Goal: Task Accomplishment & Management: Manage account settings

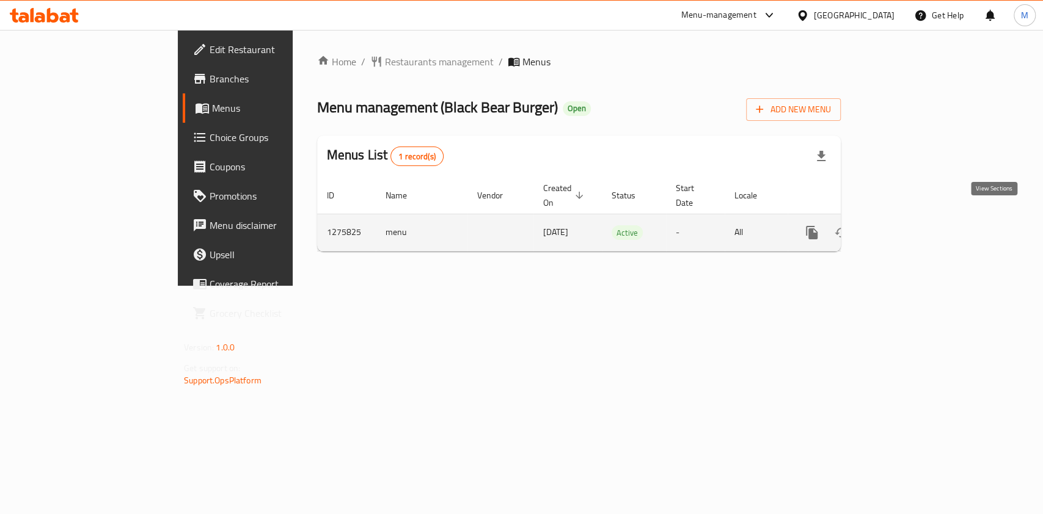
click at [915, 218] on link "enhanced table" at bounding box center [899, 232] width 29 height 29
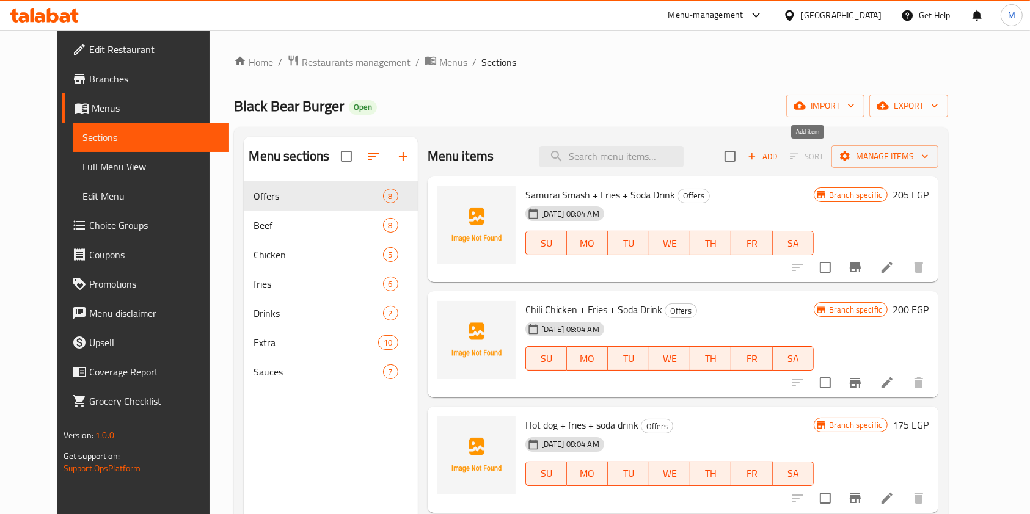
click at [779, 159] on span "Add" at bounding box center [762, 157] width 33 height 14
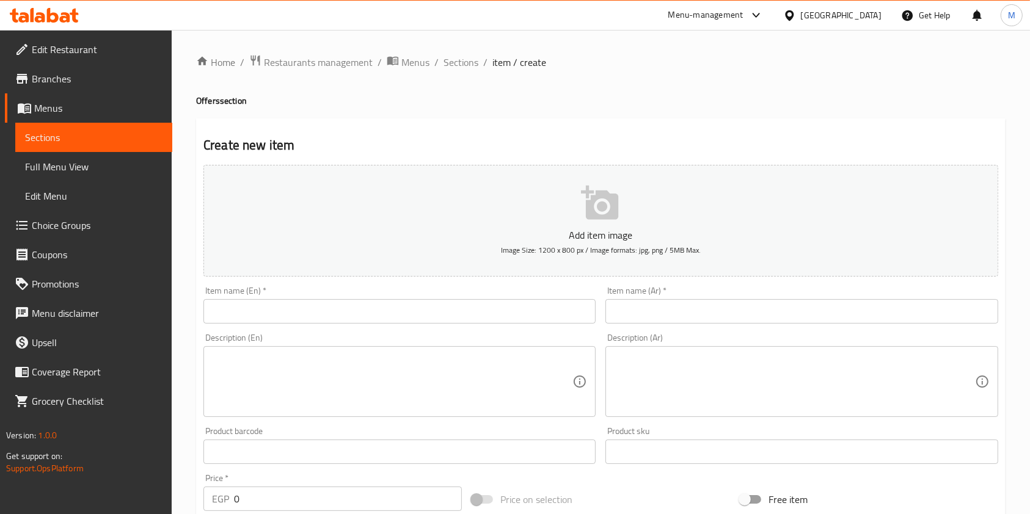
click at [393, 321] on input "text" at bounding box center [399, 311] width 392 height 24
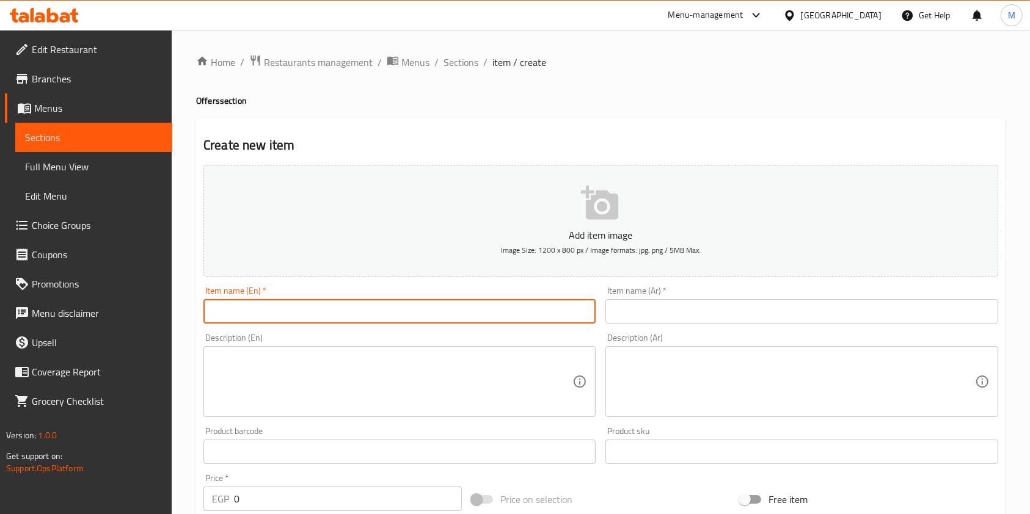
paste input "Big Bear Box Offer"
type input "Big Bear Box Offer"
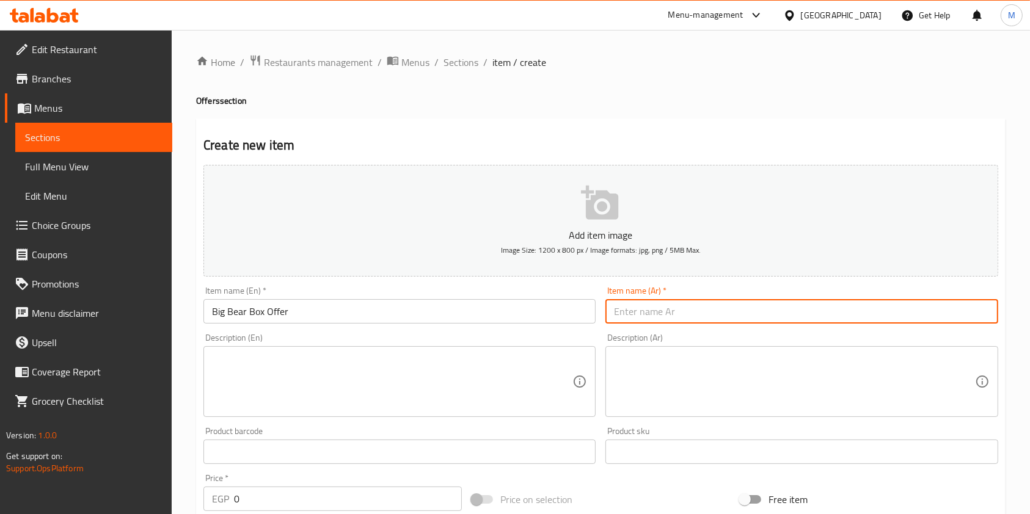
click at [630, 309] on input "text" at bounding box center [801, 311] width 392 height 24
paste input "عرض البيج بير بوكس"
type input "عرض البيج بير بوكس"
click at [645, 370] on textarea at bounding box center [794, 382] width 360 height 58
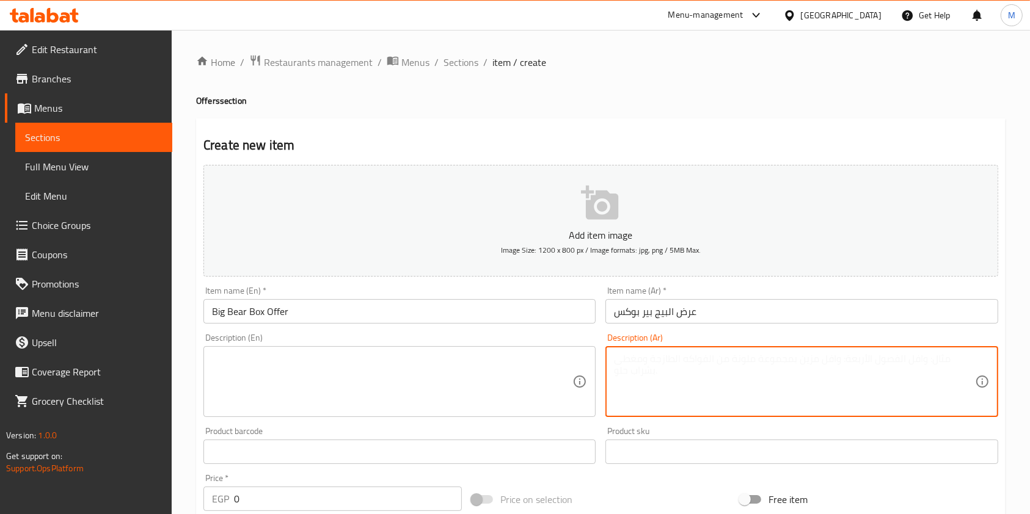
paste textarea "9 قطع استريبس+ علبه بطاطس + 6 عيش+ 3 بيج كولا + علبه كلوسلو+ علبه شيدر كبير+ 6 …"
type textarea "9 قطع استريبس+ علبه بطاطس + 6 عيش+ 3 بيج كولا + علبه كلوسلو+ علبه شيدر كبير+ 6 …"
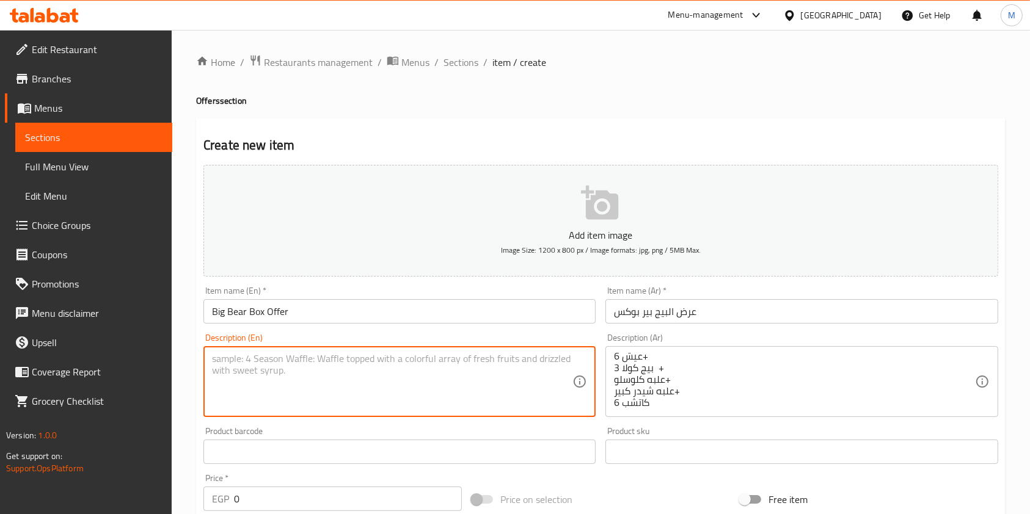
click at [535, 369] on textarea at bounding box center [392, 382] width 360 height 58
paste textarea "9 Strips + 1 Box of Fries + 6 Buns + 3 Big Cola + 1 Box of Coleslaw + 1 Large B…"
drag, startPoint x: 258, startPoint y: 359, endPoint x: 370, endPoint y: 365, distance: 112.0
click at [370, 365] on textarea "9 Strips + 1 Box of Fries + 6 Buns + 3 Big Cola + 1 Box of Coleslaw + 1 Large B…" at bounding box center [392, 382] width 360 height 58
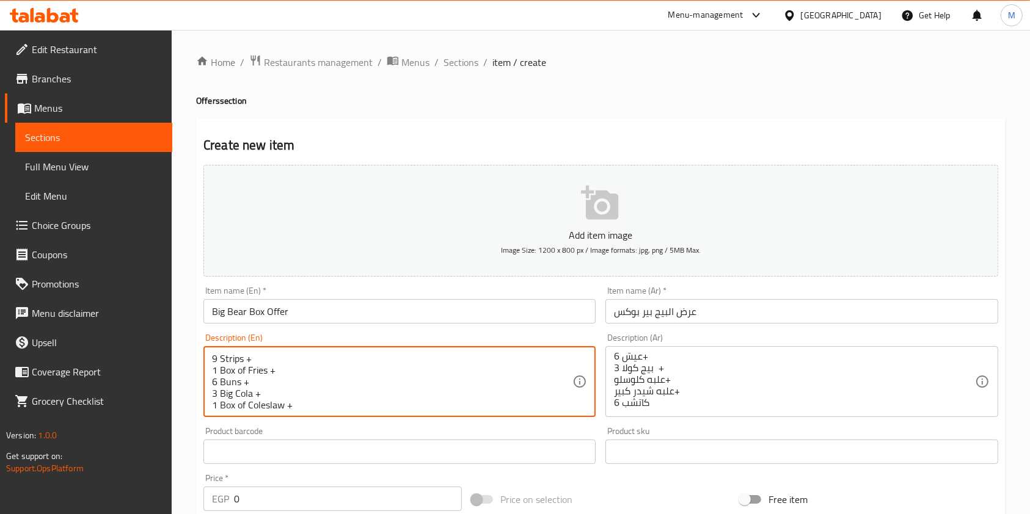
click at [352, 367] on textarea "9 Strips + 1 Box of Fries + 6 Buns + 3 Big Cola + 1 Box of Coleslaw + 1 Large B…" at bounding box center [392, 382] width 360 height 58
drag, startPoint x: 213, startPoint y: 371, endPoint x: 200, endPoint y: 374, distance: 13.2
click at [200, 374] on div "Description (En) 9 Strips + 1 Box of Fries + 6 Buns + 3 Big Cola + 1 Box of Col…" at bounding box center [400, 375] width 402 height 93
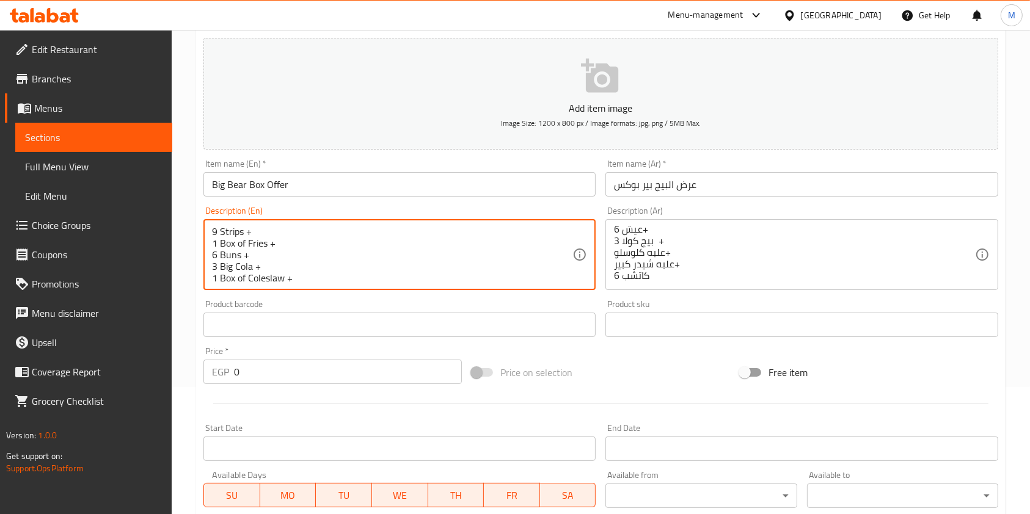
scroll to position [163, 0]
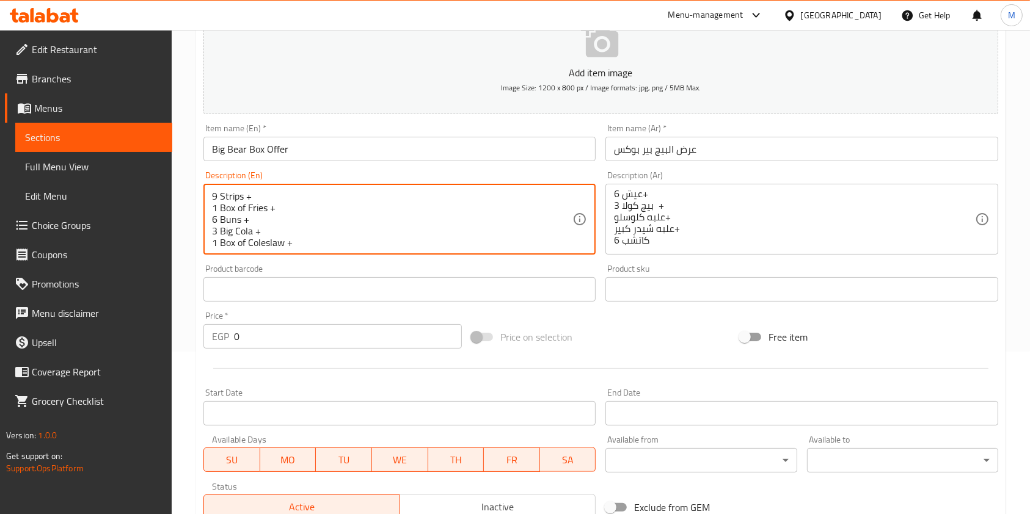
type textarea "9 Strips + 1 Box of Fries + 6 Buns + 3 Big Cola + 1 Box of Coleslaw + 1 Large B…"
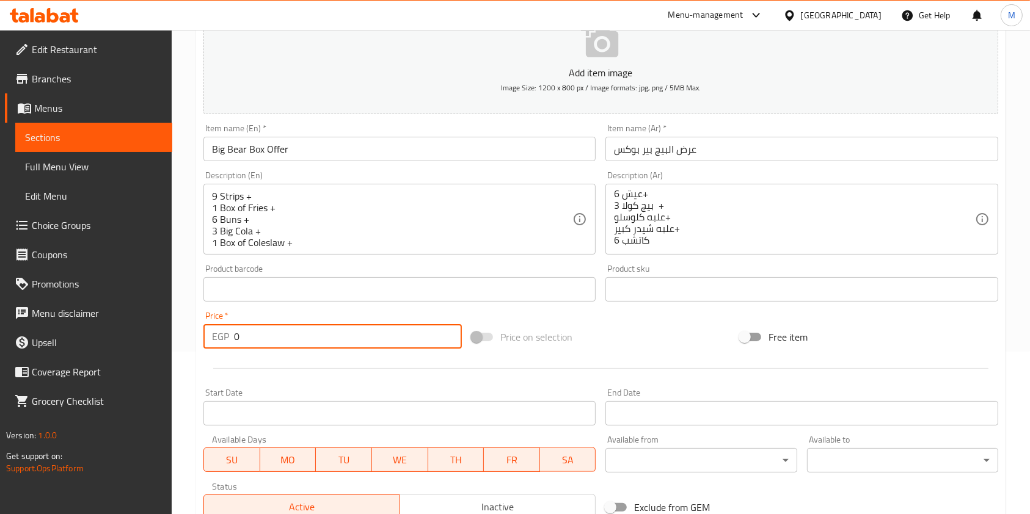
drag, startPoint x: 256, startPoint y: 335, endPoint x: 230, endPoint y: 341, distance: 26.2
click at [230, 341] on div "EGP 0 Price *" at bounding box center [332, 336] width 258 height 24
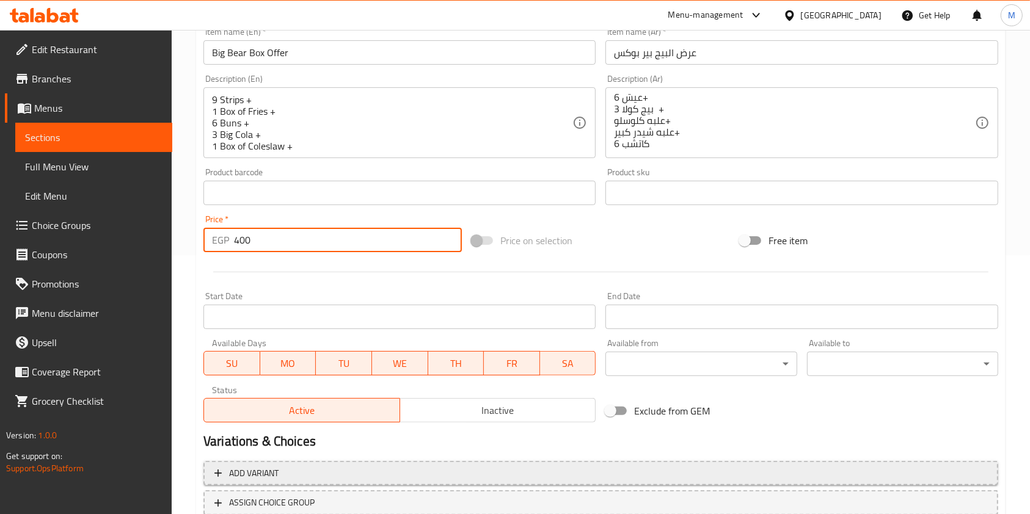
scroll to position [349, 0]
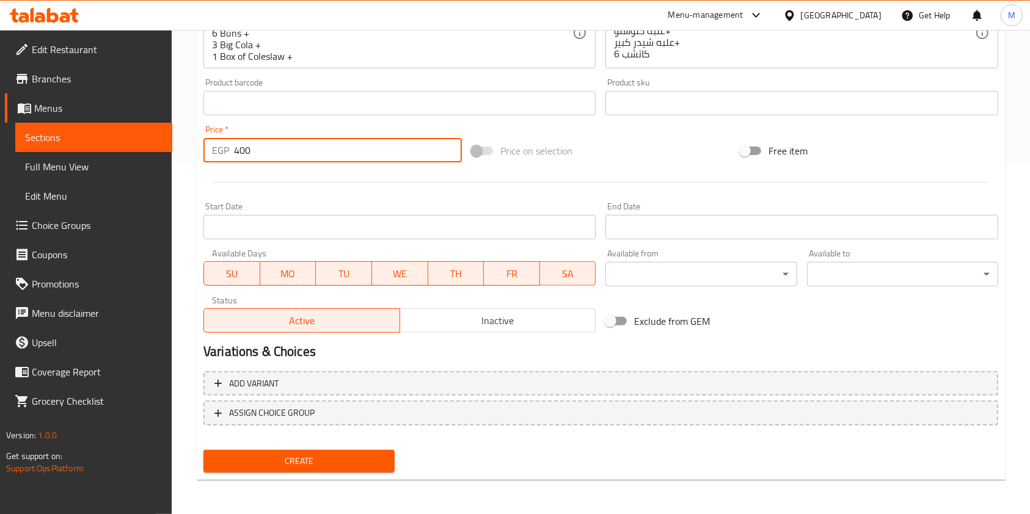
type input "400"
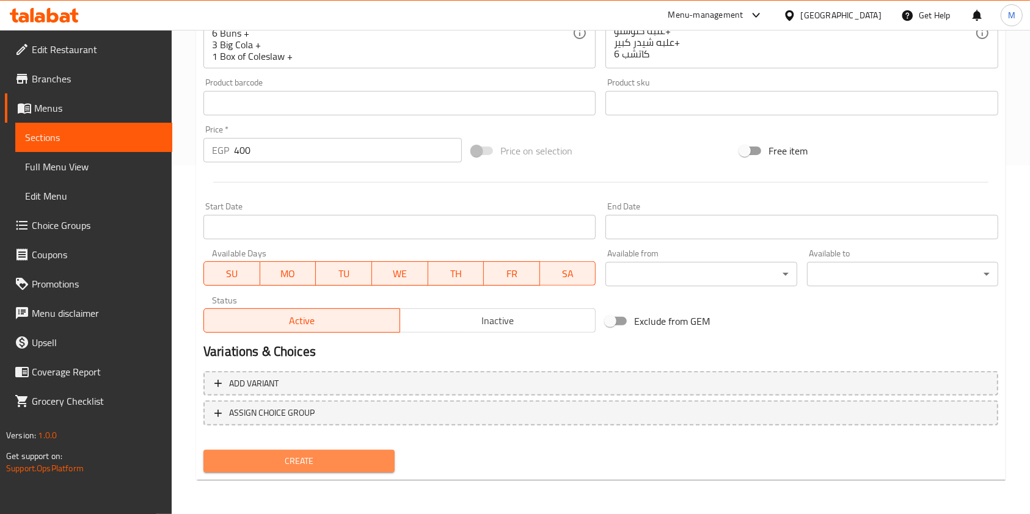
click at [391, 456] on button "Create" at bounding box center [298, 461] width 191 height 23
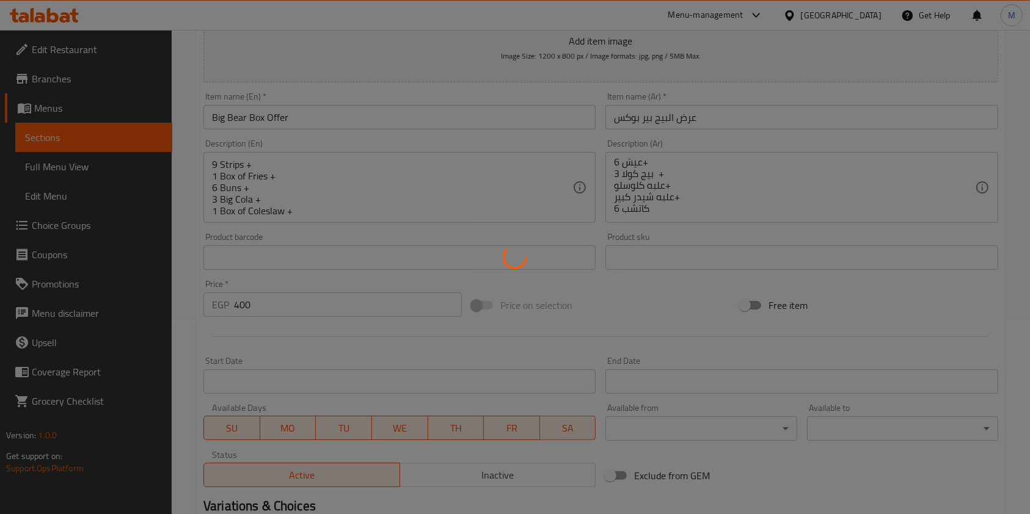
scroll to position [186, 0]
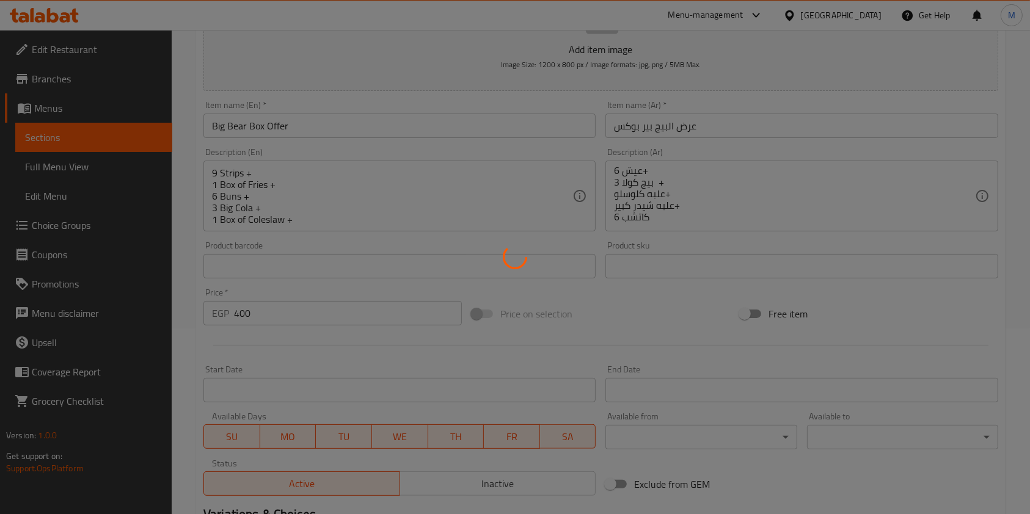
type input "0"
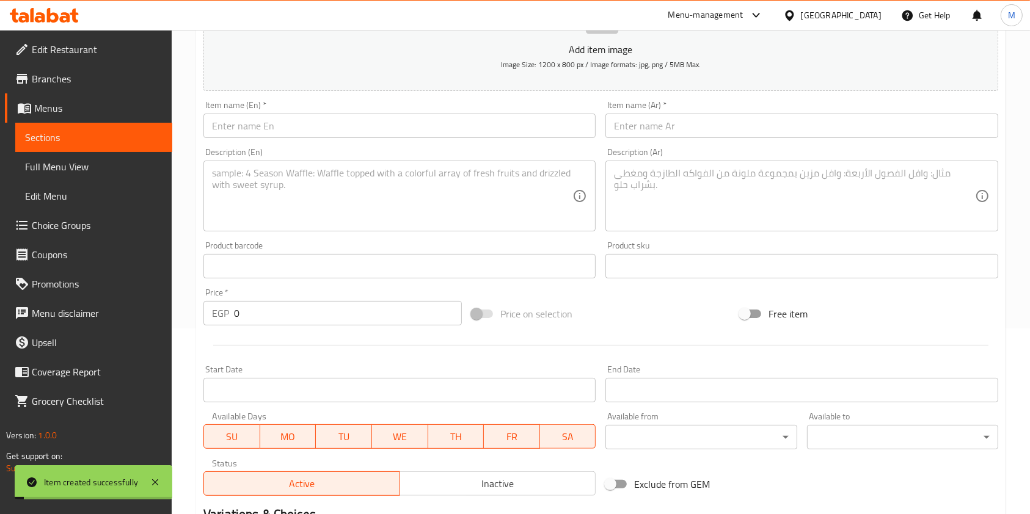
scroll to position [0, 0]
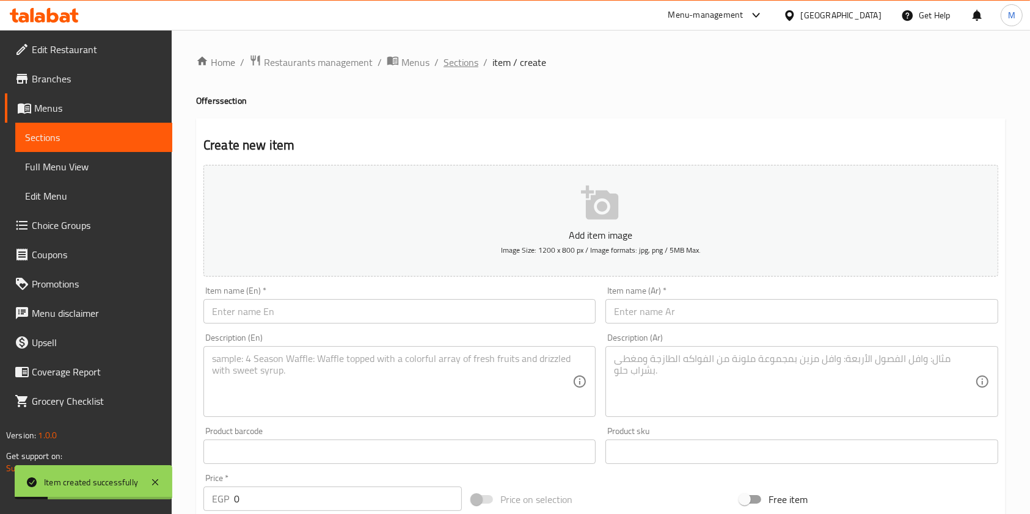
click at [473, 60] on span "Sections" at bounding box center [461, 62] width 35 height 15
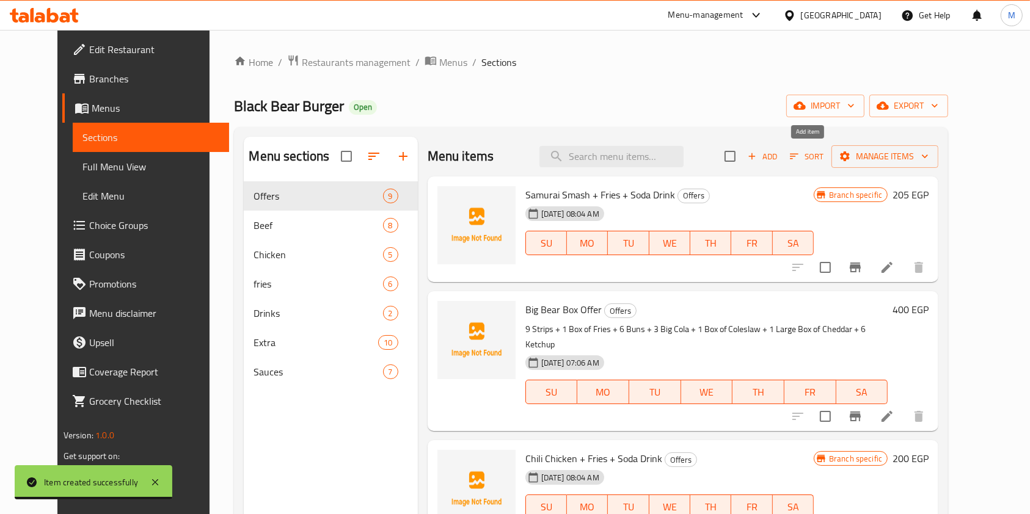
click at [779, 159] on span "Add" at bounding box center [762, 157] width 33 height 14
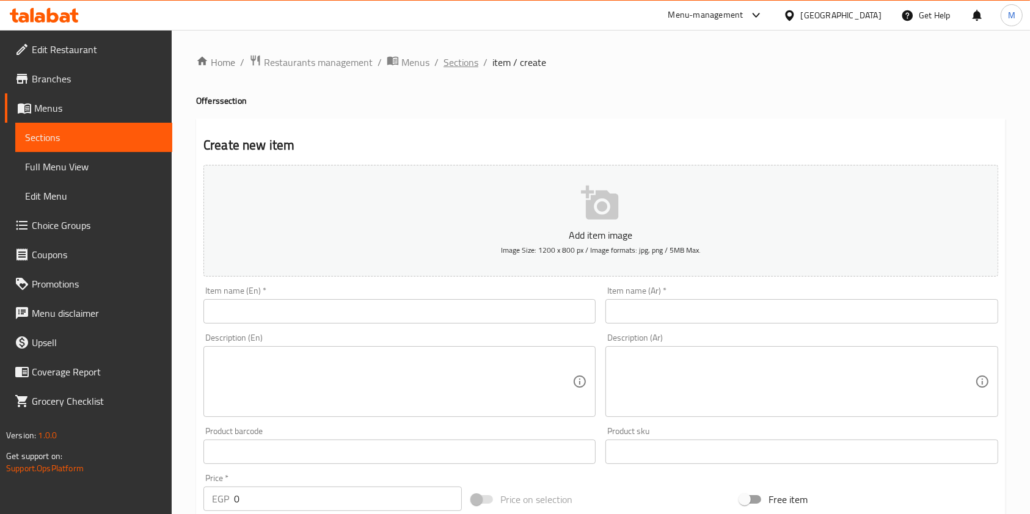
click at [474, 58] on span "Sections" at bounding box center [461, 62] width 35 height 15
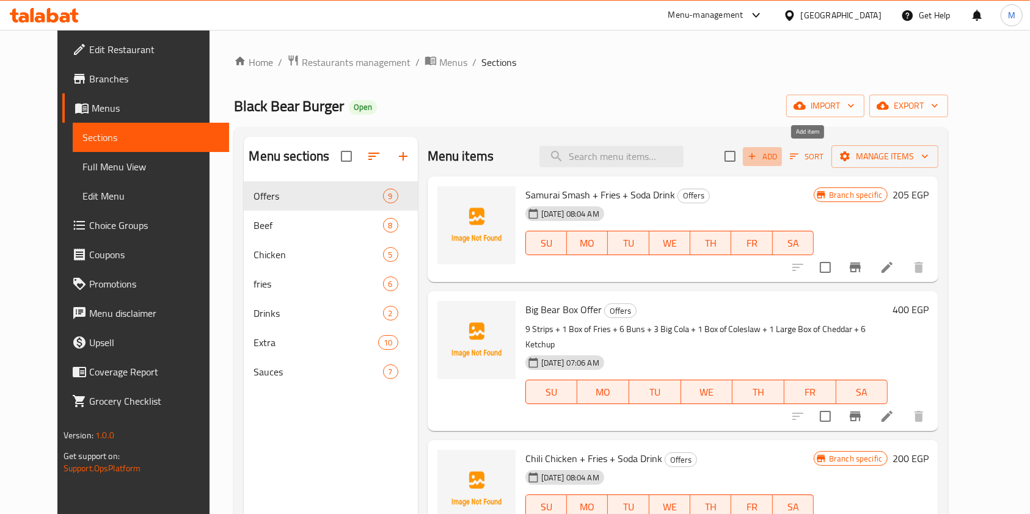
click at [779, 161] on span "Add" at bounding box center [762, 157] width 33 height 14
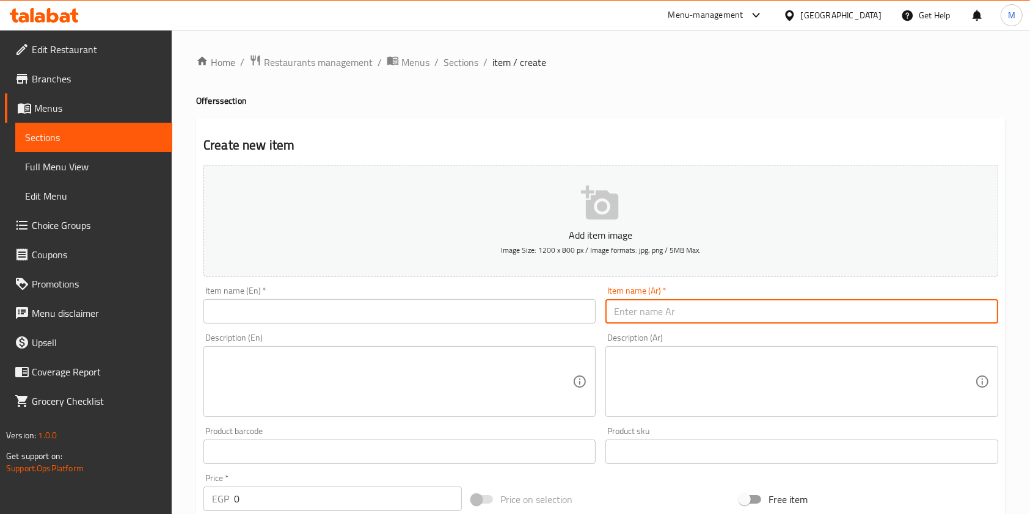
click at [673, 318] on input "text" at bounding box center [801, 311] width 392 height 24
paste input "عرض البير بوكس"
type input "عرض البير بوكس"
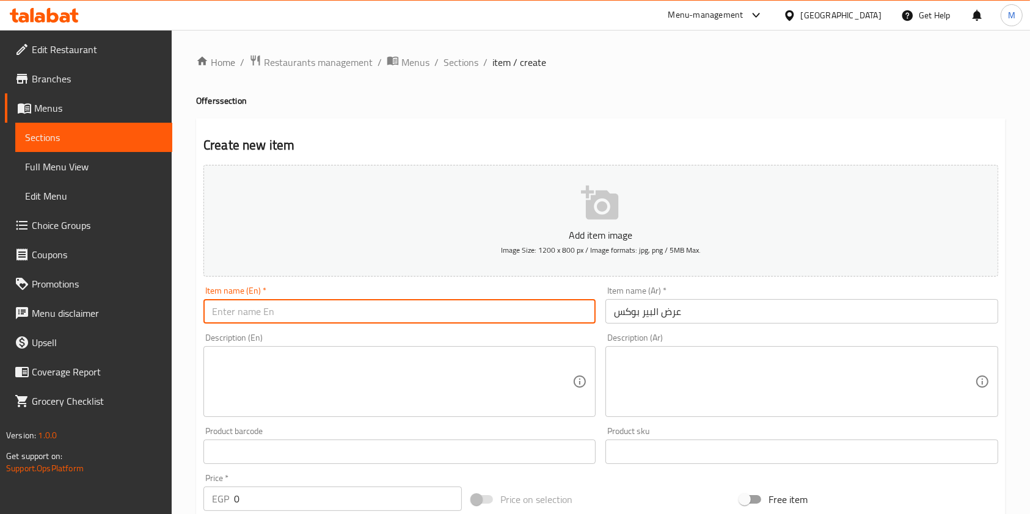
click at [393, 309] on input "text" at bounding box center [399, 311] width 392 height 24
paste input "Beer Box Offer"
click at [243, 321] on input "Beer Box Offer" at bounding box center [399, 311] width 392 height 24
click at [225, 314] on input "Beer Box Offer" at bounding box center [399, 311] width 392 height 24
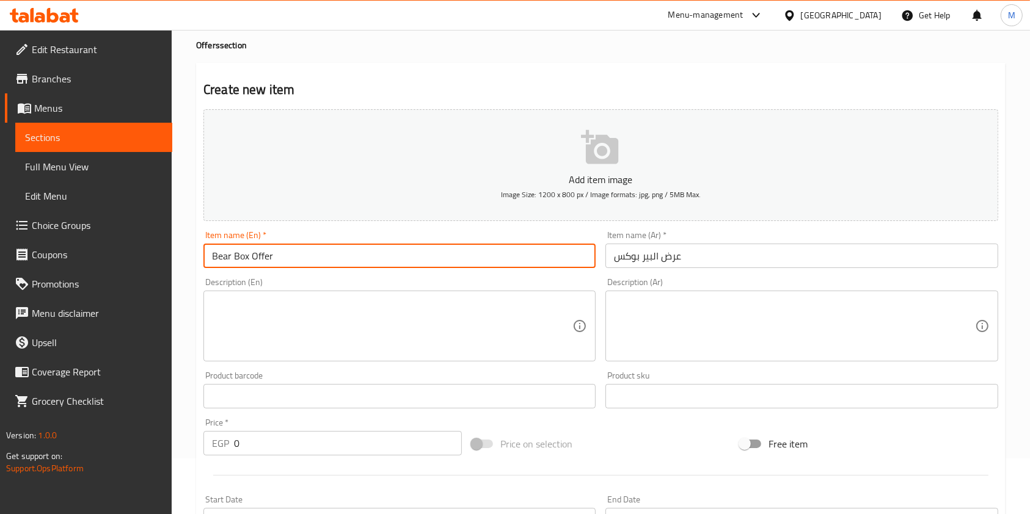
scroll to position [81, 0]
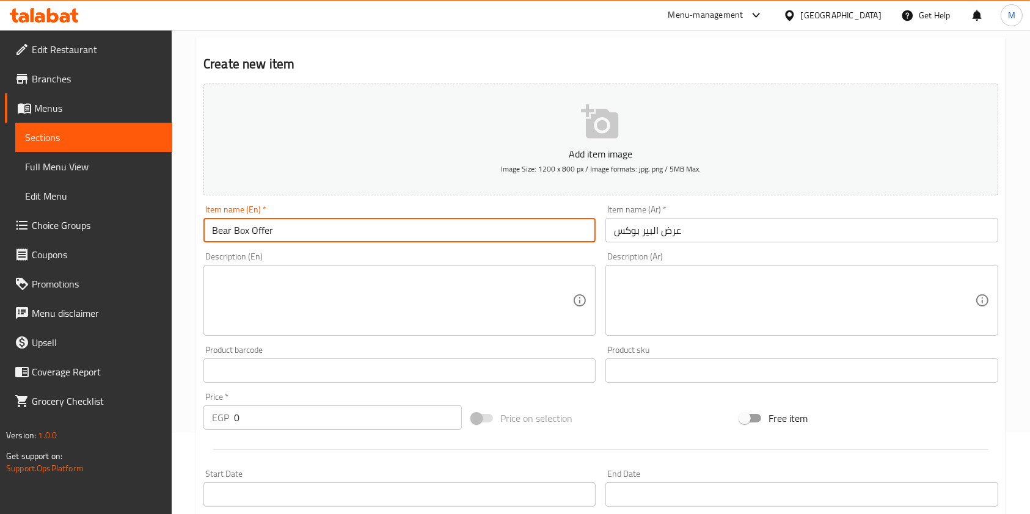
type input "Bear Box Offer"
click at [635, 316] on textarea at bounding box center [794, 301] width 360 height 58
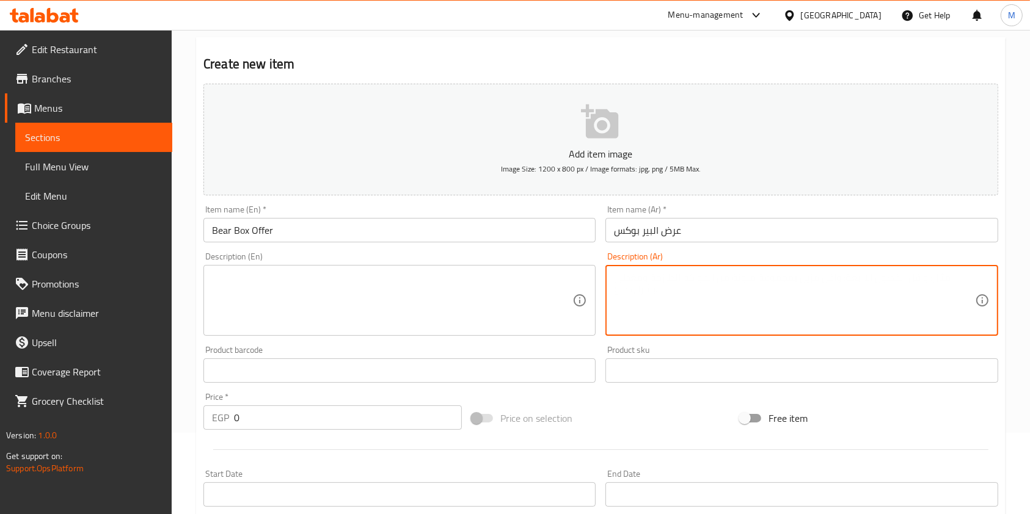
paste textarea "3 قطع استريبس+ باكت بطاطس + علبه كلوسلو + بيج كولا + عيش+ كاتشب"
type textarea "3 قطع استريبس+ باكت بطاطس + علبه كلوسلو + بيج كولا + عيش+ كاتشب"
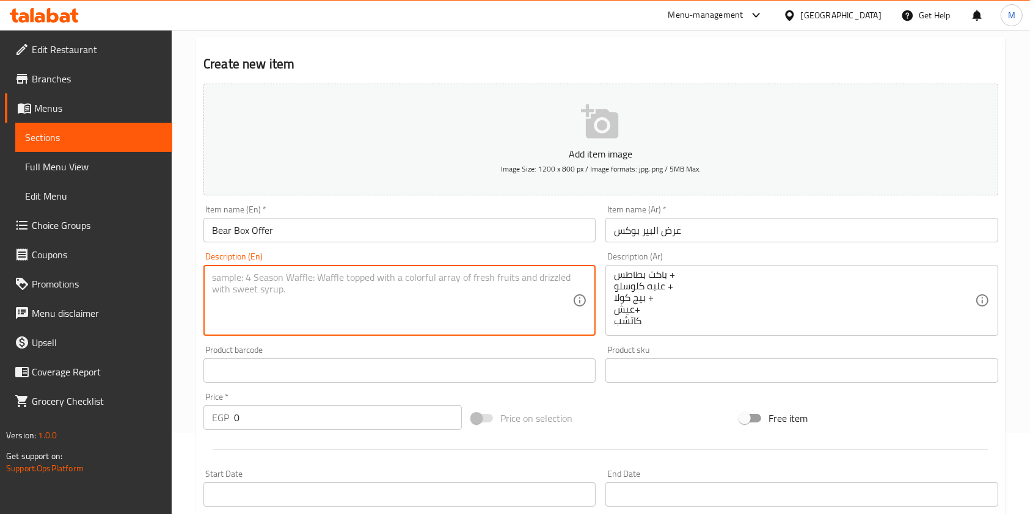
click at [437, 288] on textarea at bounding box center [392, 301] width 360 height 58
paste textarea "3 Strips + Pack of Fries + Coleslaw Box + Big Cola + Bread + Ketchup"
type textarea "3 Strips + Pack of Fries + Coleslaw Box + Big Cola + Bread + Ketchup"
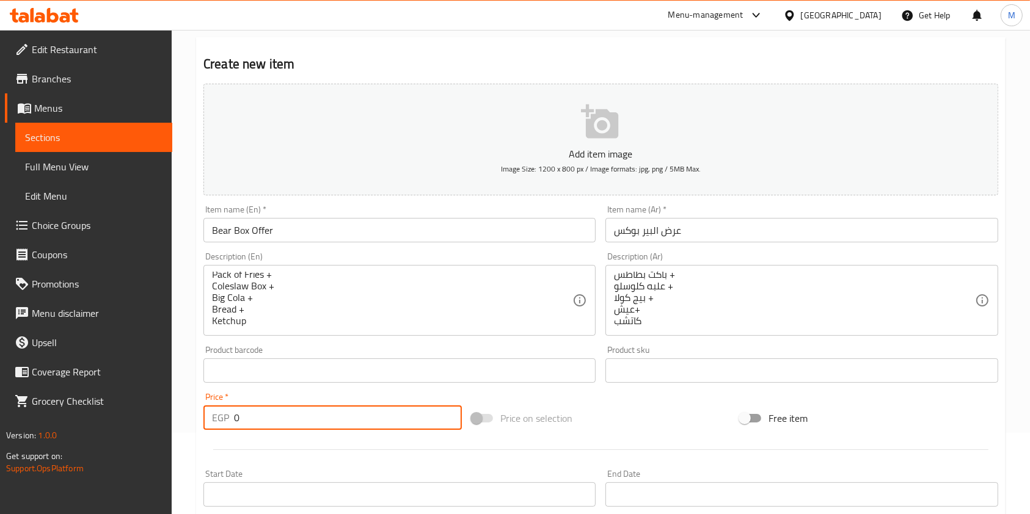
drag, startPoint x: 254, startPoint y: 423, endPoint x: 232, endPoint y: 427, distance: 22.4
click at [232, 427] on div "EGP 0 Price *" at bounding box center [332, 418] width 258 height 24
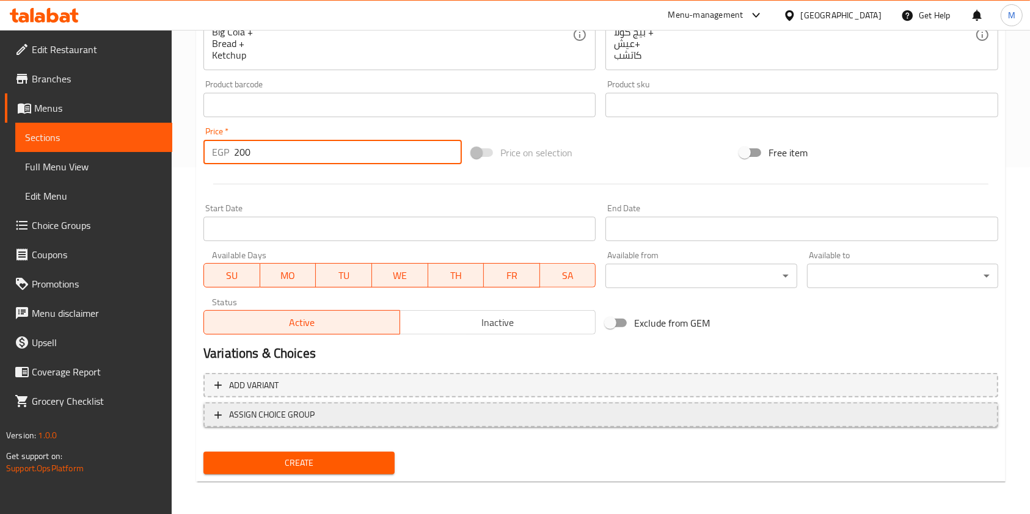
scroll to position [349, 0]
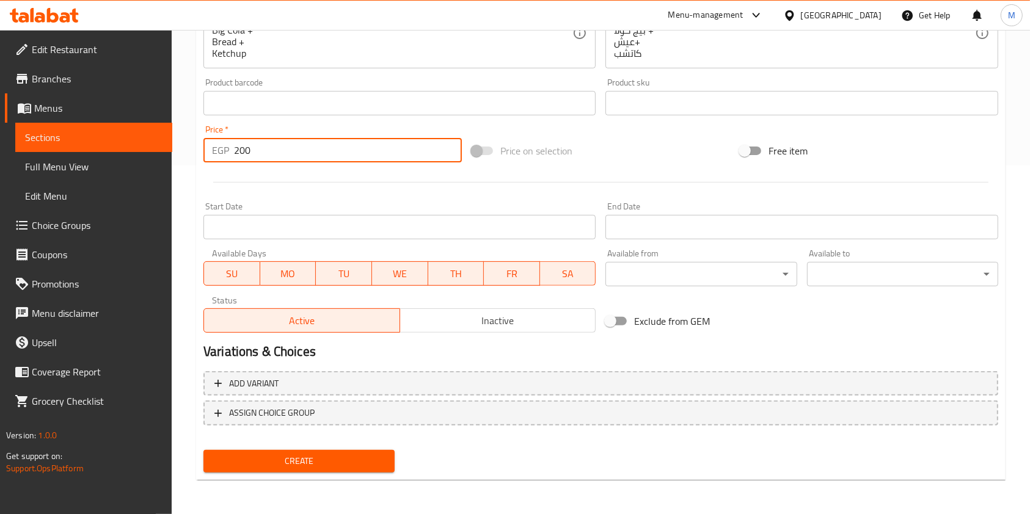
type input "200"
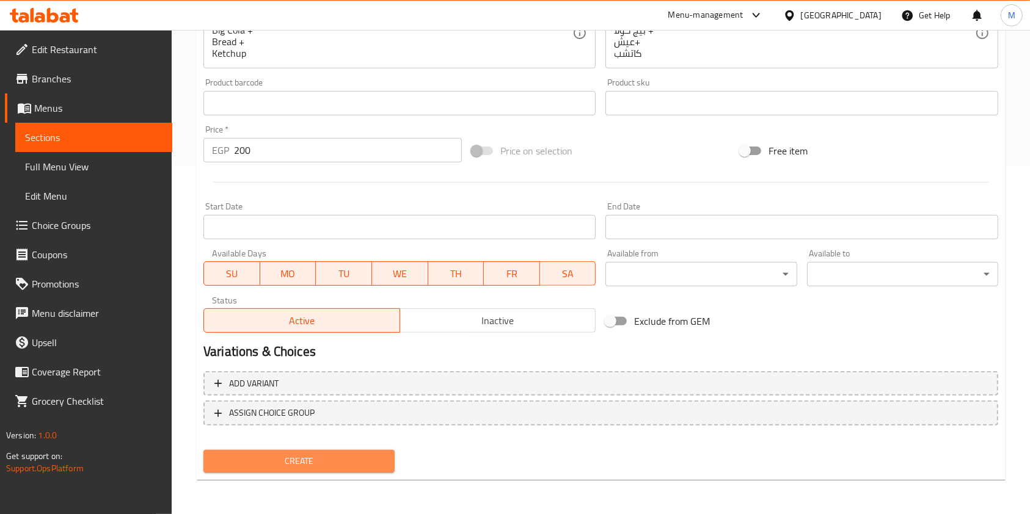
click at [356, 458] on span "Create" at bounding box center [299, 461] width 172 height 15
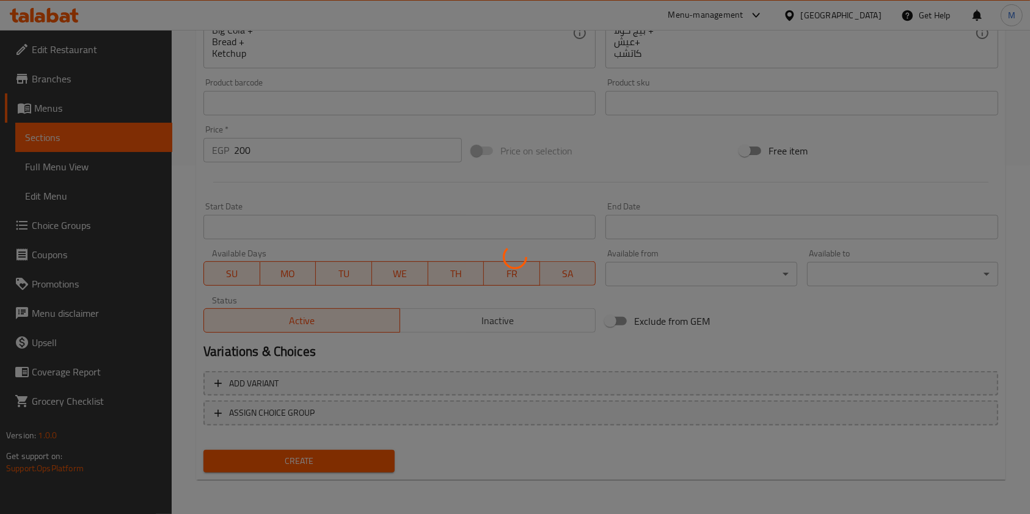
type input "0"
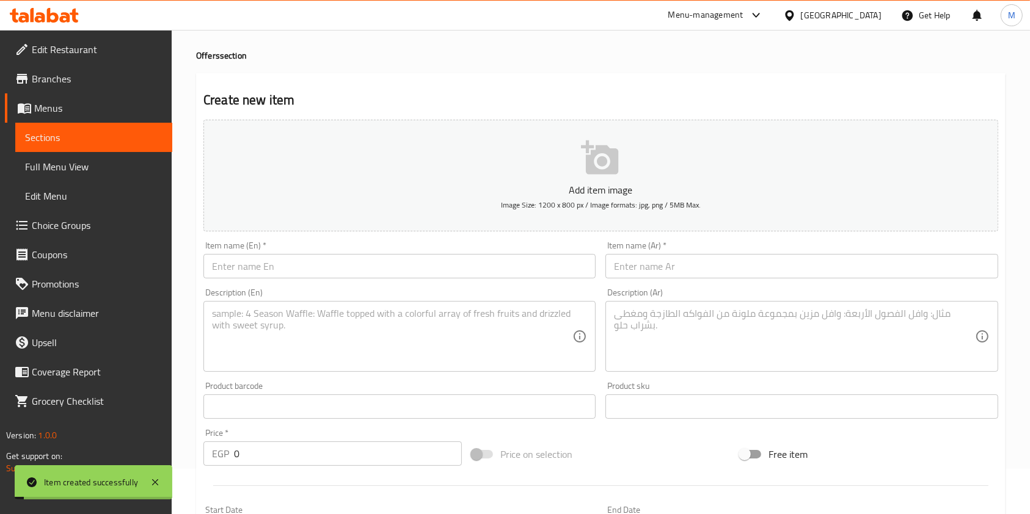
scroll to position [0, 0]
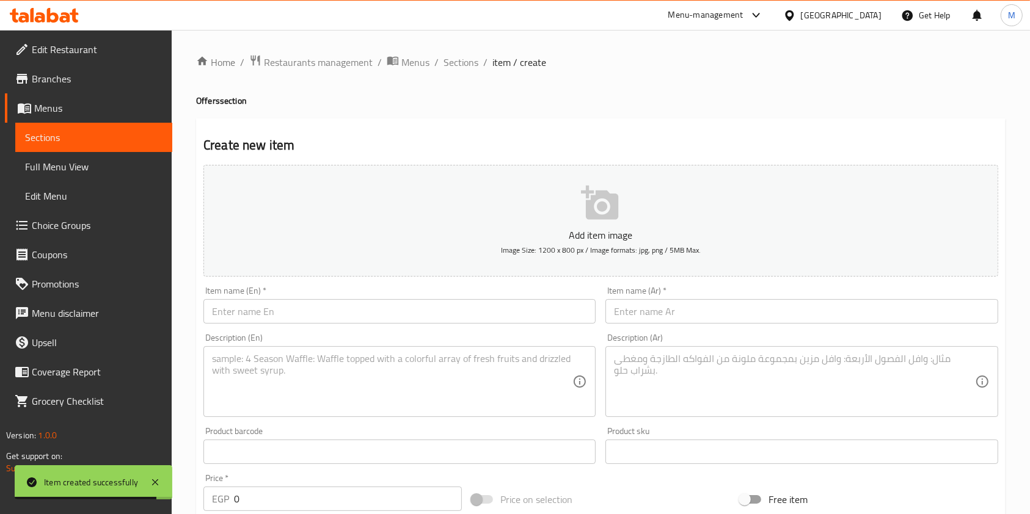
click at [478, 60] on ol "Home / Restaurants management / Menus / Sections / item / create" at bounding box center [600, 62] width 809 height 16
click at [477, 60] on span "Sections" at bounding box center [461, 62] width 35 height 15
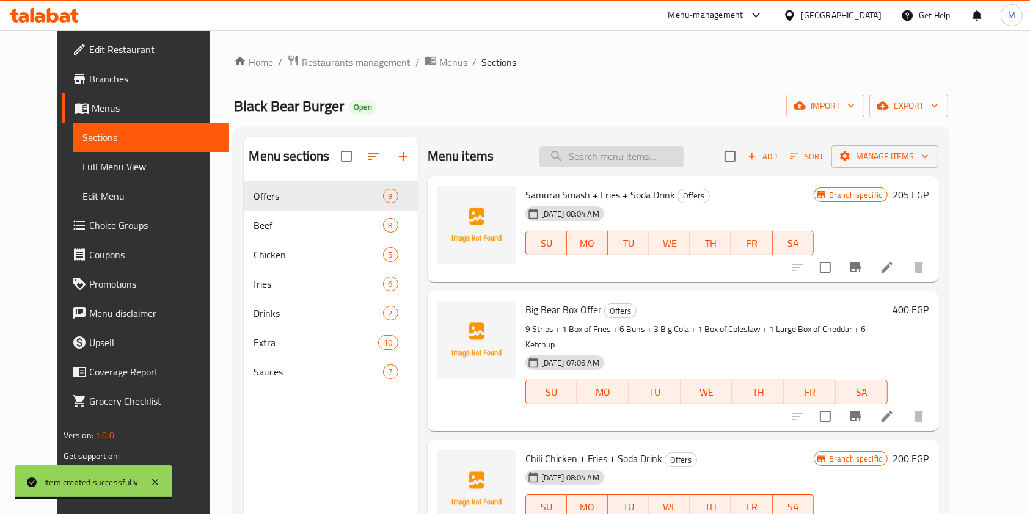
click at [620, 158] on input "search" at bounding box center [611, 156] width 144 height 21
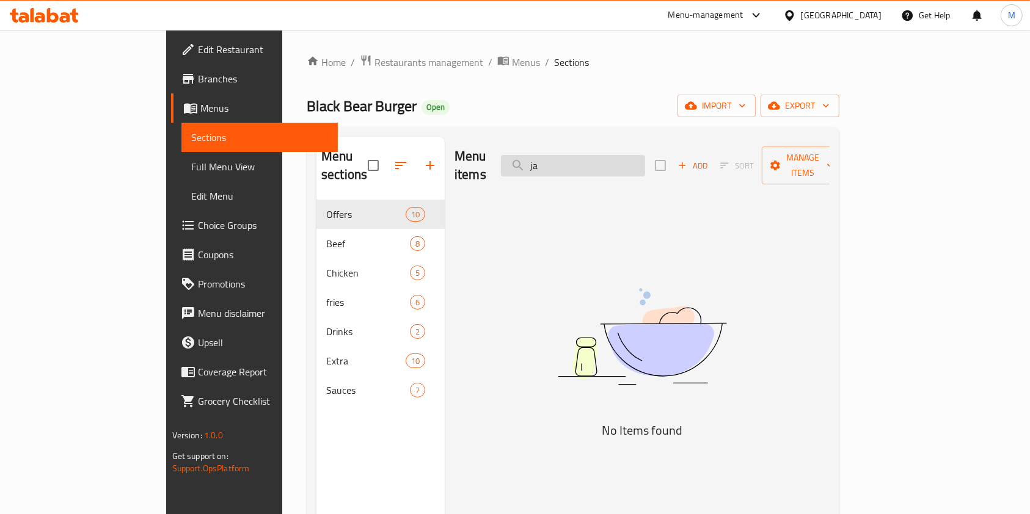
type input "j"
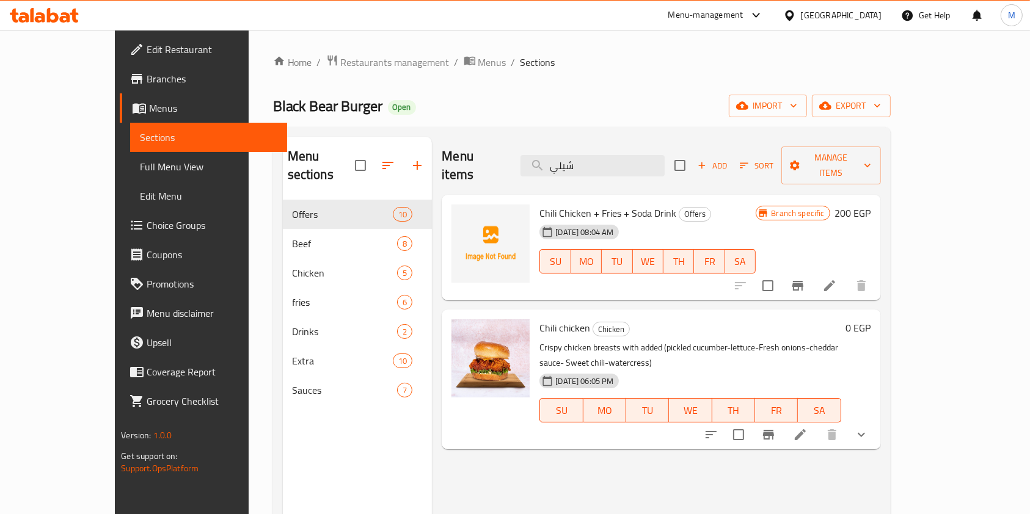
type input "شيلي"
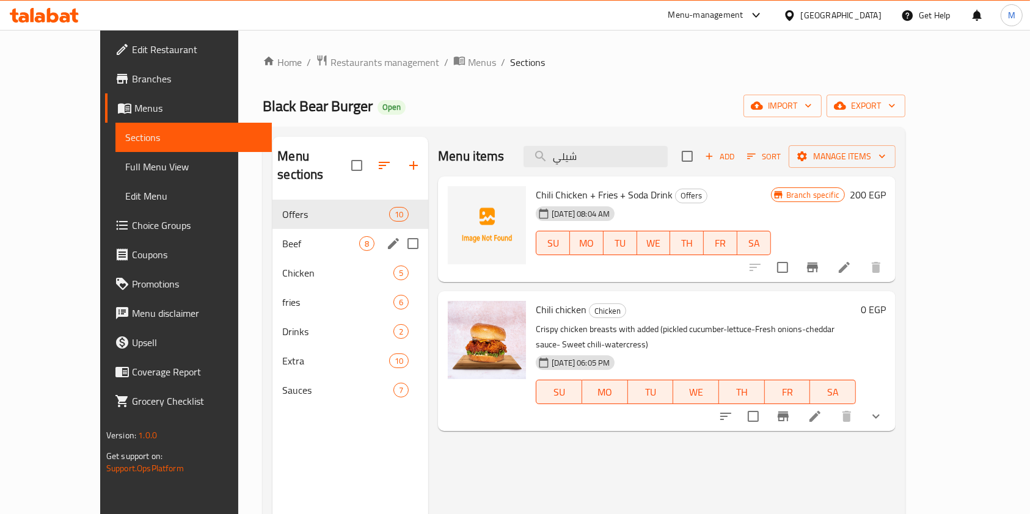
click at [283, 236] on span "Beef" at bounding box center [320, 243] width 77 height 15
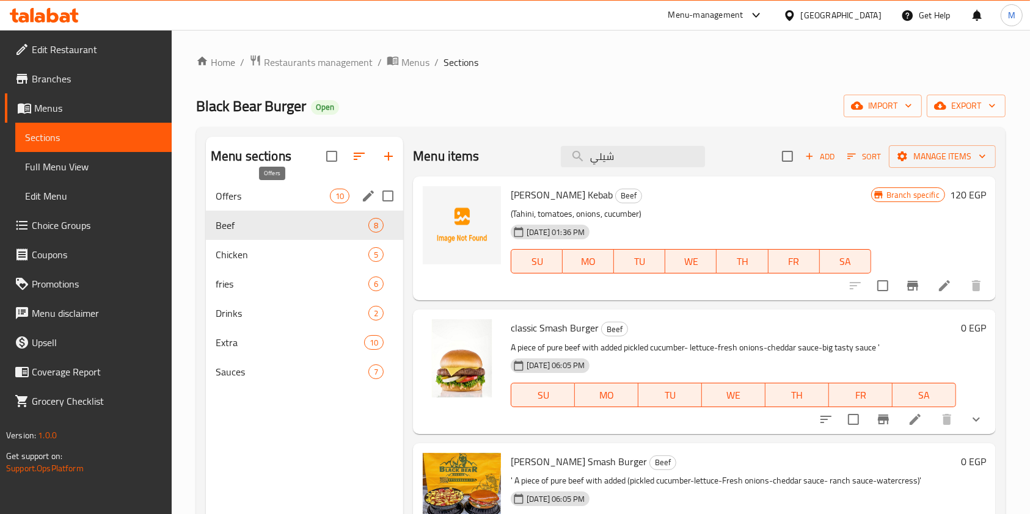
click at [282, 198] on span "Offers" at bounding box center [273, 196] width 114 height 15
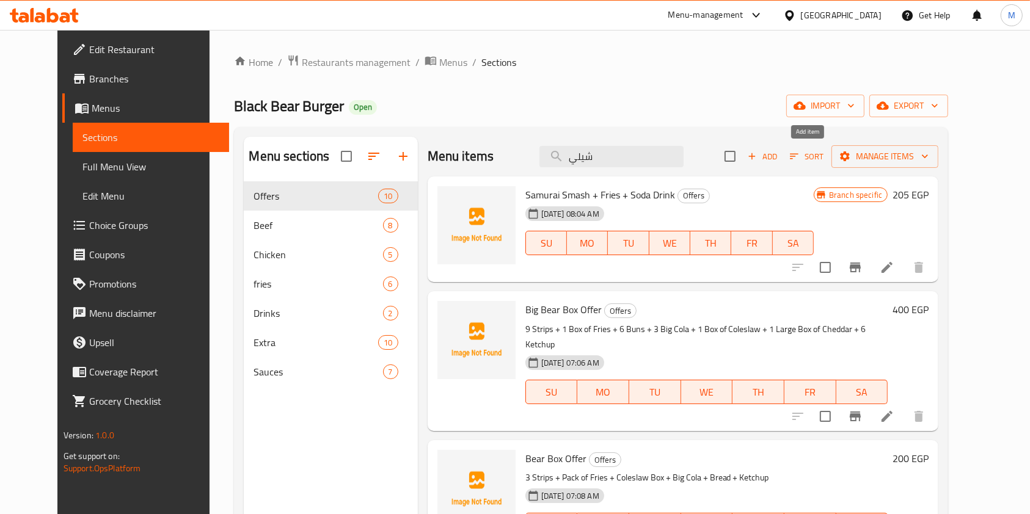
click at [779, 162] on span "Add" at bounding box center [762, 157] width 33 height 14
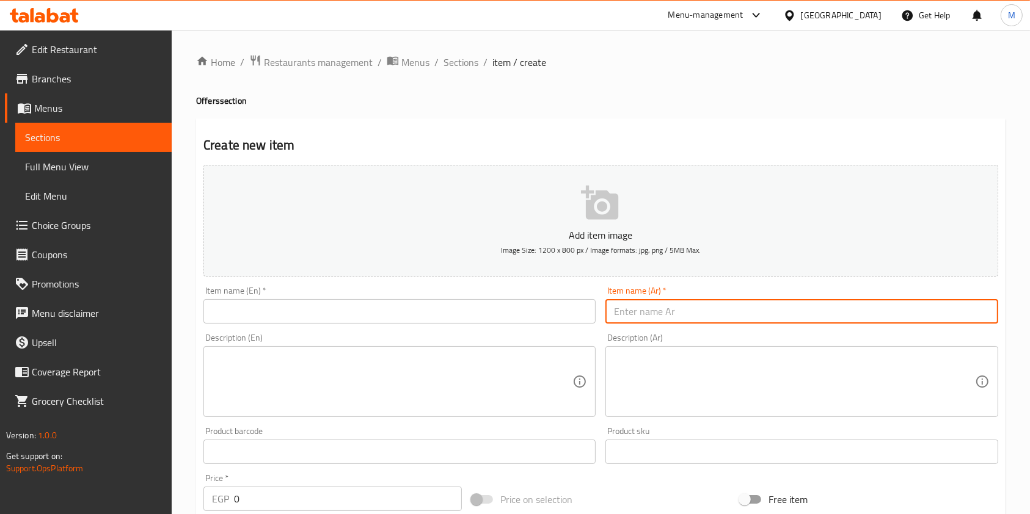
click at [629, 323] on input "text" at bounding box center [801, 311] width 392 height 24
paste input "عرض السنجل"
type input "عرض السنجل"
click at [491, 307] on input "text" at bounding box center [399, 311] width 392 height 24
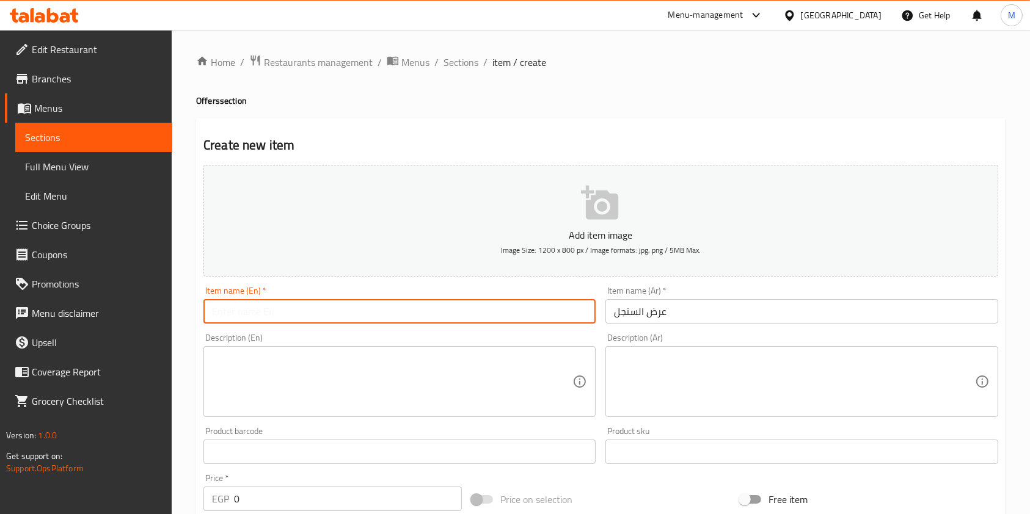
paste input "Single Offer"
type input "Single Offer"
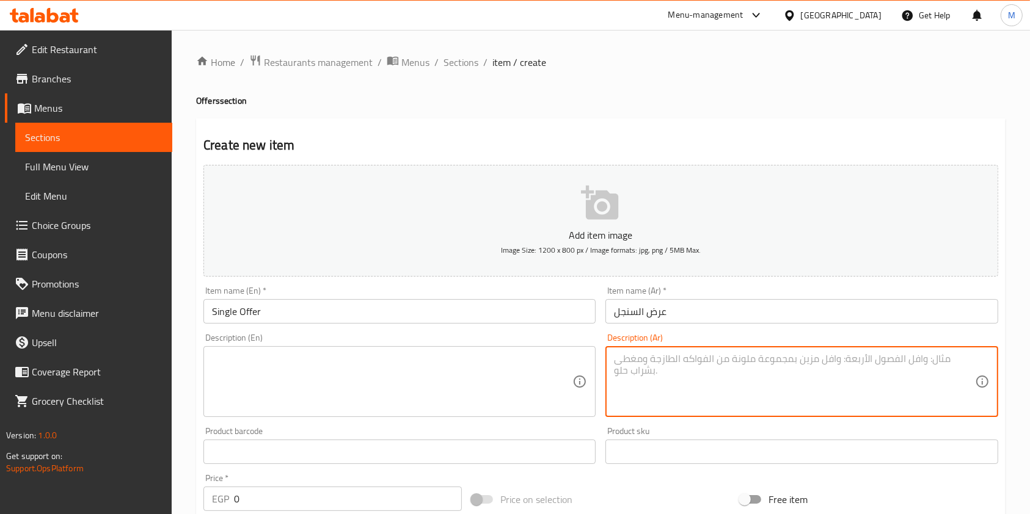
click at [695, 366] on textarea at bounding box center [794, 382] width 360 height 58
paste textarea "ساموراي اسماش سنجل +تشيلي تشيكن سنجل"
type textarea "ساموراي اسماش سنجل +تشيلي تشيكن سنجل"
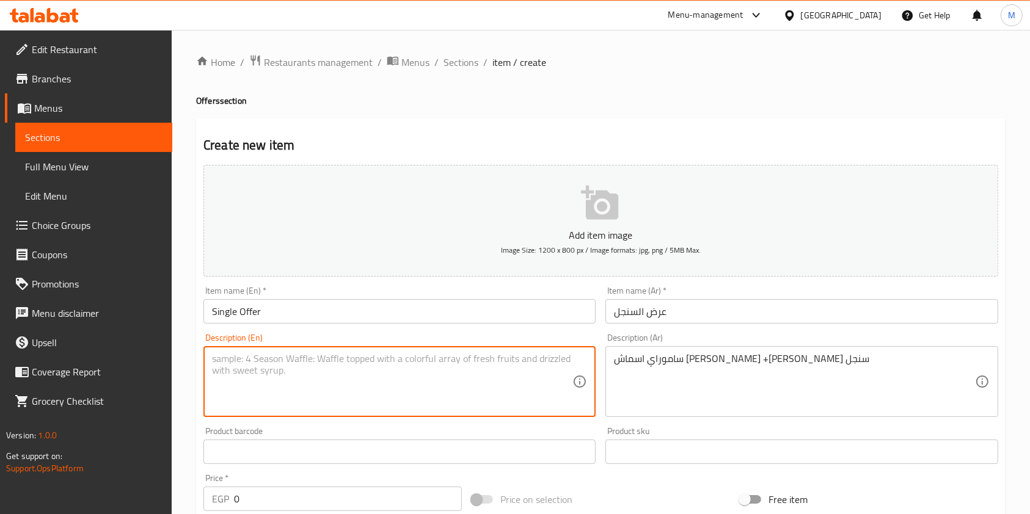
click at [480, 368] on textarea at bounding box center [392, 382] width 360 height 58
paste textarea "Samurai Smash Single + Chili Chicken Single"
type textarea "Samurai Smash Single + Chili Chicken Single"
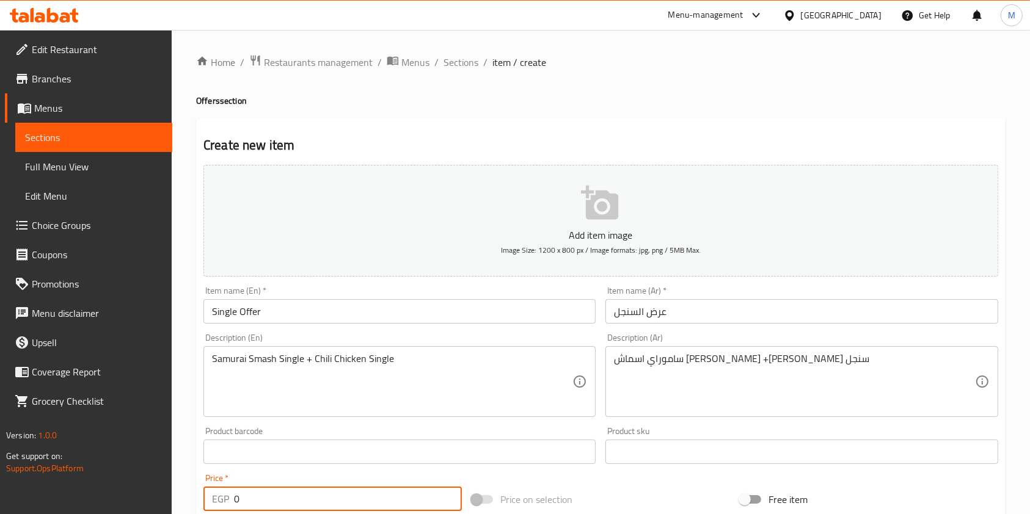
drag, startPoint x: 259, startPoint y: 491, endPoint x: 235, endPoint y: 502, distance: 26.8
click at [235, 502] on input "0" at bounding box center [348, 499] width 228 height 24
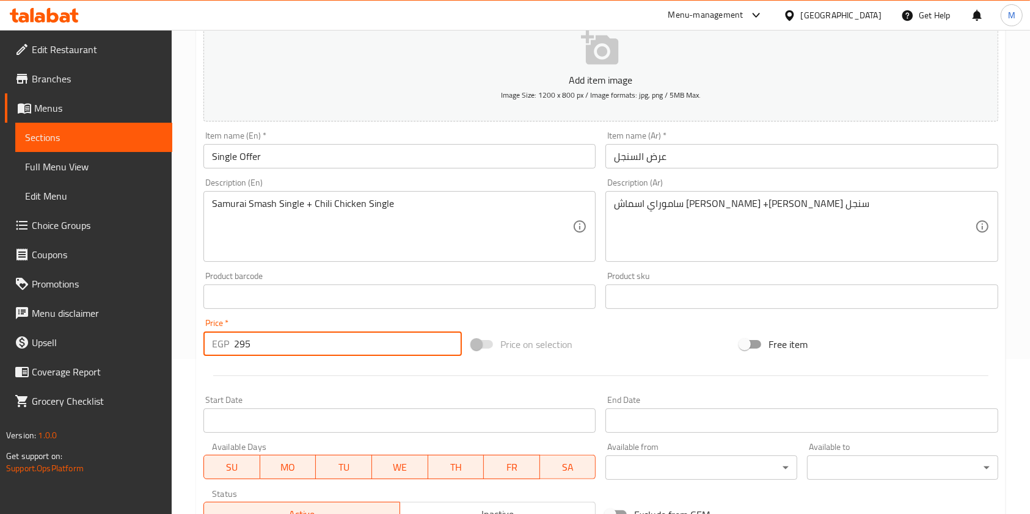
scroll to position [326, 0]
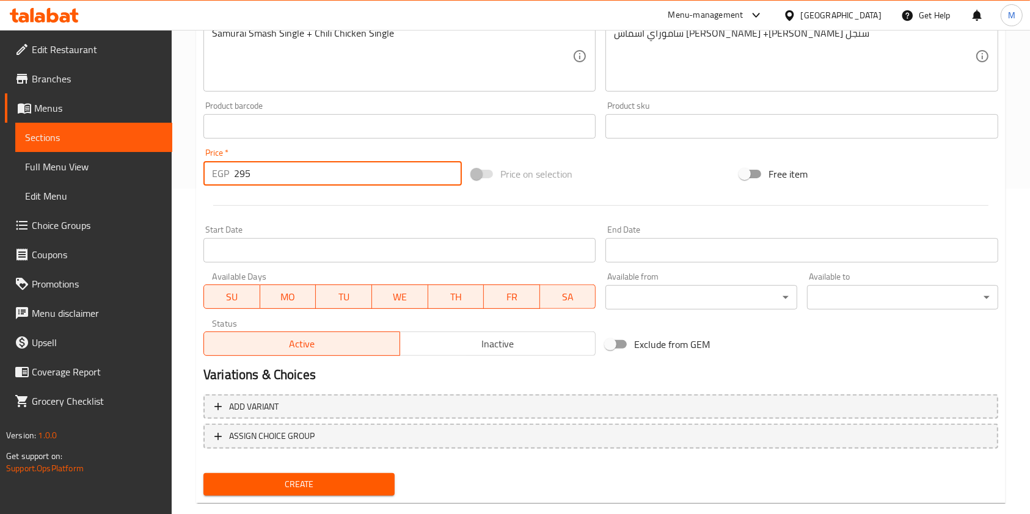
type input "295"
click at [352, 475] on button "Create" at bounding box center [298, 484] width 191 height 23
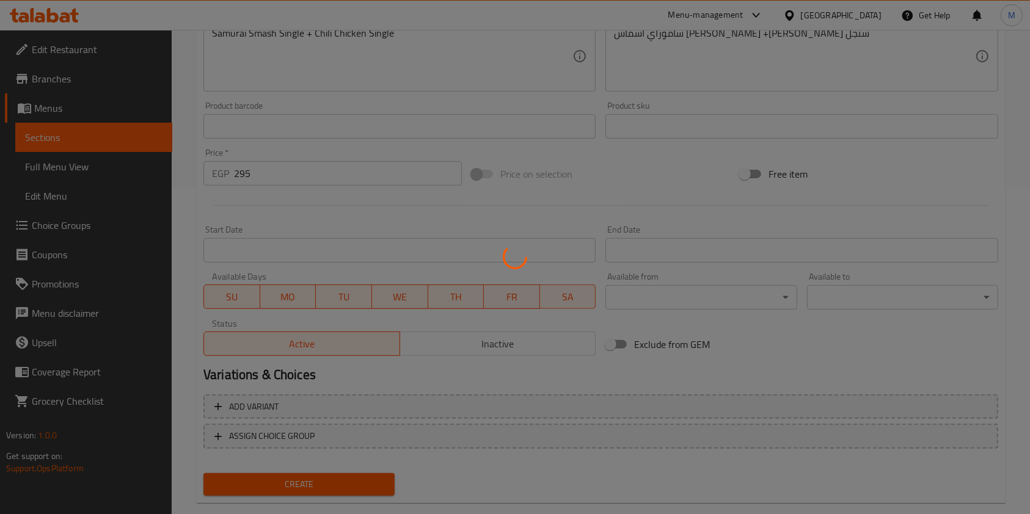
type input "0"
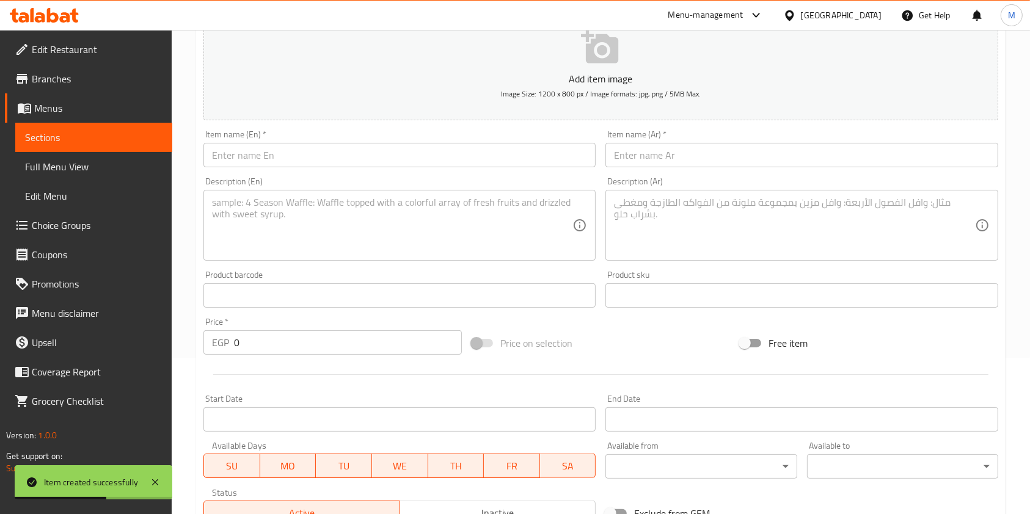
scroll to position [0, 0]
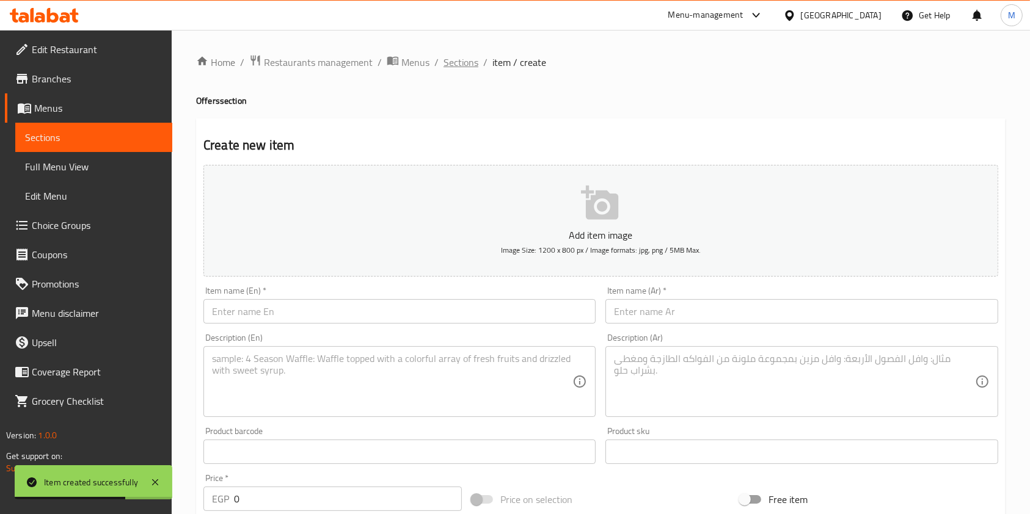
click at [469, 64] on span "Sections" at bounding box center [461, 62] width 35 height 15
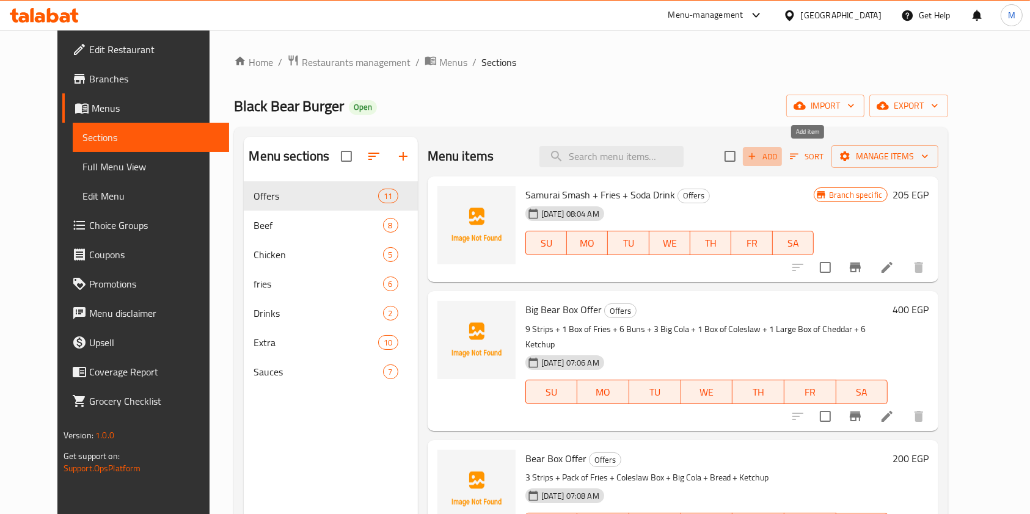
click at [782, 164] on button "Add" at bounding box center [762, 156] width 39 height 19
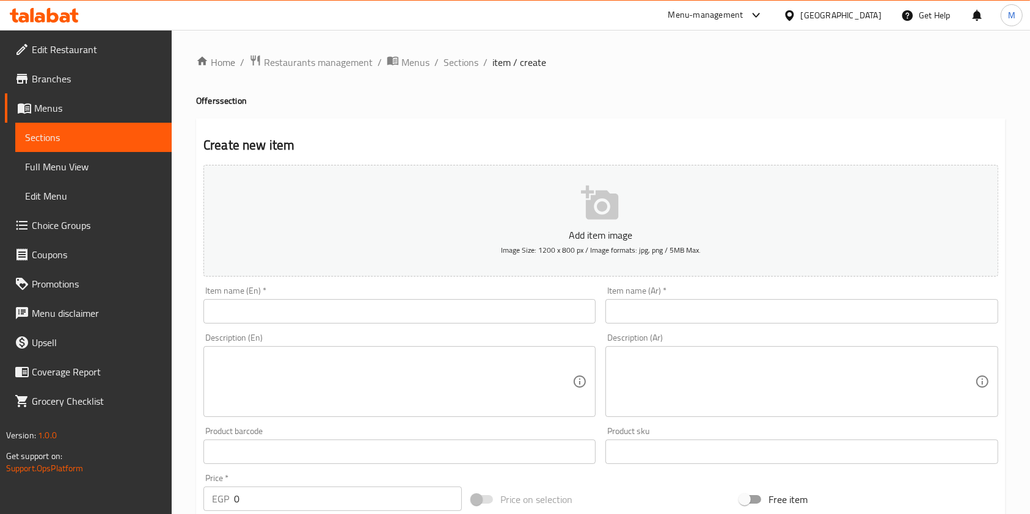
click at [665, 321] on input "text" at bounding box center [801, 311] width 392 height 24
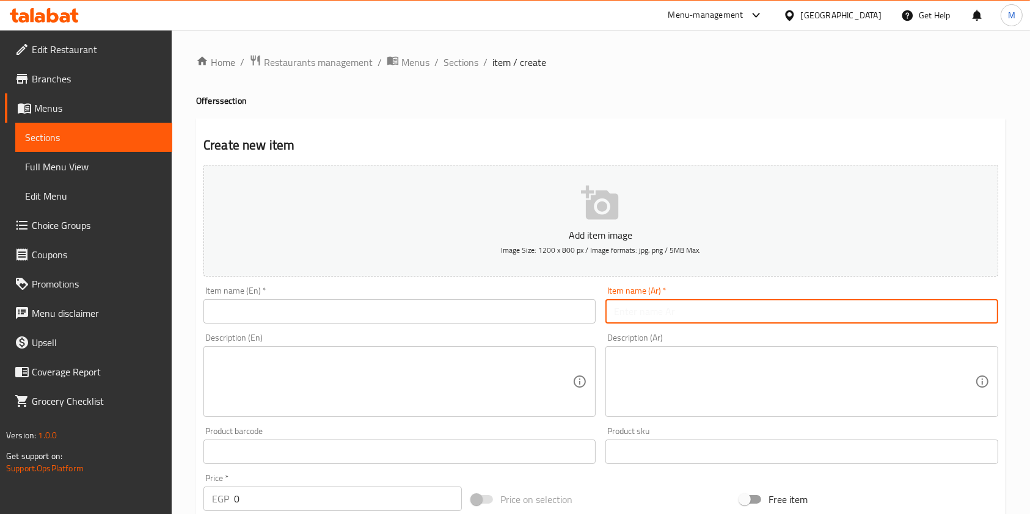
paste input "عرض الرانش"
type input "عرض الرانش"
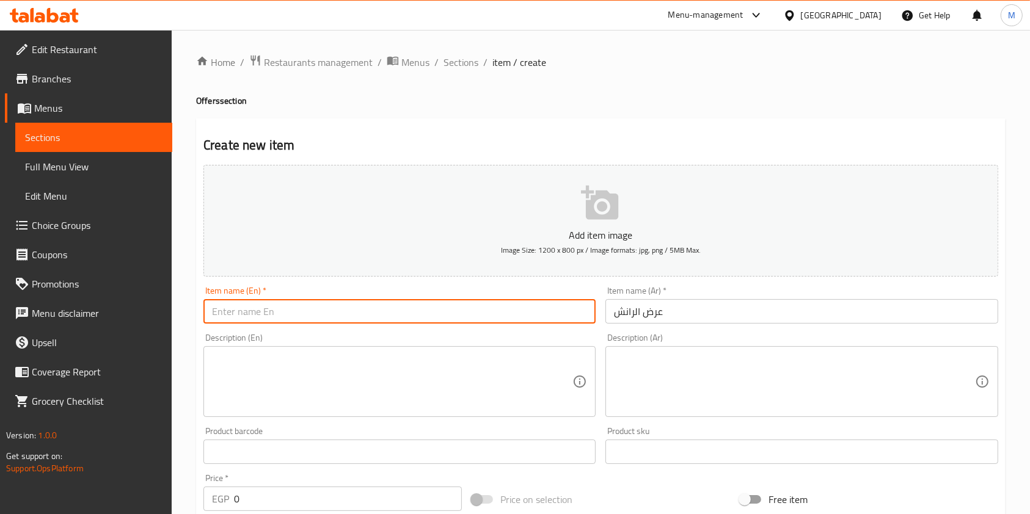
click at [456, 321] on input "text" at bounding box center [399, 311] width 392 height 24
paste input "Ranch offer"
type input "Ranch offer"
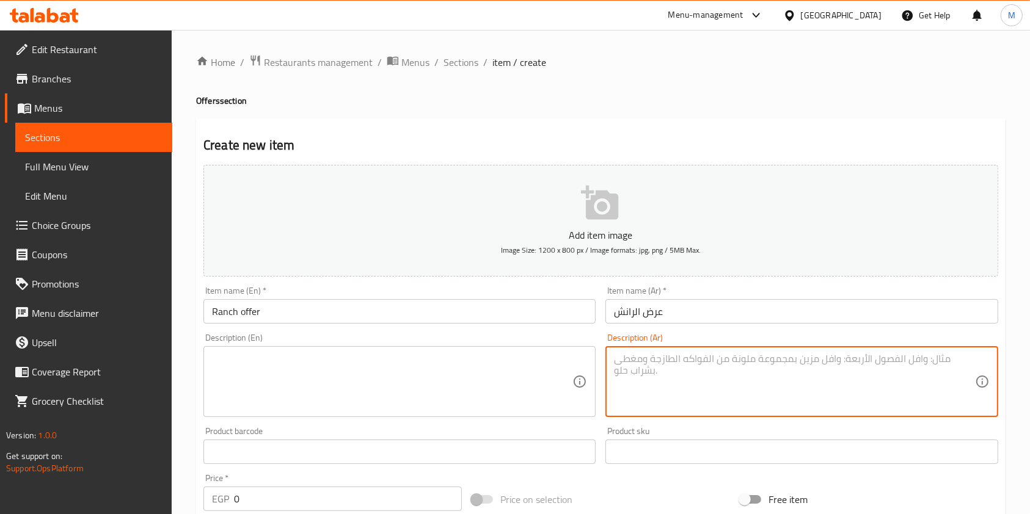
click at [694, 392] on textarea at bounding box center [794, 382] width 360 height 58
paste textarea "رانش بيف اسماش سنجل+ اتشيكن رانش سنجل"
type textarea "رانش بيف اسماش سنجل+ اتشيكن رانش سنجل"
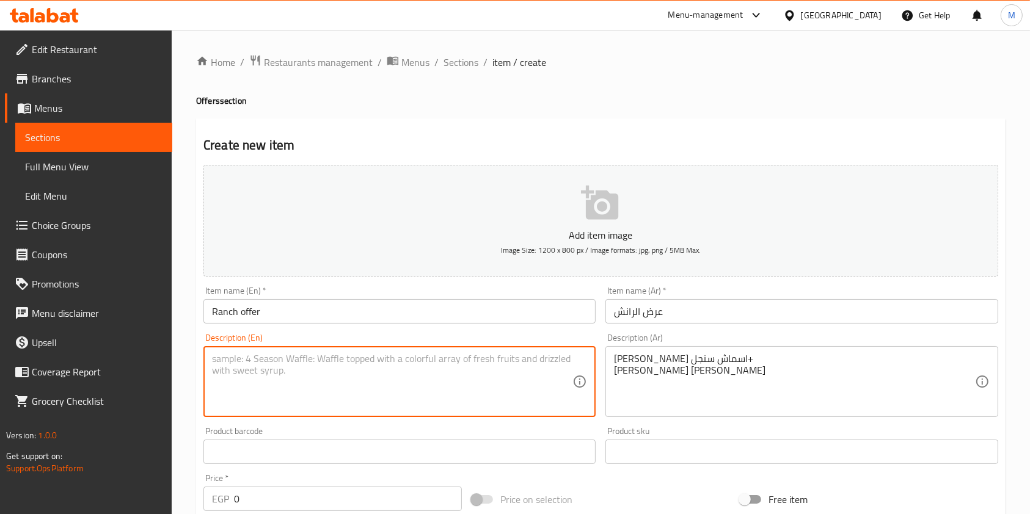
click at [469, 379] on textarea at bounding box center [392, 382] width 360 height 58
paste textarea "Ranch Beef Smash Single+ Chicken Ranch Single"
type textarea "Ranch Beef Smash Single+ Chicken Ranch Single"
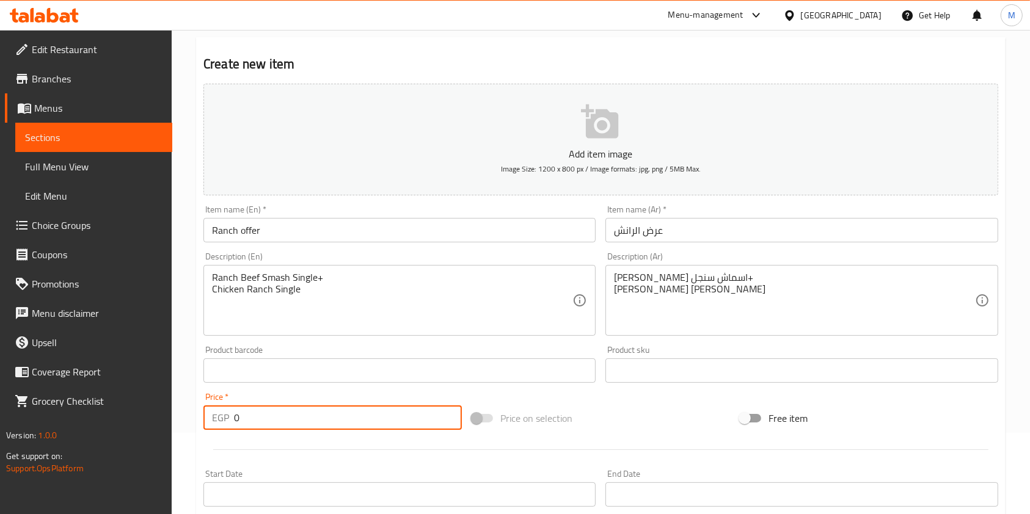
drag, startPoint x: 251, startPoint y: 428, endPoint x: 233, endPoint y: 427, distance: 18.3
click at [233, 427] on div "EGP 0 Price *" at bounding box center [332, 418] width 258 height 24
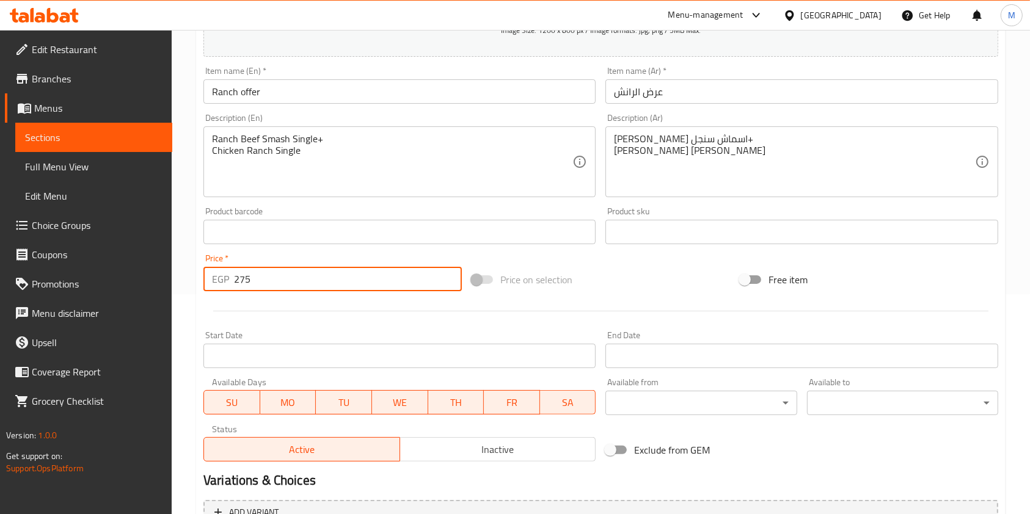
scroll to position [326, 0]
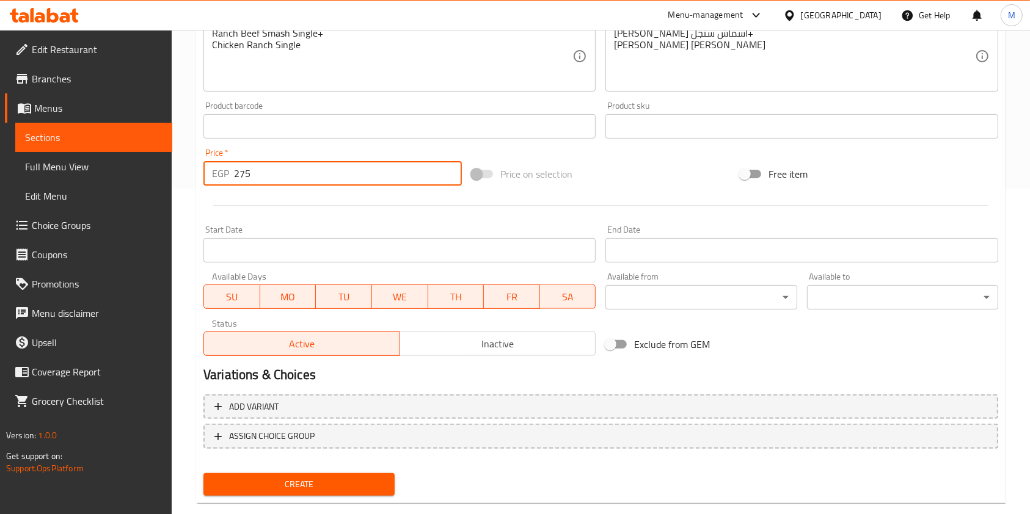
type input "275"
click at [352, 471] on div "Create" at bounding box center [299, 485] width 201 height 32
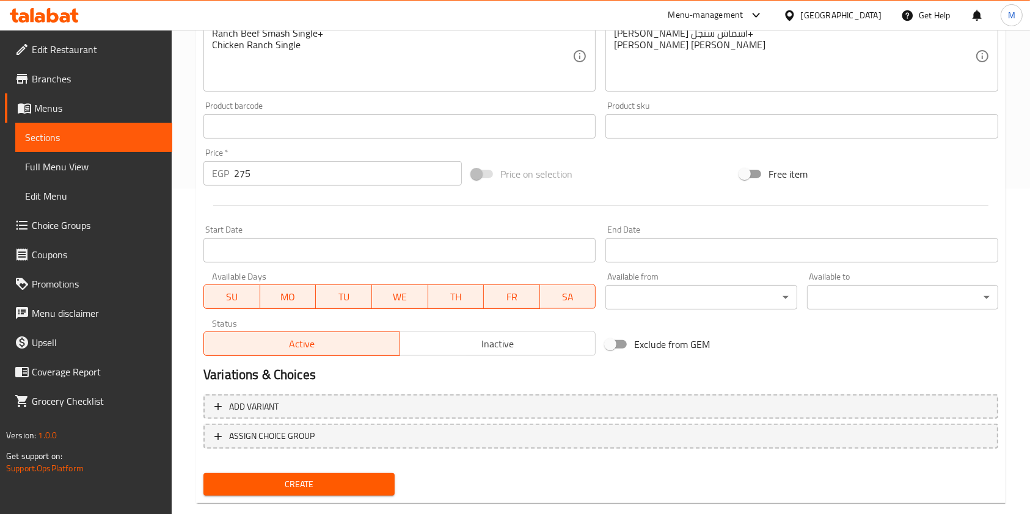
click at [356, 474] on button "Create" at bounding box center [298, 484] width 191 height 23
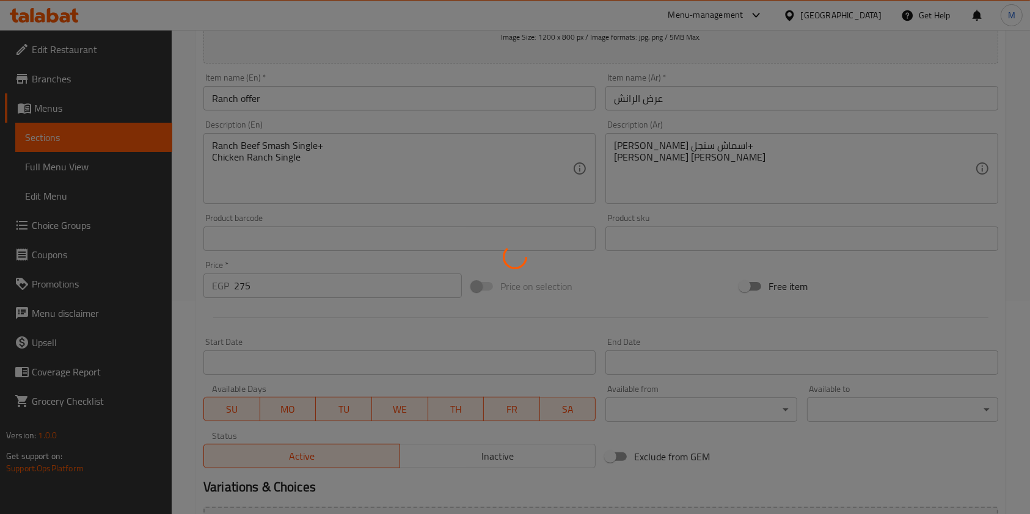
type input "0"
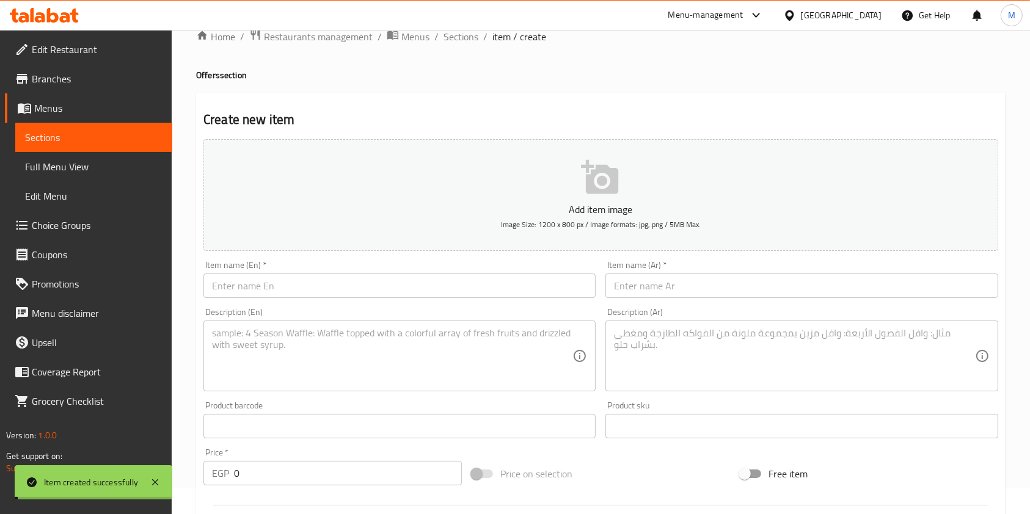
scroll to position [0, 0]
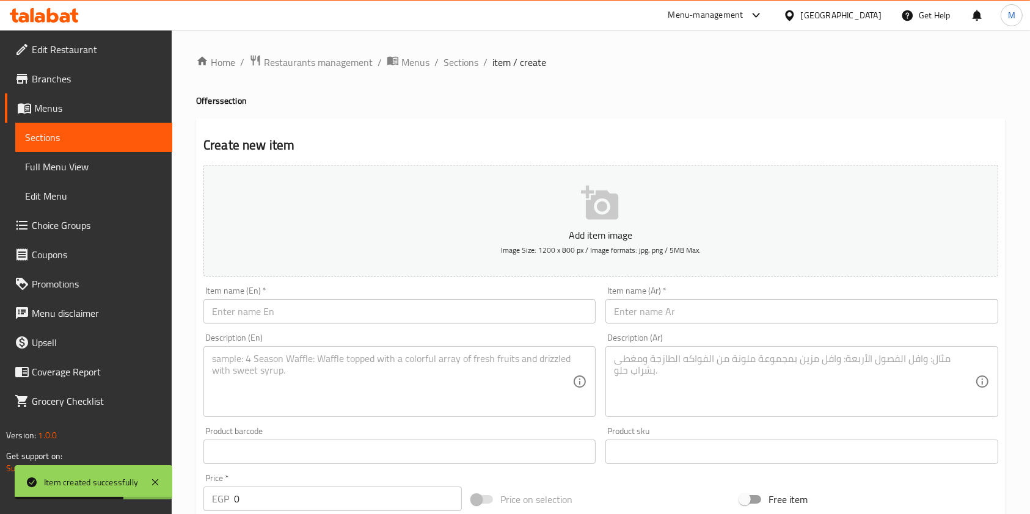
click at [707, 311] on input "text" at bounding box center [801, 311] width 392 height 24
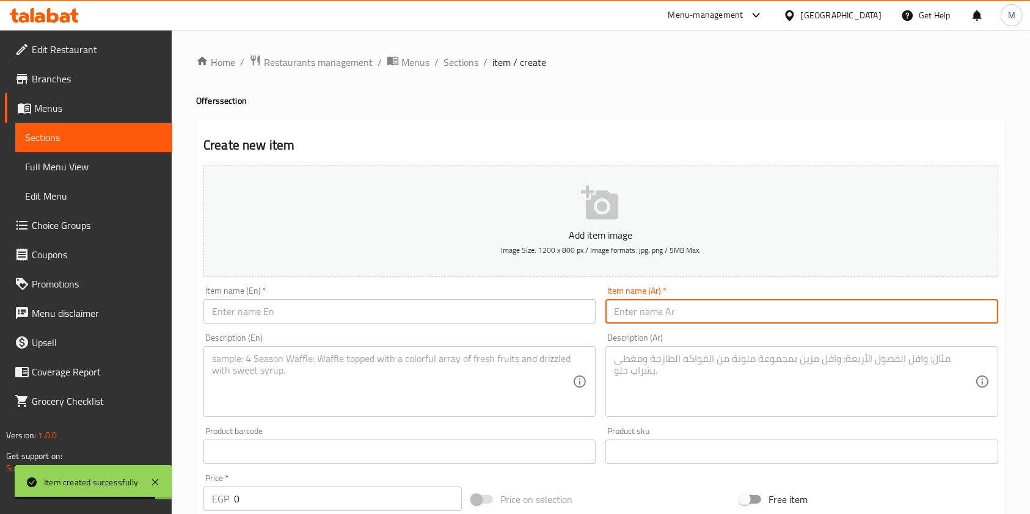
paste input "عرض الدبل"
type input "عرض الدبل"
click at [461, 327] on div "Item name (En)   * Item name (En) *" at bounding box center [400, 305] width 402 height 47
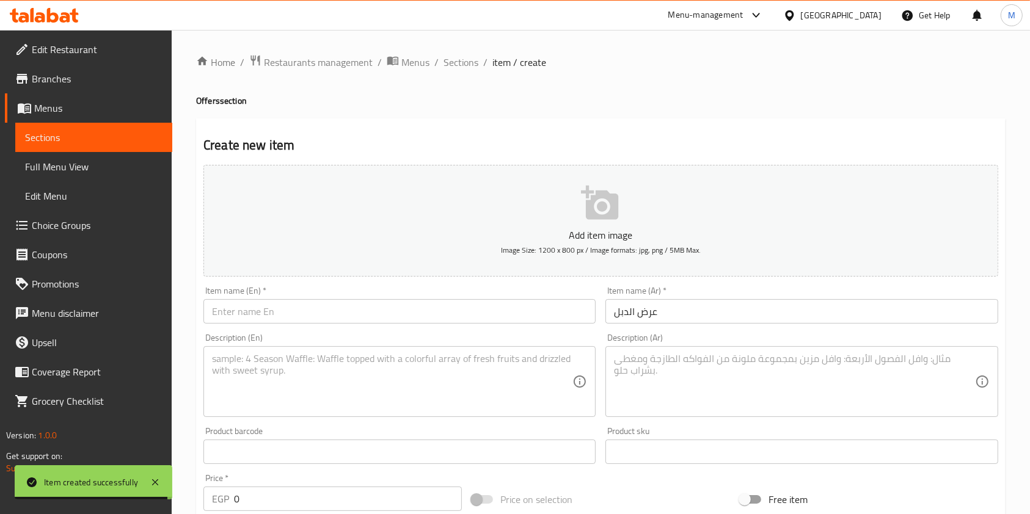
click at [454, 321] on input "text" at bounding box center [399, 311] width 392 height 24
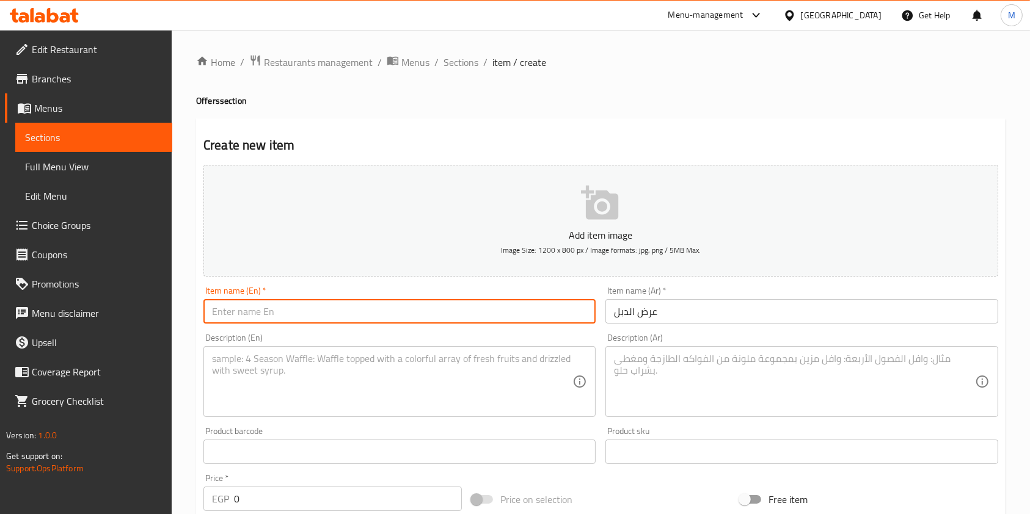
paste input "Double Offer"
type input "Double Offer"
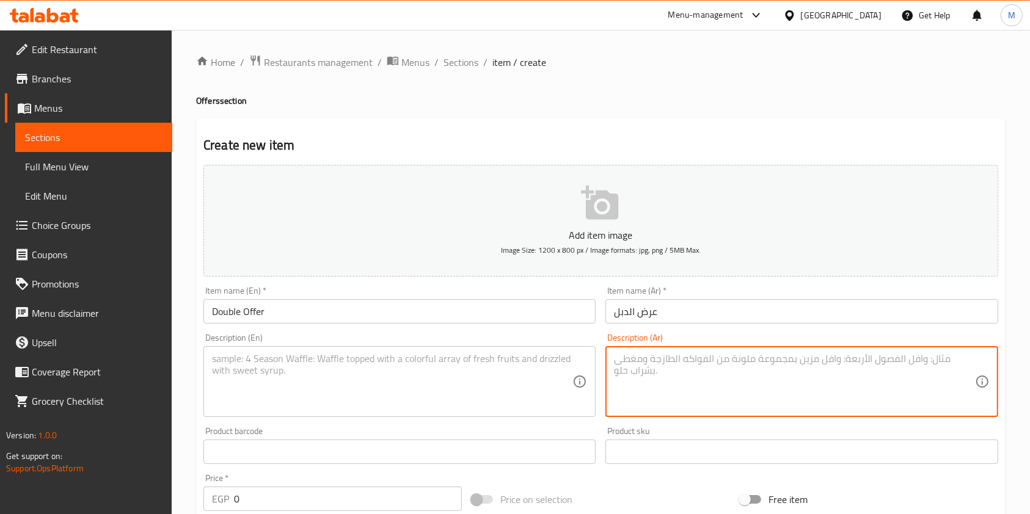
click at [699, 378] on textarea at bounding box center [794, 382] width 360 height 58
paste textarea "تشيزي مشروم دبل+ بآفلو تشيكن دابل"
type textarea "تشيزي مشروم دبل+ بآفلو تشيكن دابل"
click at [505, 364] on textarea at bounding box center [392, 382] width 360 height 58
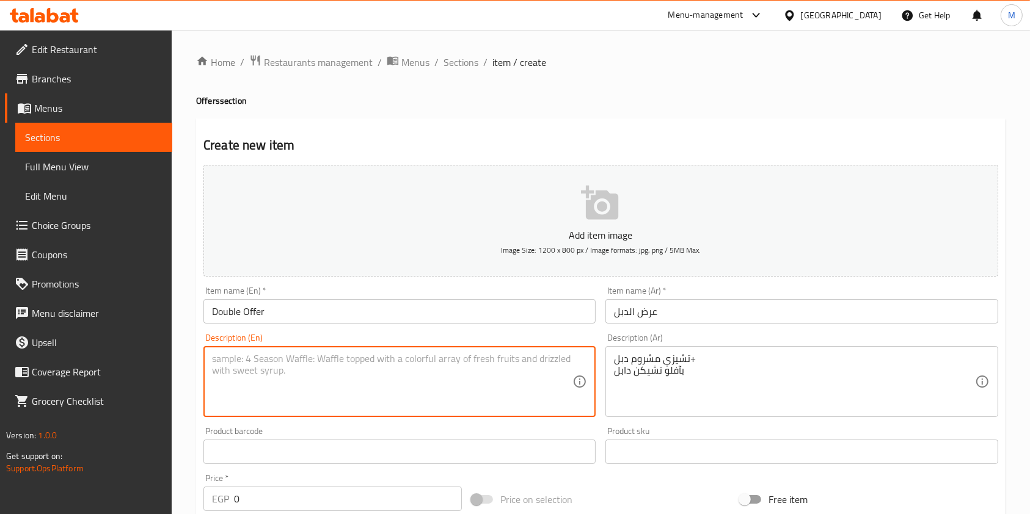
paste textarea "Cheesy Mushroom Double + Buffalo Chicken Double"
type textarea "Cheesy Mushroom Double + Buffalo Chicken Double"
click at [613, 362] on div "تشيزي مشروم دبل+ بآفلو تشيكن دابل Description (Ar)" at bounding box center [801, 381] width 392 height 71
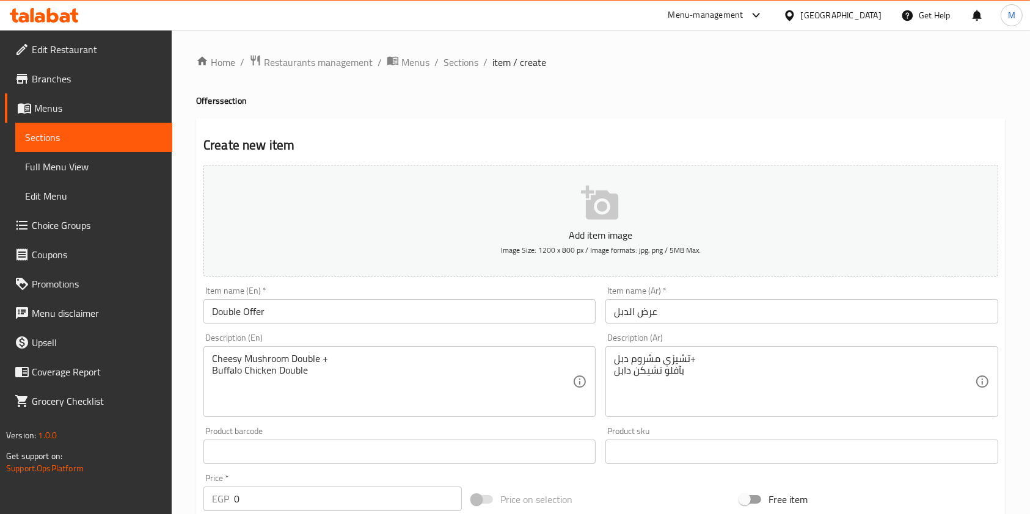
click at [613, 359] on div "تشيزي مشروم دبل+ بآفلو تشيكن دابل Description (Ar)" at bounding box center [801, 381] width 392 height 71
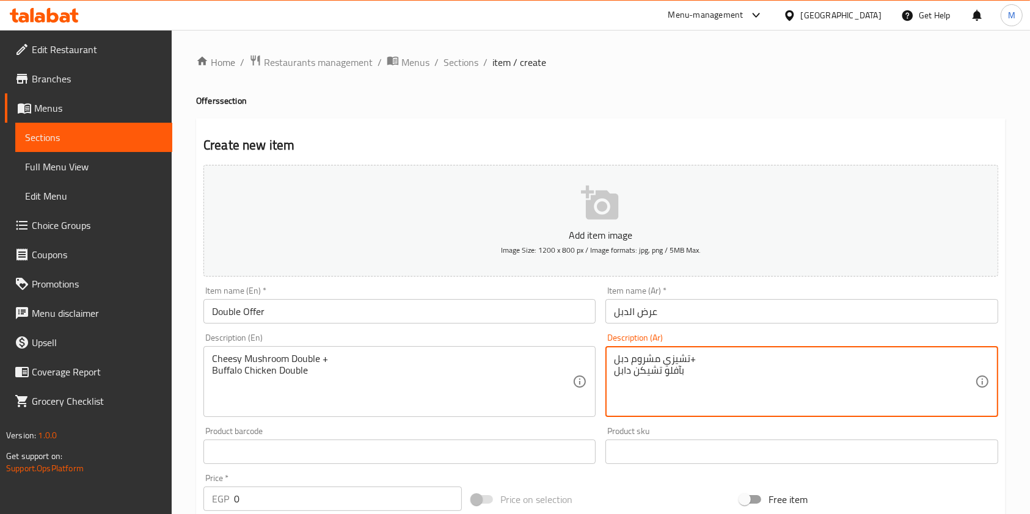
drag, startPoint x: 615, startPoint y: 359, endPoint x: 645, endPoint y: 374, distance: 33.3
click at [616, 360] on textarea "تشيزي مشروم دبل+ بآفلو تشيكن دابل" at bounding box center [794, 382] width 360 height 58
click at [692, 376] on textarea "تشيزي مشروم دبل+ بآفلو تشيكن دابل" at bounding box center [794, 382] width 360 height 58
click at [696, 362] on textarea "تشيزي مشروم دبل+ بآفلو تشيكن دابل" at bounding box center [794, 382] width 360 height 58
drag, startPoint x: 688, startPoint y: 363, endPoint x: 696, endPoint y: 364, distance: 8.0
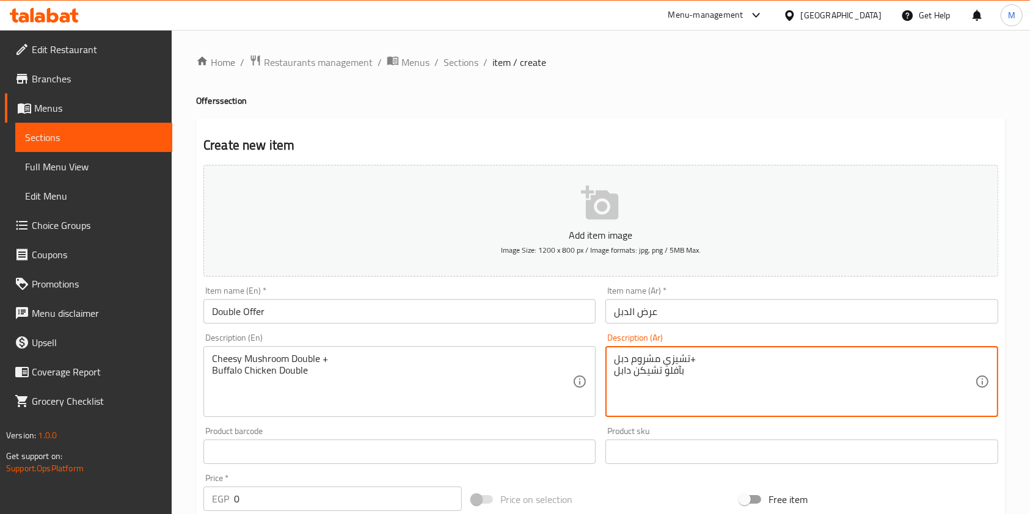
click at [696, 364] on textarea "تشيزي مشروم دبل+ بآفلو تشيكن دابل" at bounding box center [794, 382] width 360 height 58
click at [613, 360] on div "تشيزي مشروم دبل بآفلو تشيكن دابل Description (Ar)" at bounding box center [801, 381] width 392 height 71
click at [618, 362] on textarea "تشيزي مشروم دبل بآفلو تشيكن دابل" at bounding box center [794, 382] width 360 height 58
click at [613, 361] on div "تشيزي مشروم دبل بآفلو تشيكن دابل Description (Ar)" at bounding box center [801, 381] width 392 height 71
click at [616, 363] on textarea "تشيزي مشروم دبل بآفلو تشيكن دابل" at bounding box center [794, 382] width 360 height 58
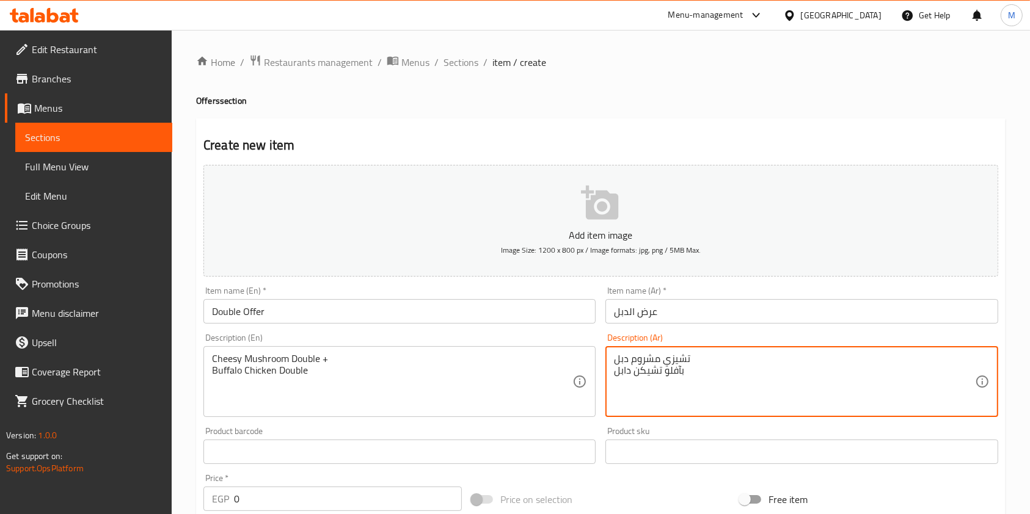
click at [626, 362] on textarea "تشيزي مشروم دبل بآفلو تشيكن دابل" at bounding box center [794, 382] width 360 height 58
click at [648, 356] on textarea "تشيزي مشروم دبل بآفلو تشيكن دابل" at bounding box center [794, 382] width 360 height 58
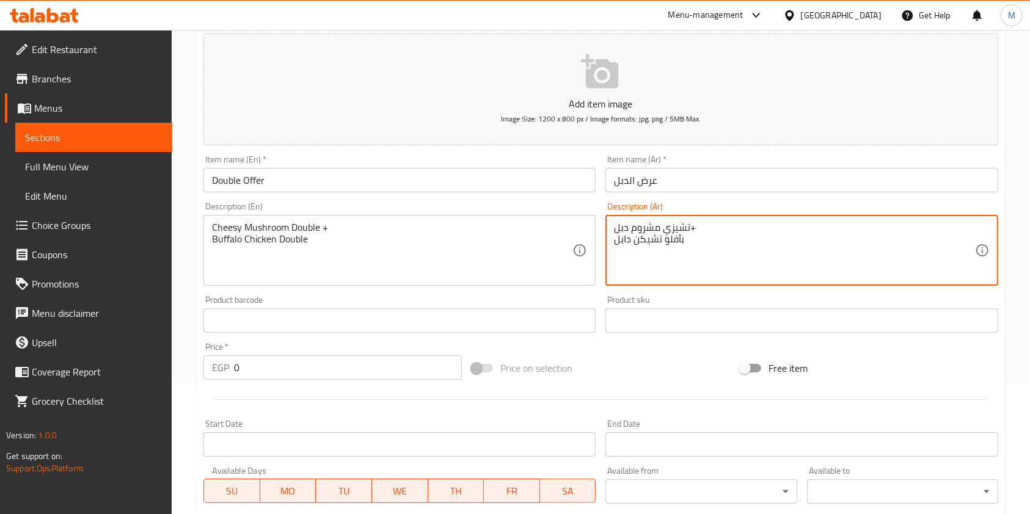
scroll to position [244, 0]
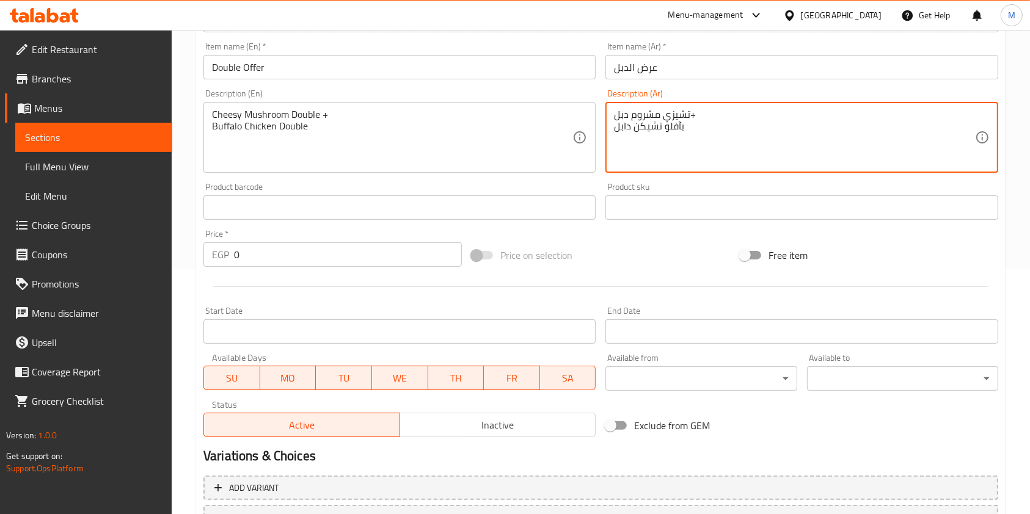
type textarea "تشيزي مشروم دبل+ بآفلو تشيكن دابل"
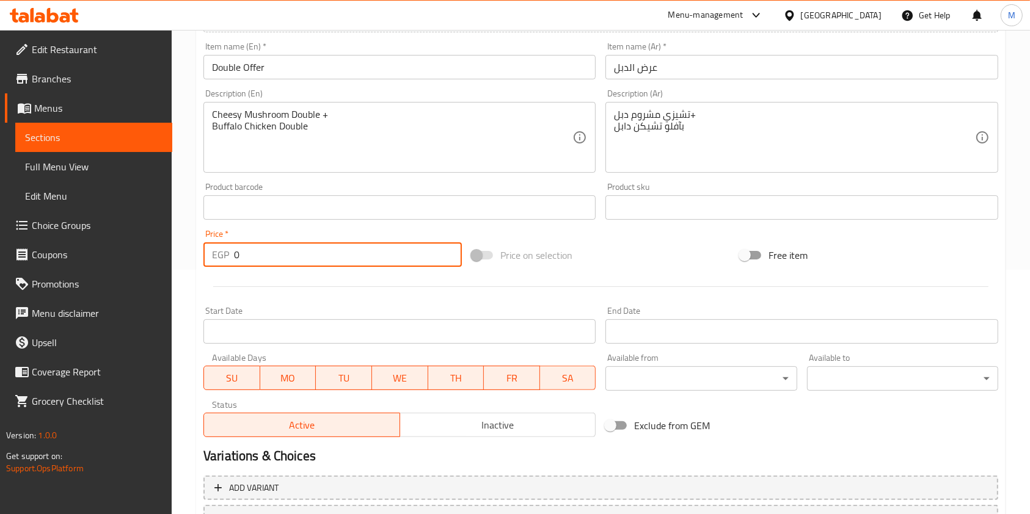
drag, startPoint x: 242, startPoint y: 252, endPoint x: 230, endPoint y: 252, distance: 12.2
click at [230, 252] on div "EGP 0 Price *" at bounding box center [332, 255] width 258 height 24
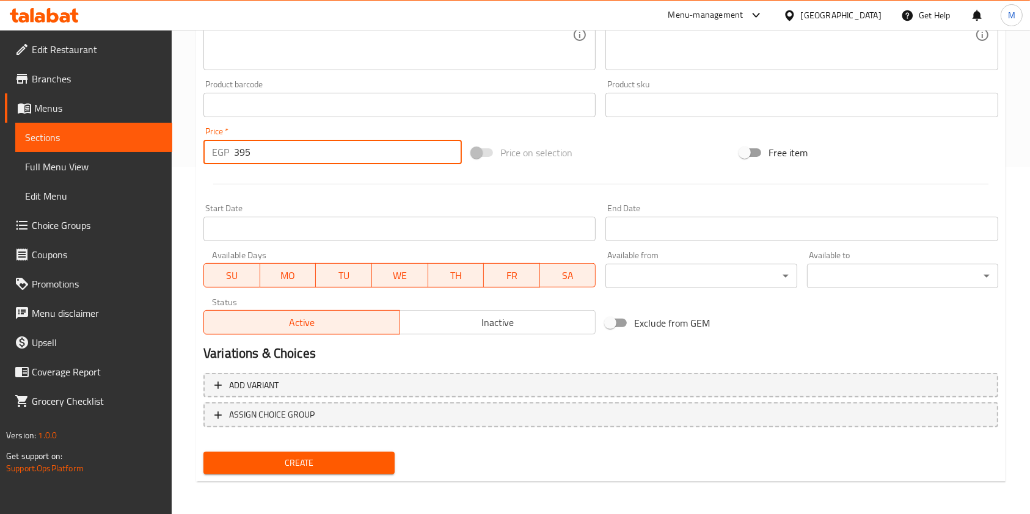
scroll to position [349, 0]
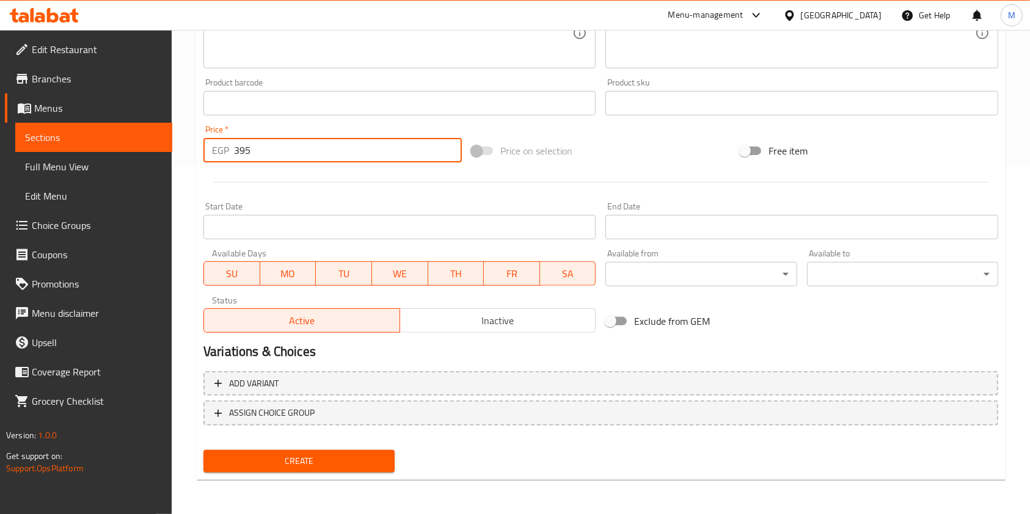
type input "395"
click at [370, 447] on div "Create" at bounding box center [299, 461] width 201 height 32
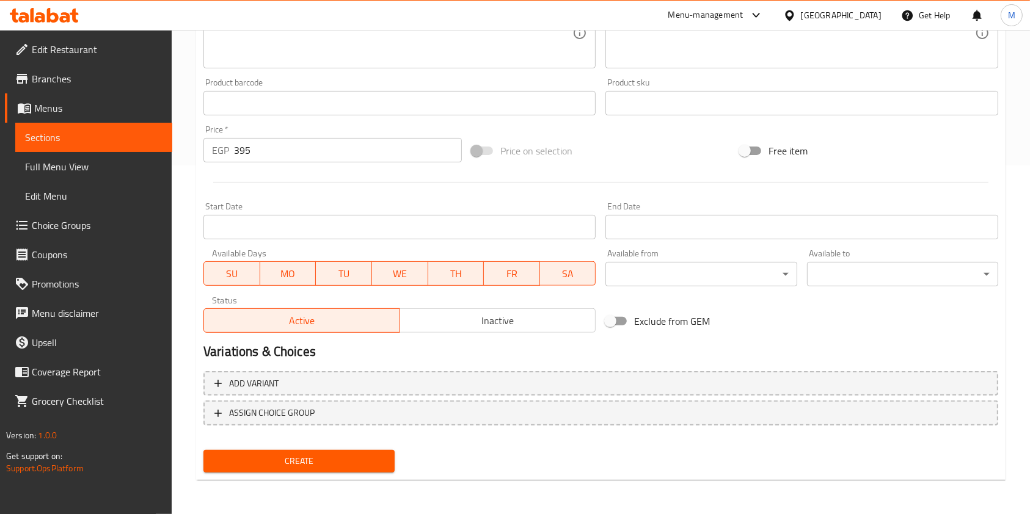
click at [374, 455] on button "Create" at bounding box center [298, 461] width 191 height 23
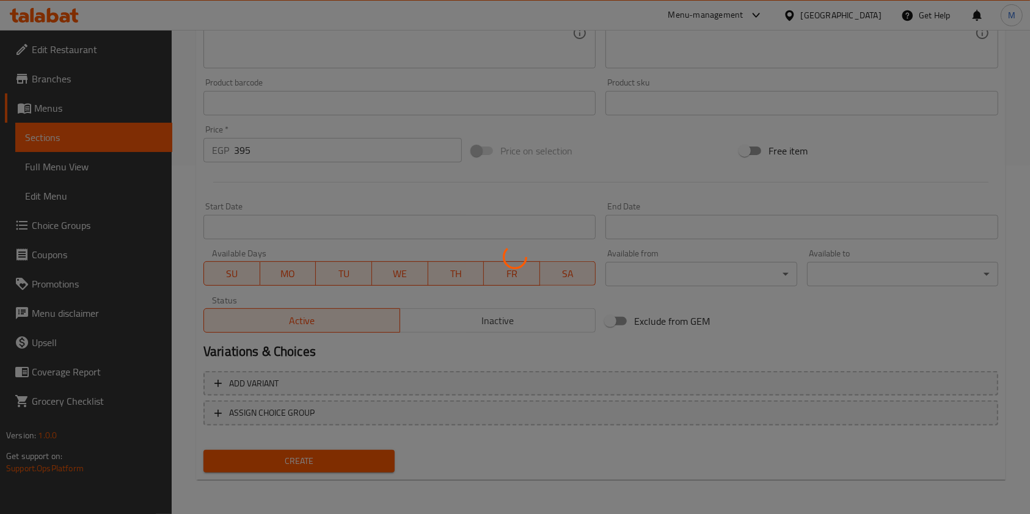
type input "0"
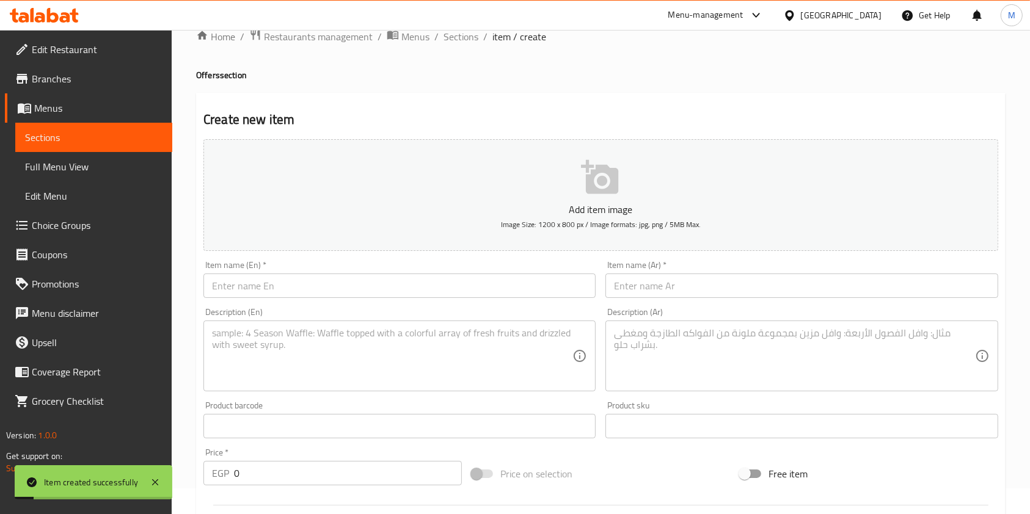
scroll to position [0, 0]
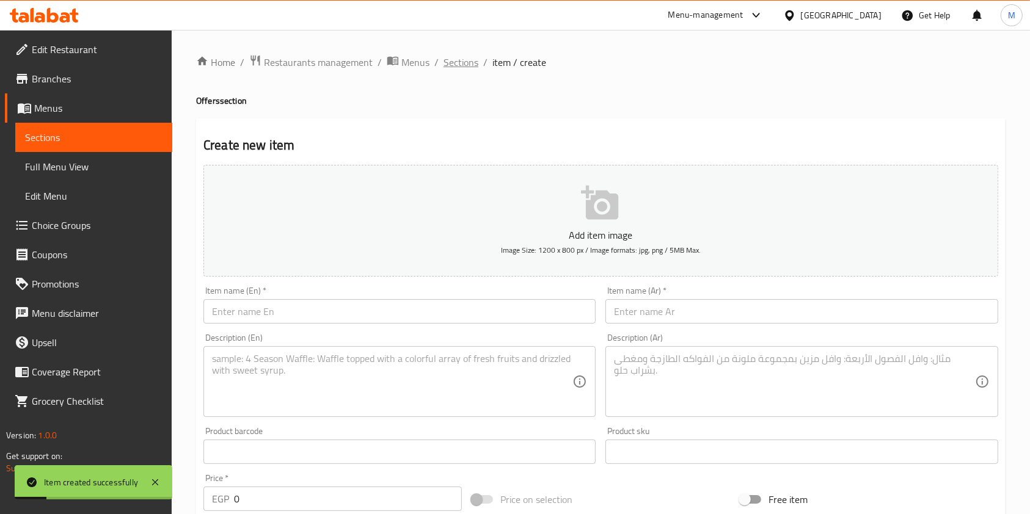
click at [459, 60] on span "Sections" at bounding box center [461, 62] width 35 height 15
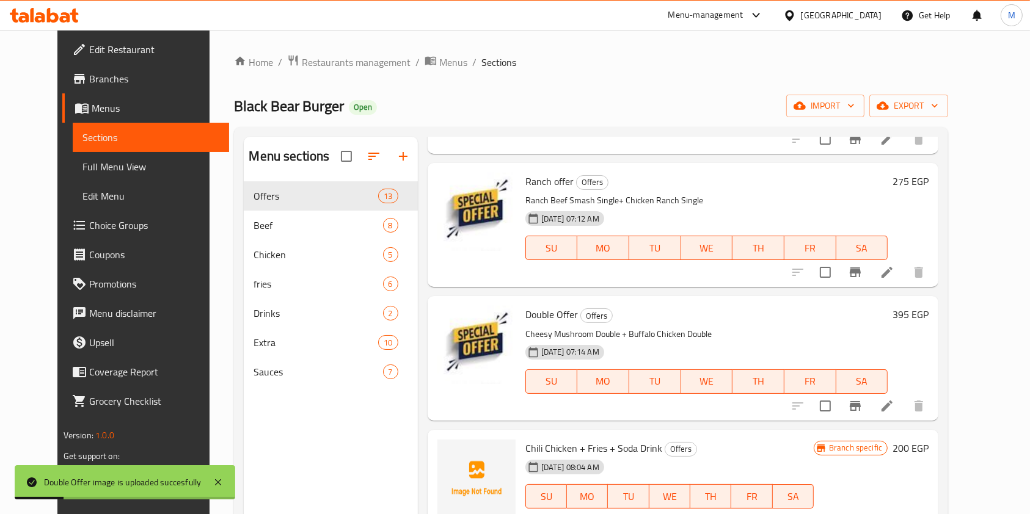
scroll to position [570, 0]
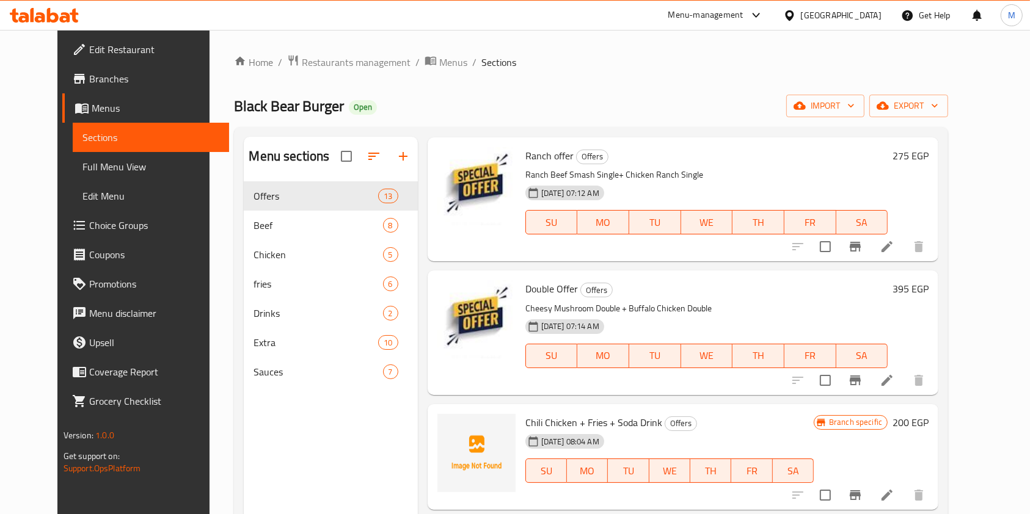
click at [26, 13] on icon at bounding box center [23, 17] width 10 height 10
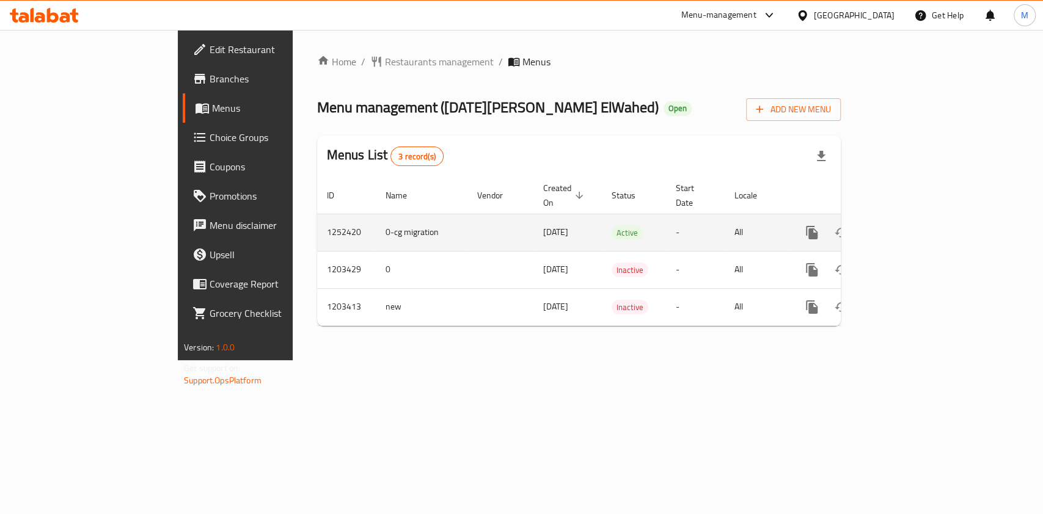
click at [915, 218] on link "enhanced table" at bounding box center [899, 232] width 29 height 29
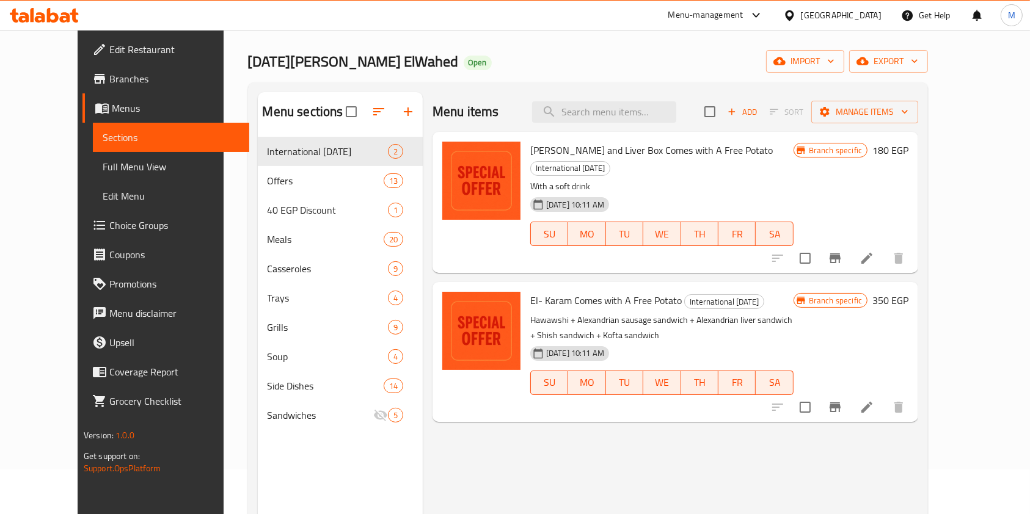
scroll to position [81, 0]
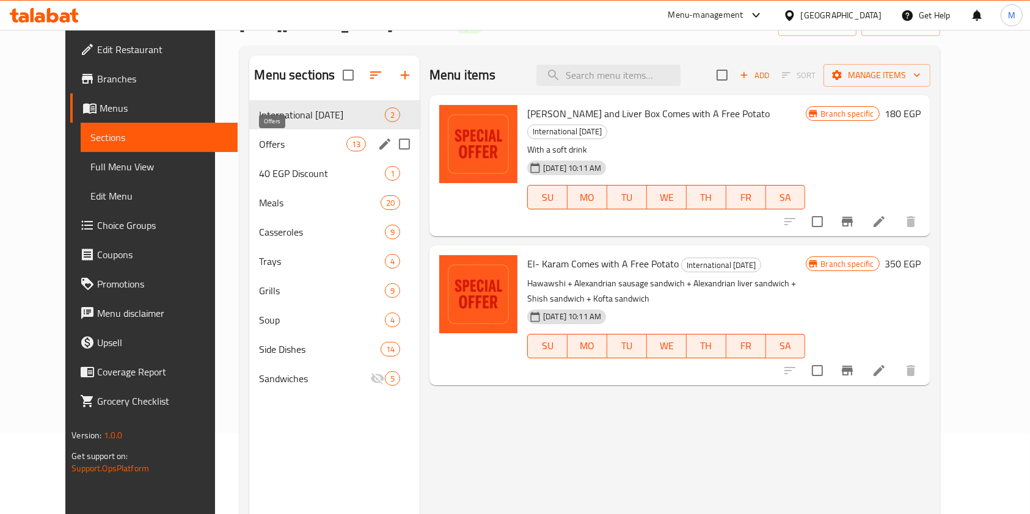
click at [259, 144] on span "Offers" at bounding box center [302, 144] width 87 height 15
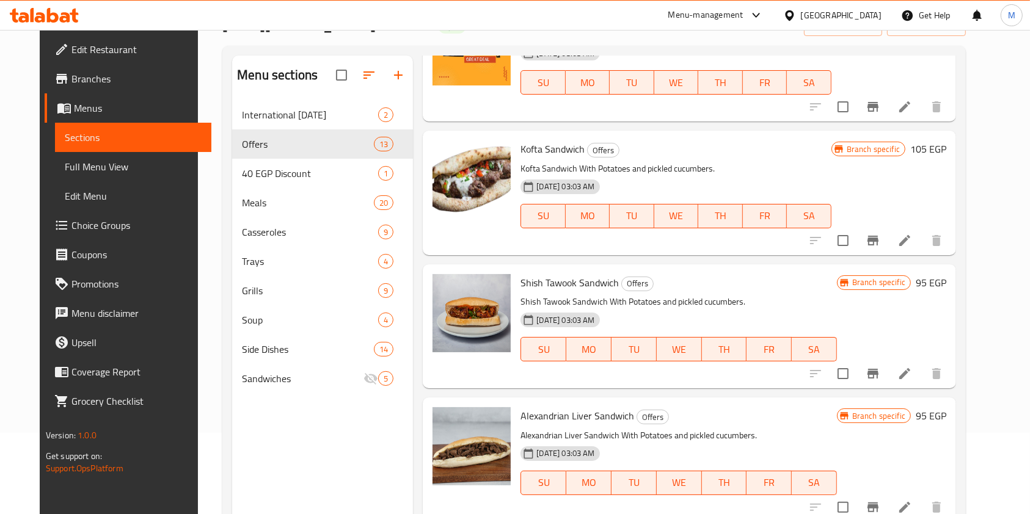
scroll to position [1263, 0]
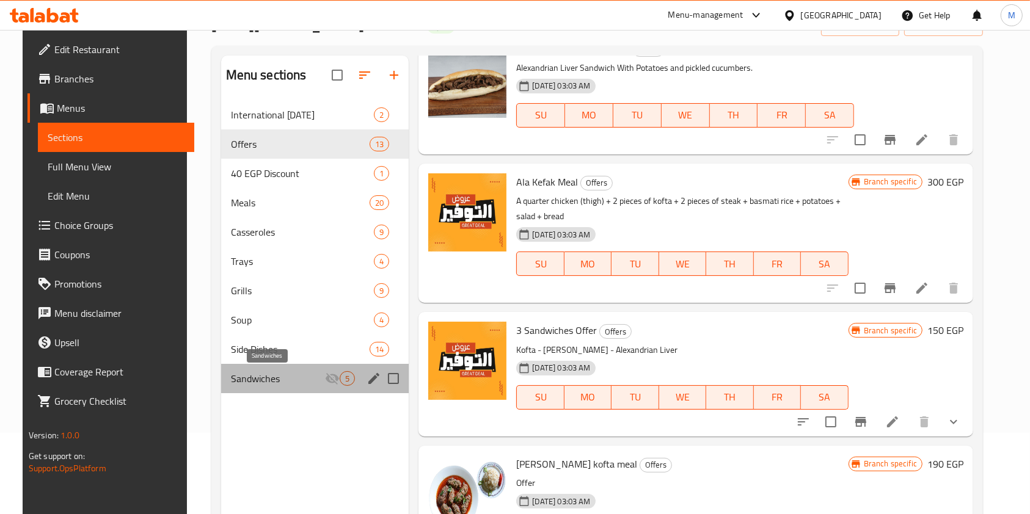
click at [301, 378] on span "Sandwiches" at bounding box center [278, 378] width 95 height 15
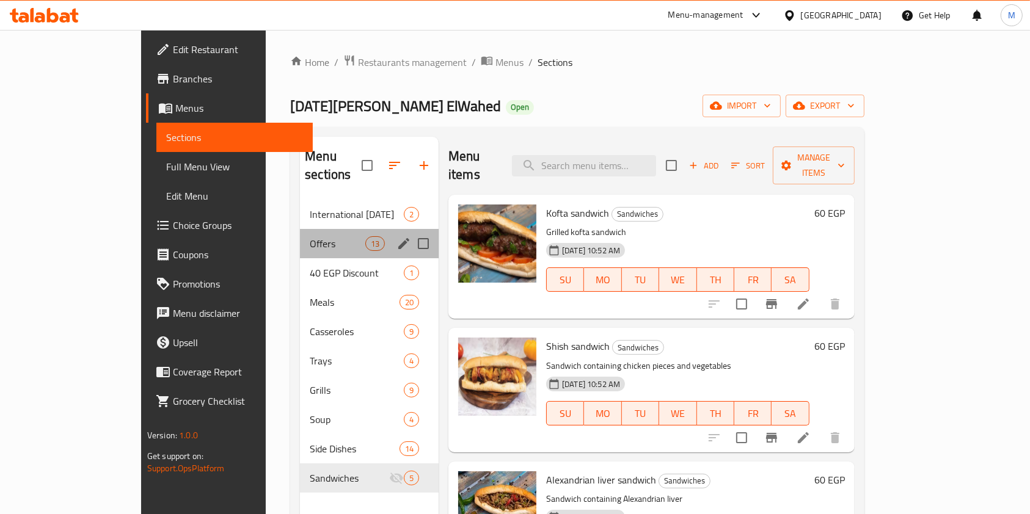
click at [300, 229] on div "Offers 13" at bounding box center [369, 243] width 139 height 29
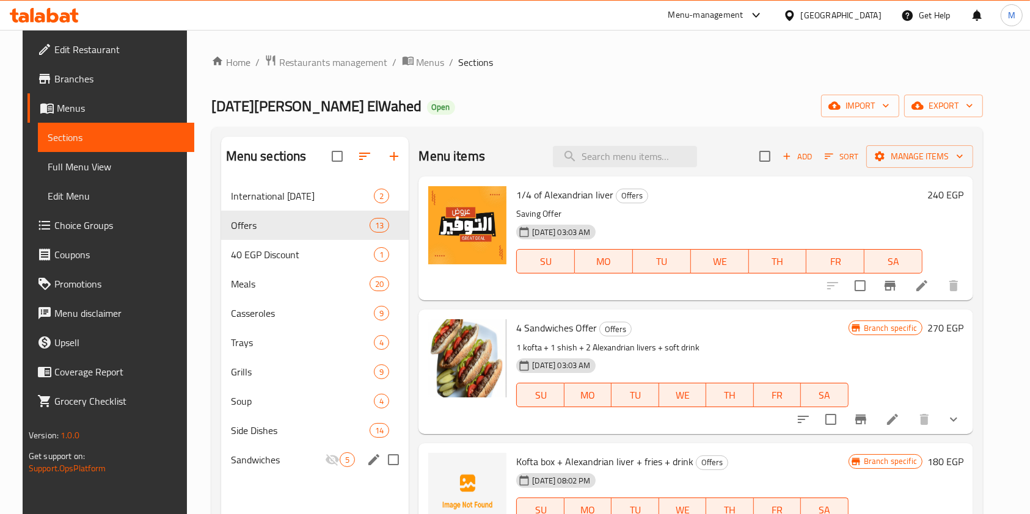
click at [266, 446] on div "Sandwiches 5" at bounding box center [315, 459] width 188 height 29
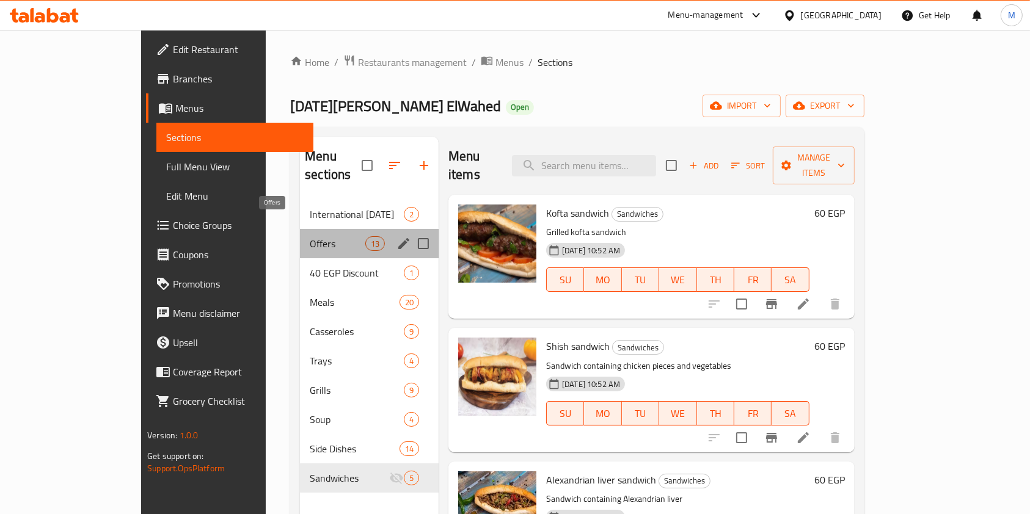
click at [310, 236] on span "Offers" at bounding box center [338, 243] width 56 height 15
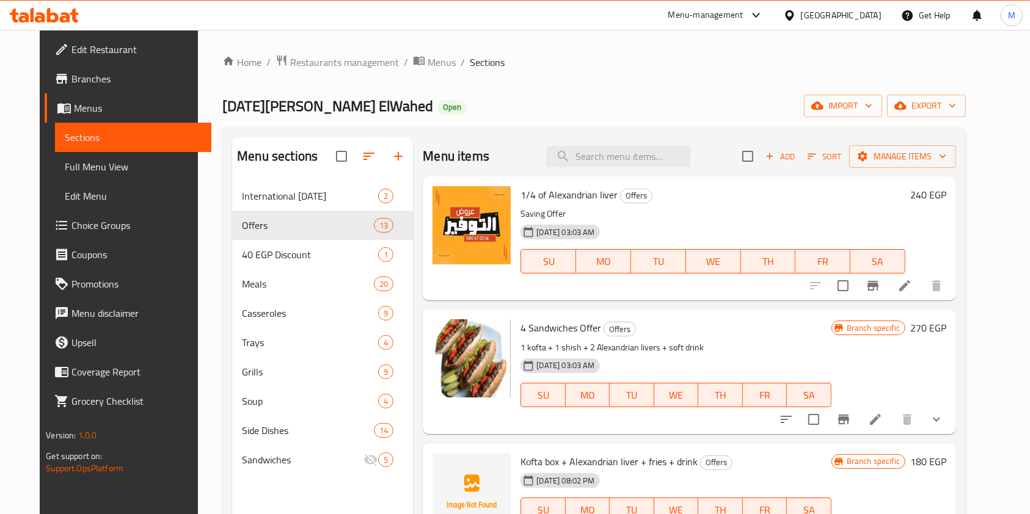
click at [623, 169] on div "Menu items Add Sort Manage items" at bounding box center [689, 157] width 533 height 40
click at [623, 164] on input "search" at bounding box center [618, 156] width 144 height 21
type input ";"
click at [594, 155] on input "search" at bounding box center [618, 156] width 144 height 21
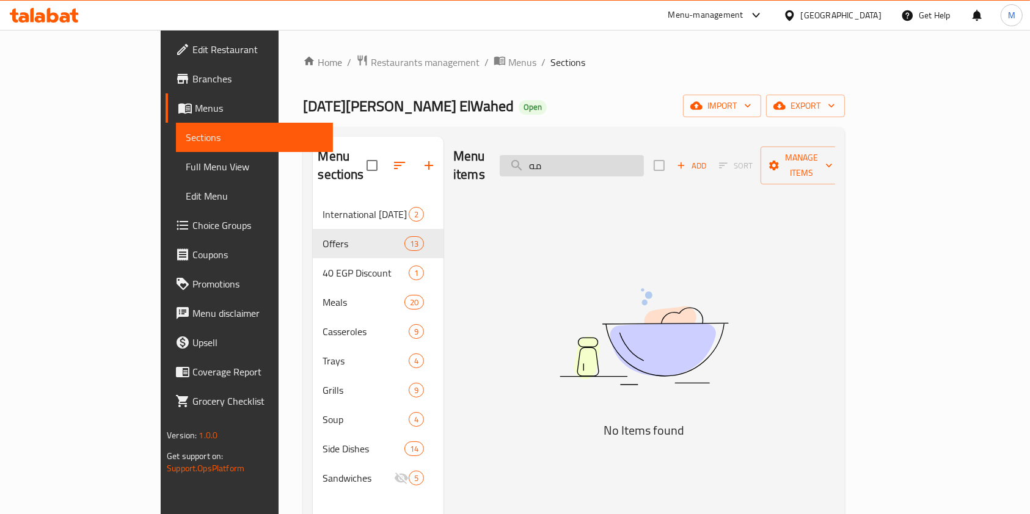
type input "م"
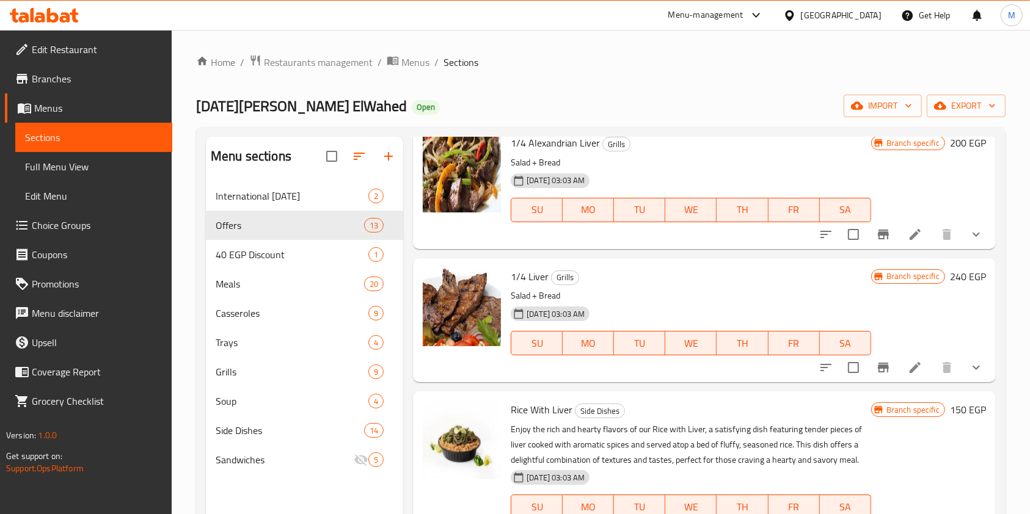
scroll to position [1561, 0]
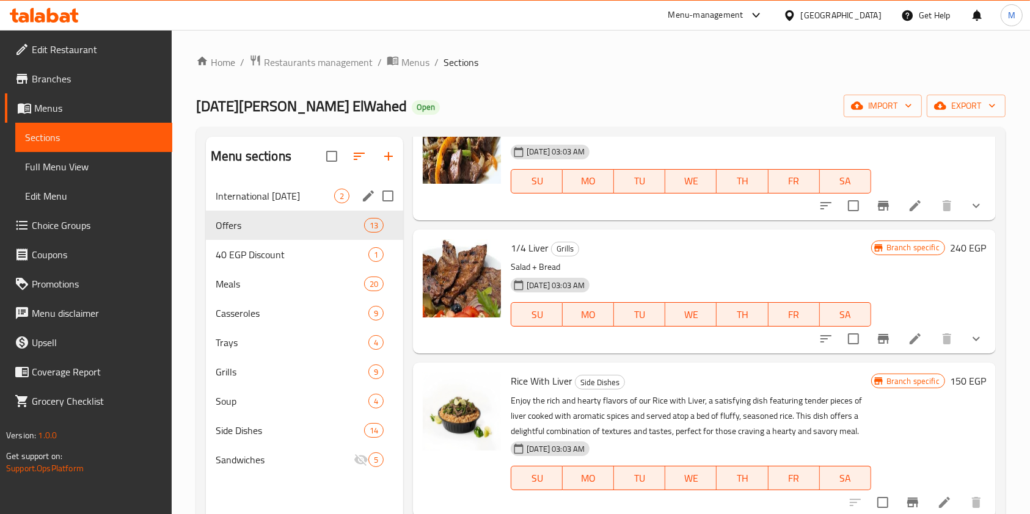
type input "liver"
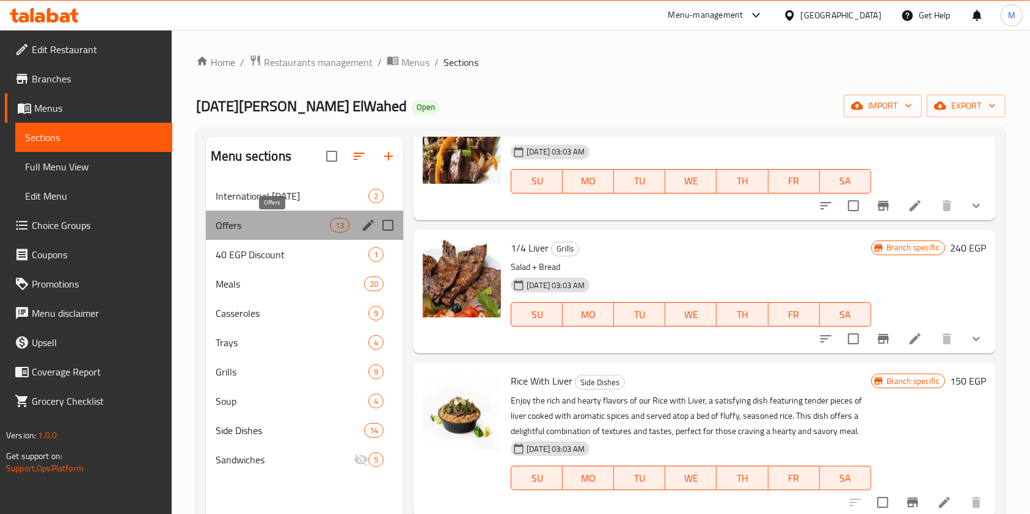
click at [292, 222] on span "Offers" at bounding box center [273, 225] width 114 height 15
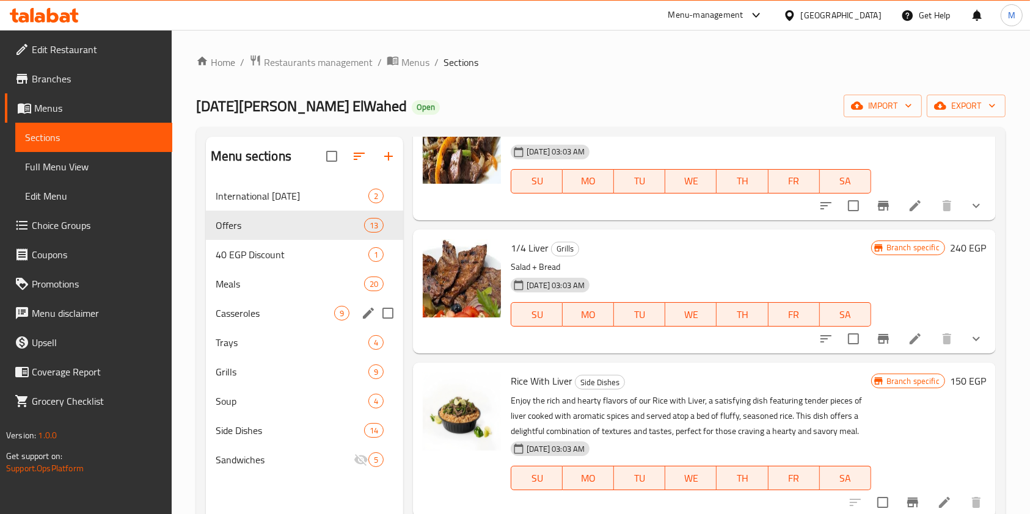
click at [309, 309] on span "Casseroles" at bounding box center [275, 313] width 119 height 15
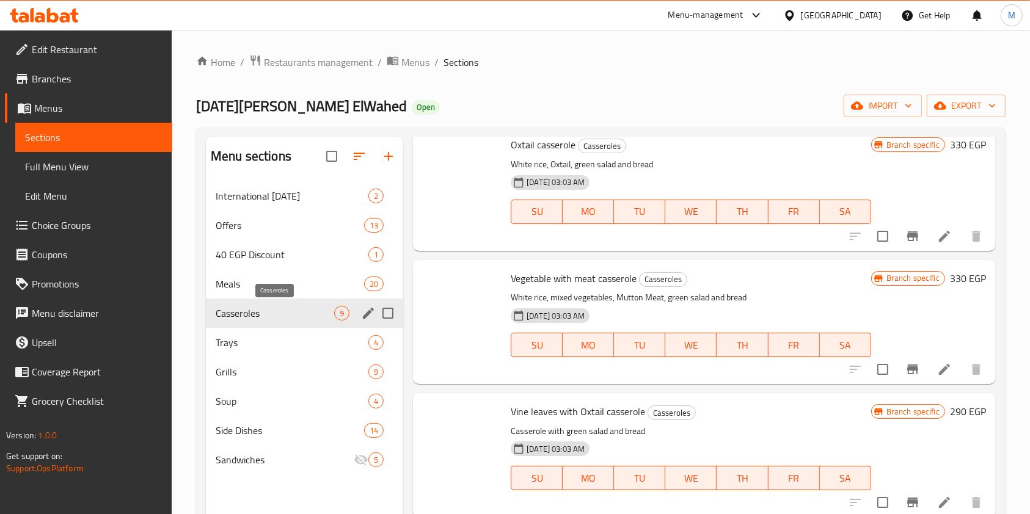
scroll to position [839, 0]
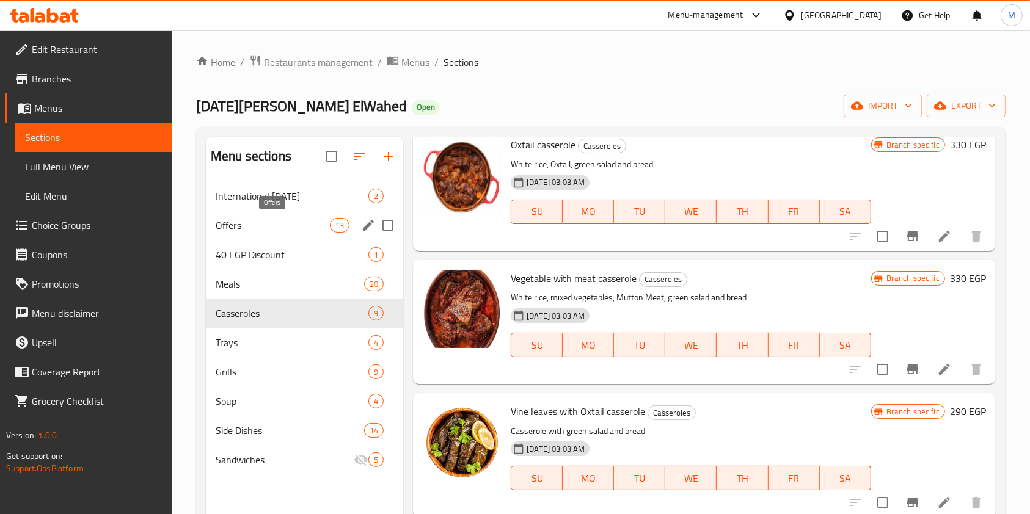
click at [287, 230] on span "Offers" at bounding box center [273, 225] width 114 height 15
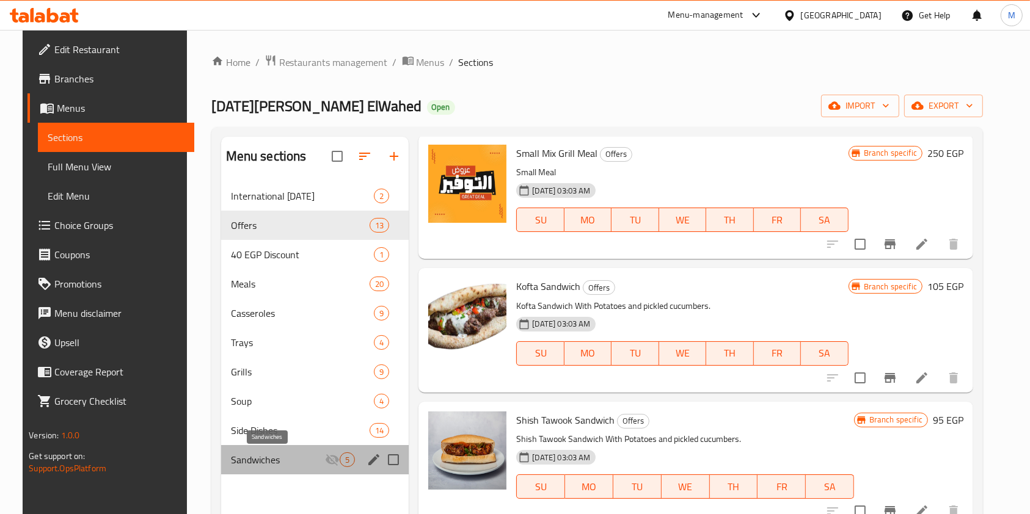
click at [309, 464] on span "Sandwiches" at bounding box center [278, 460] width 95 height 15
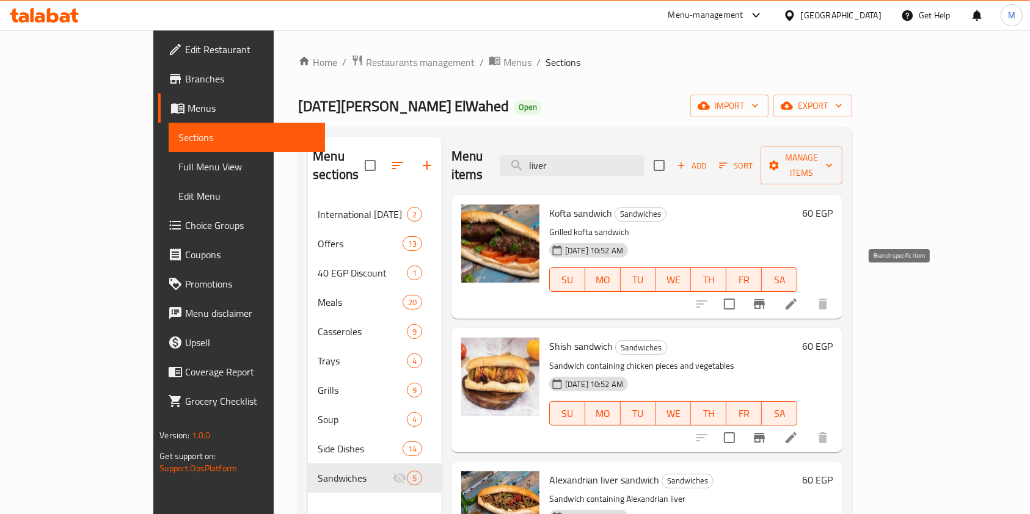
click at [767, 297] on icon "Branch-specific-item" at bounding box center [759, 304] width 15 height 15
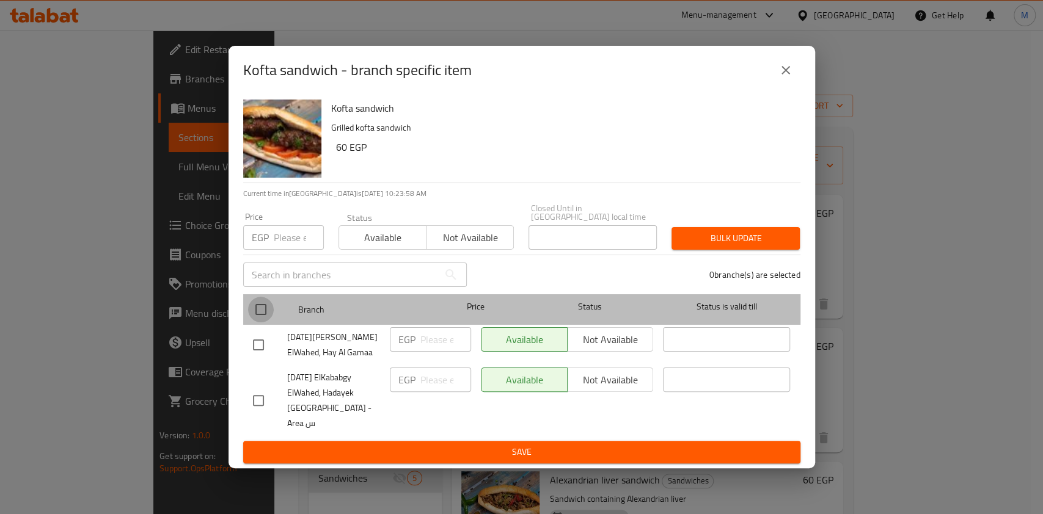
click at [263, 310] on input "checkbox" at bounding box center [261, 310] width 26 height 26
checkbox input "true"
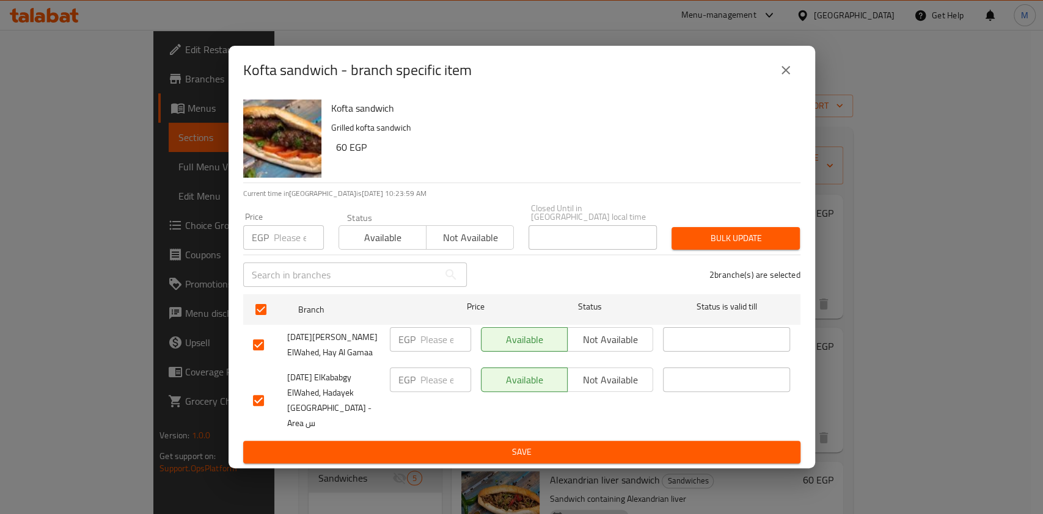
click at [274, 241] on input "number" at bounding box center [299, 237] width 50 height 24
type input "100"
click at [714, 246] on span "Bulk update" at bounding box center [735, 238] width 109 height 15
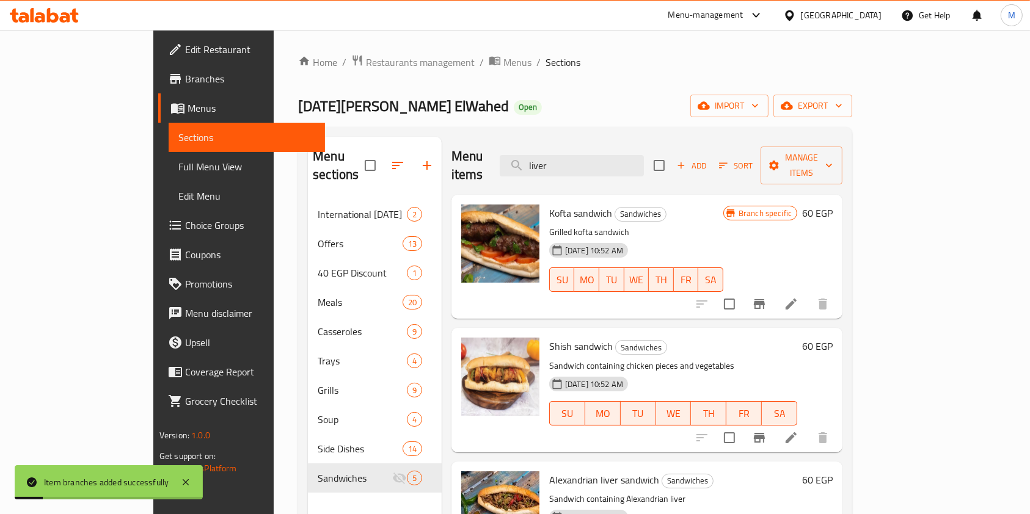
click at [774, 293] on button "Branch-specific-item" at bounding box center [759, 304] width 29 height 29
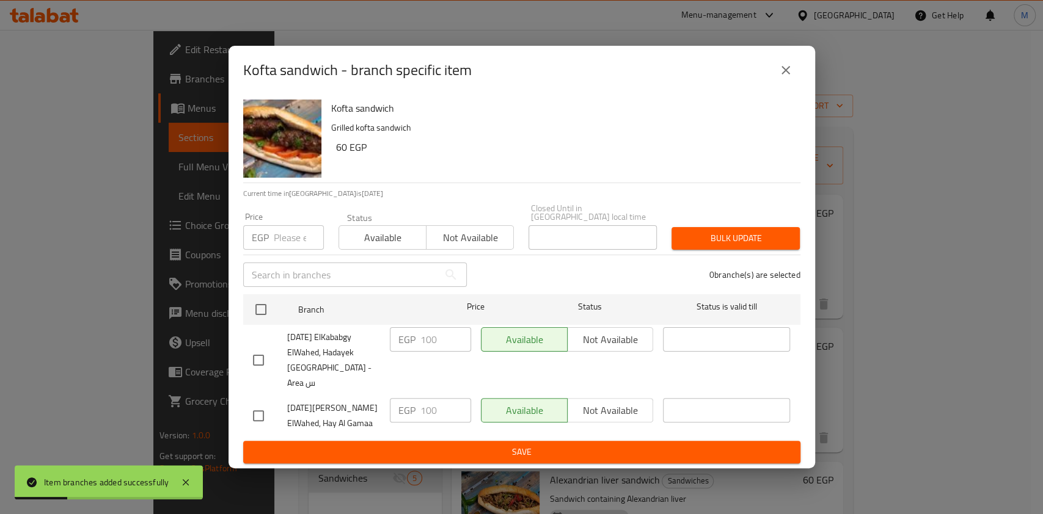
click at [797, 73] on button "close" at bounding box center [785, 70] width 29 height 29
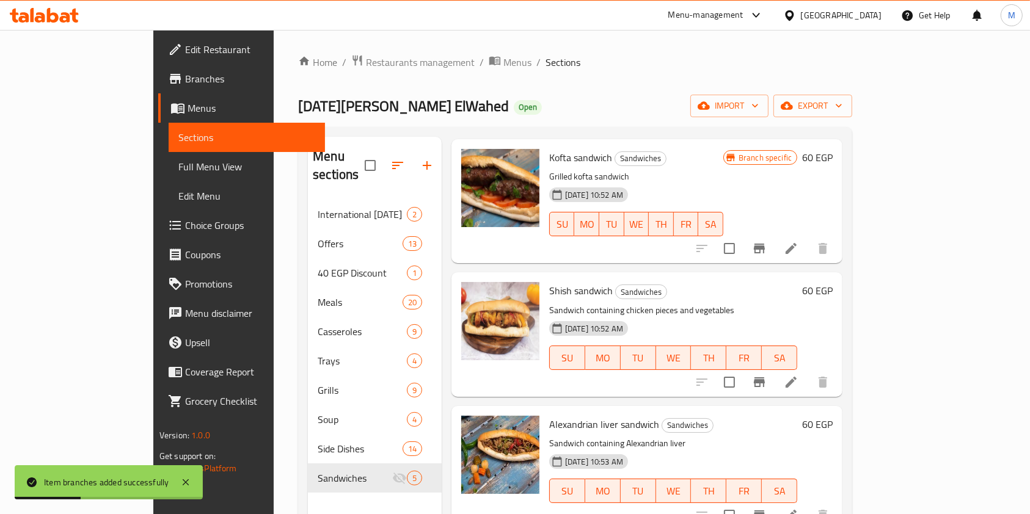
scroll to position [81, 0]
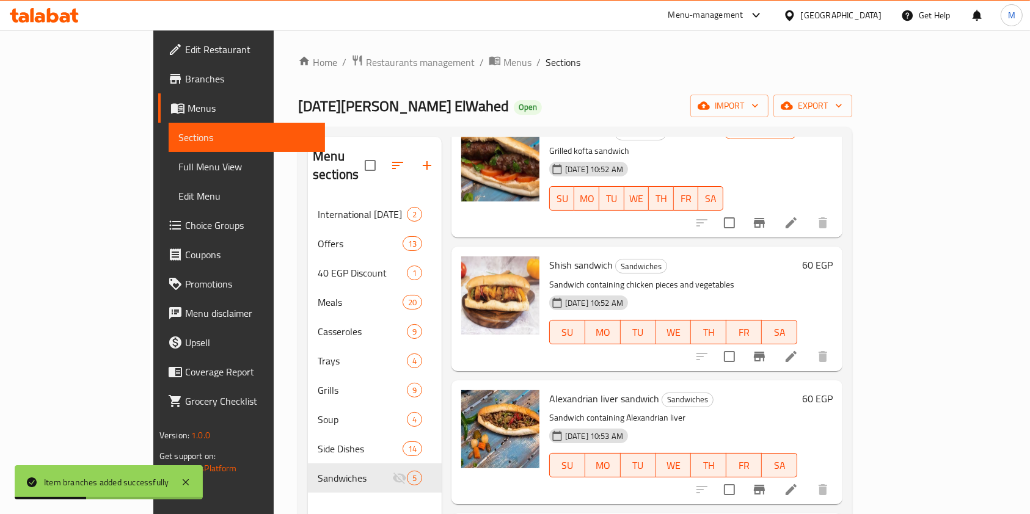
click at [765, 352] on icon "Branch-specific-item" at bounding box center [759, 357] width 11 height 10
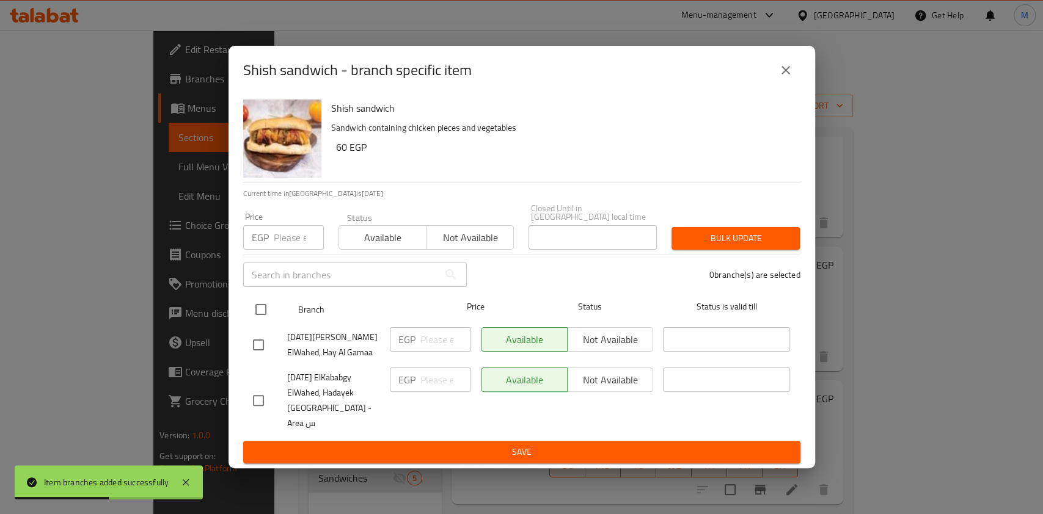
click at [262, 310] on input "checkbox" at bounding box center [261, 310] width 26 height 26
checkbox input "true"
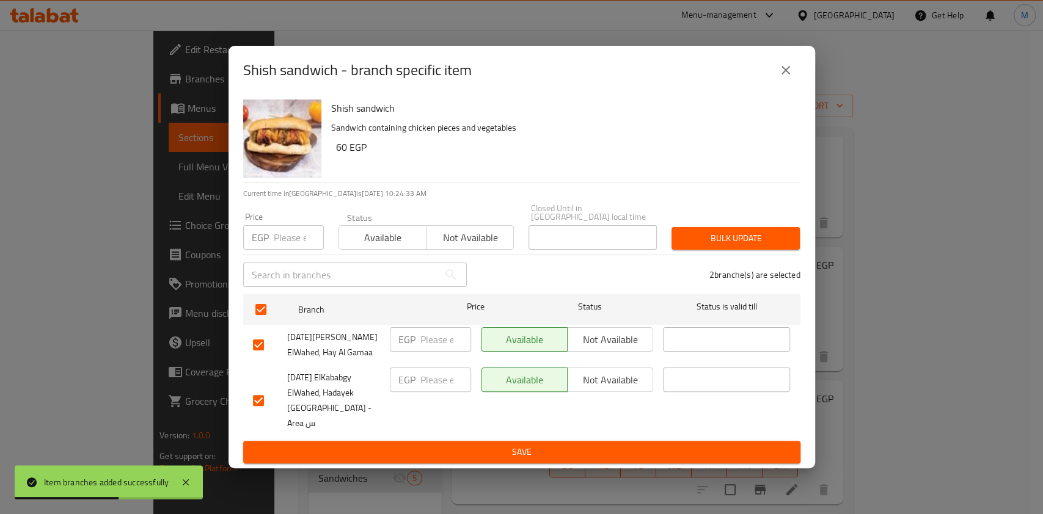
click at [269, 243] on div "EGP Price" at bounding box center [283, 237] width 81 height 24
type input "100"
click at [691, 246] on span "Bulk update" at bounding box center [735, 238] width 109 height 15
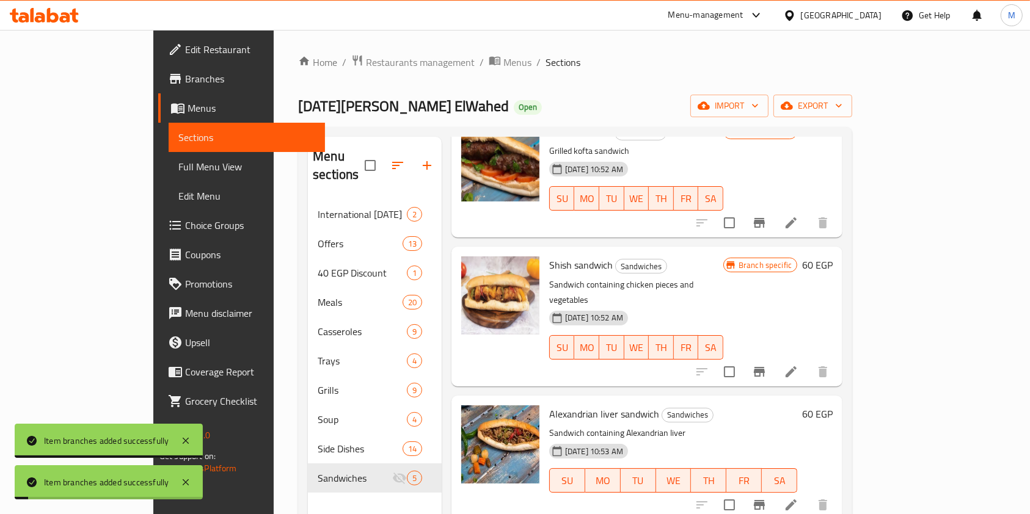
click at [774, 357] on button "Branch-specific-item" at bounding box center [759, 371] width 29 height 29
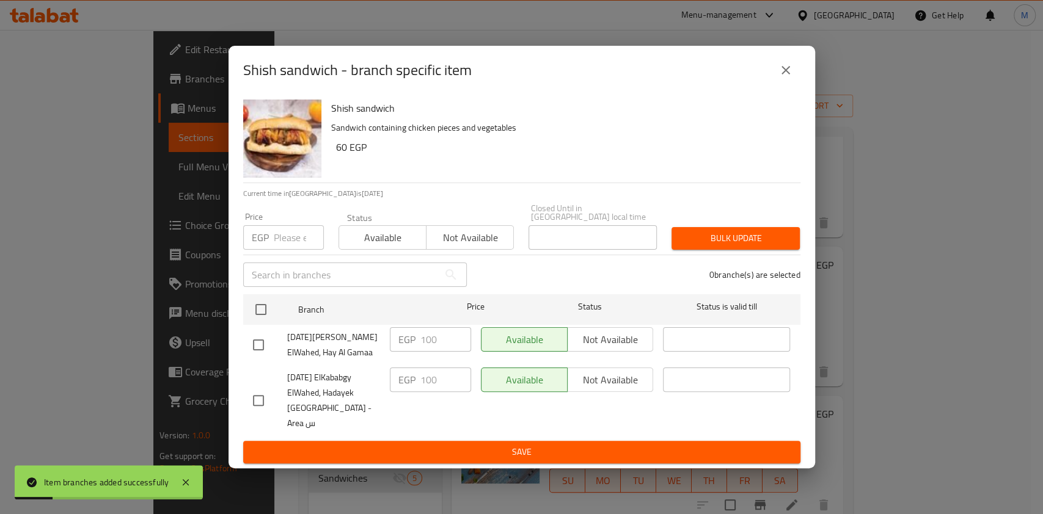
click at [782, 75] on icon "close" at bounding box center [785, 70] width 9 height 9
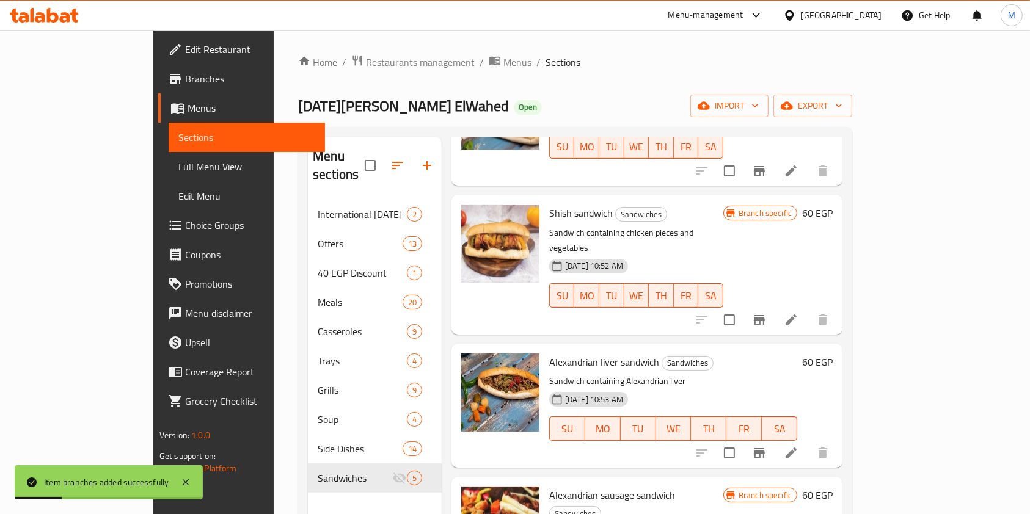
scroll to position [183, 0]
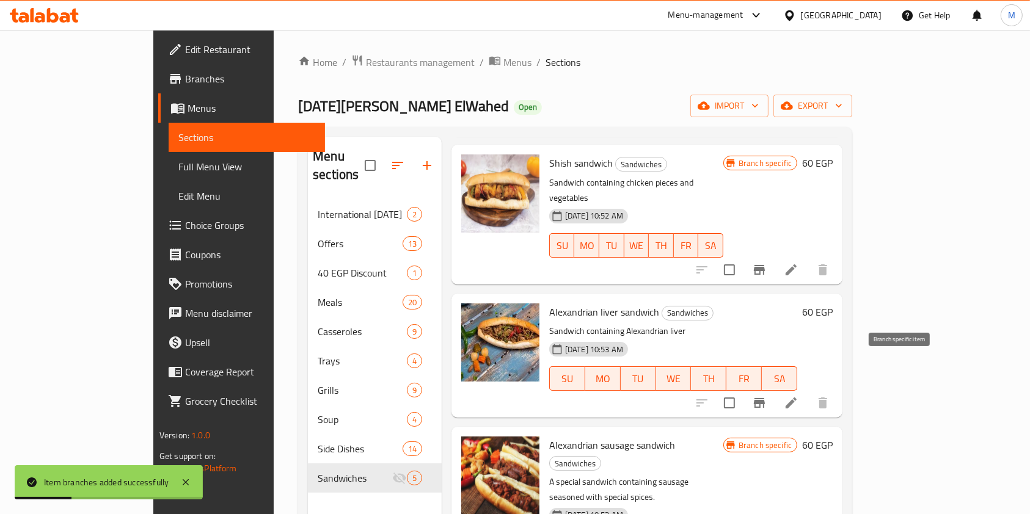
click at [767, 396] on icon "Branch-specific-item" at bounding box center [759, 403] width 15 height 15
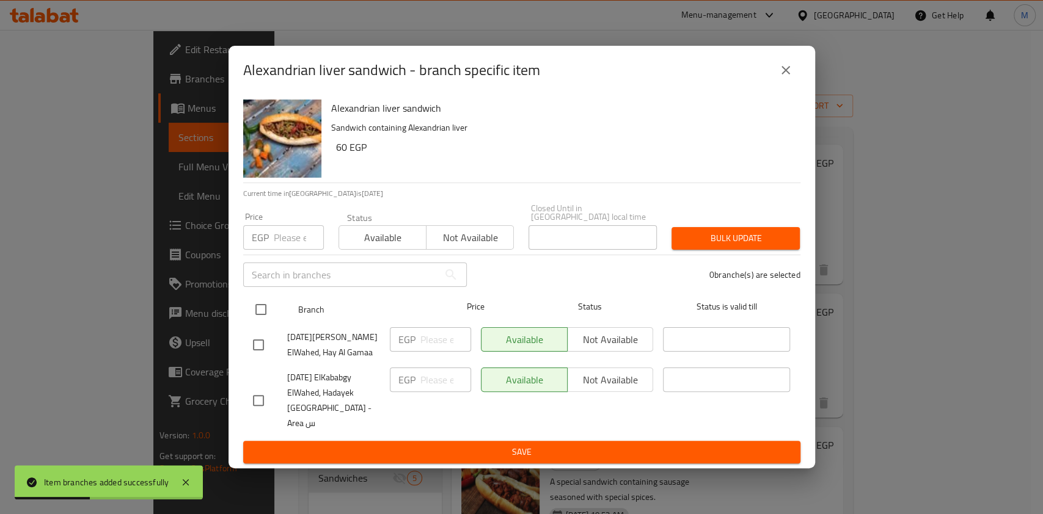
click at [258, 305] on input "checkbox" at bounding box center [261, 310] width 26 height 26
checkbox input "true"
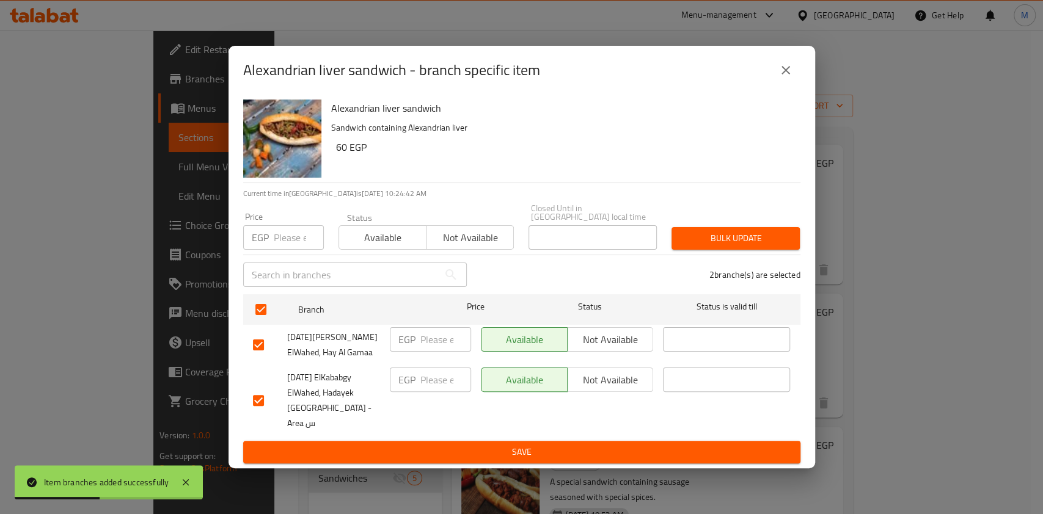
click at [276, 250] on input "number" at bounding box center [299, 237] width 50 height 24
type input "100"
click at [692, 242] on span "Bulk update" at bounding box center [735, 238] width 109 height 15
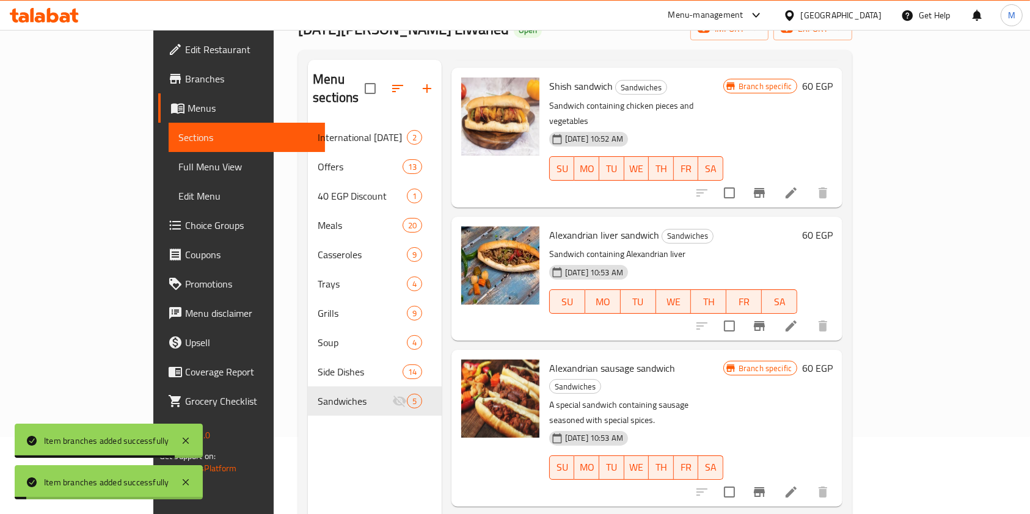
scroll to position [171, 0]
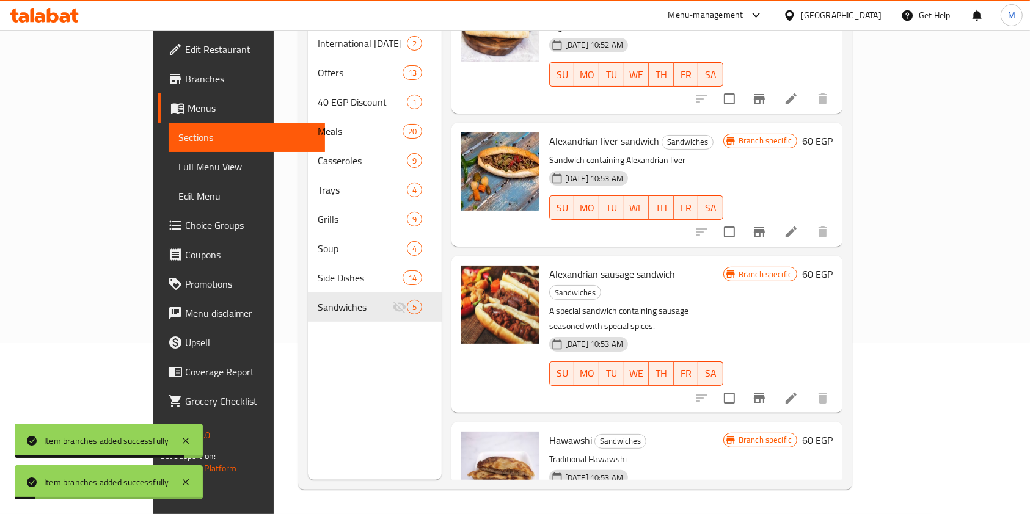
click at [767, 391] on icon "Branch-specific-item" at bounding box center [759, 398] width 15 height 15
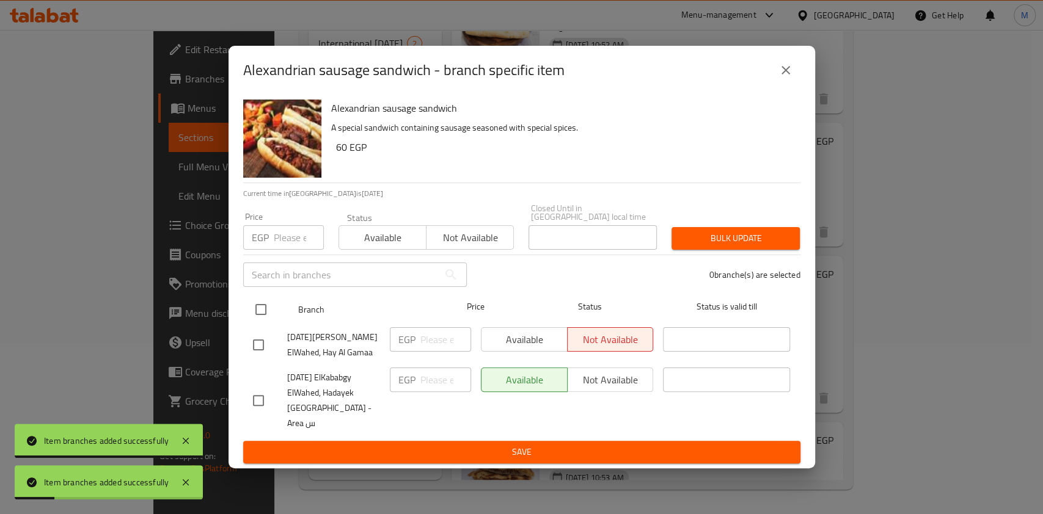
click at [261, 313] on input "checkbox" at bounding box center [261, 310] width 26 height 26
checkbox input "true"
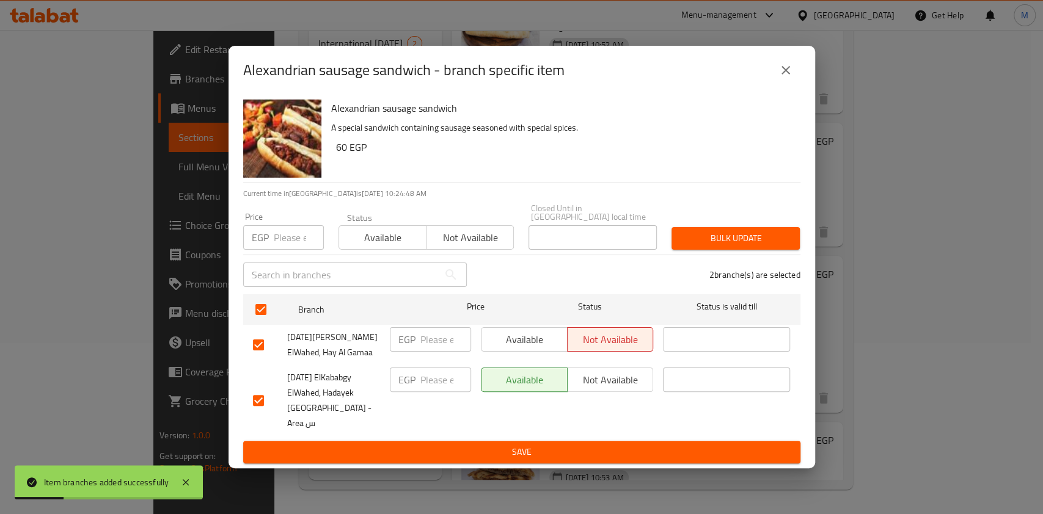
click at [279, 246] on input "number" at bounding box center [299, 237] width 50 height 24
type input "100"
click at [690, 236] on span "Bulk update" at bounding box center [735, 238] width 109 height 15
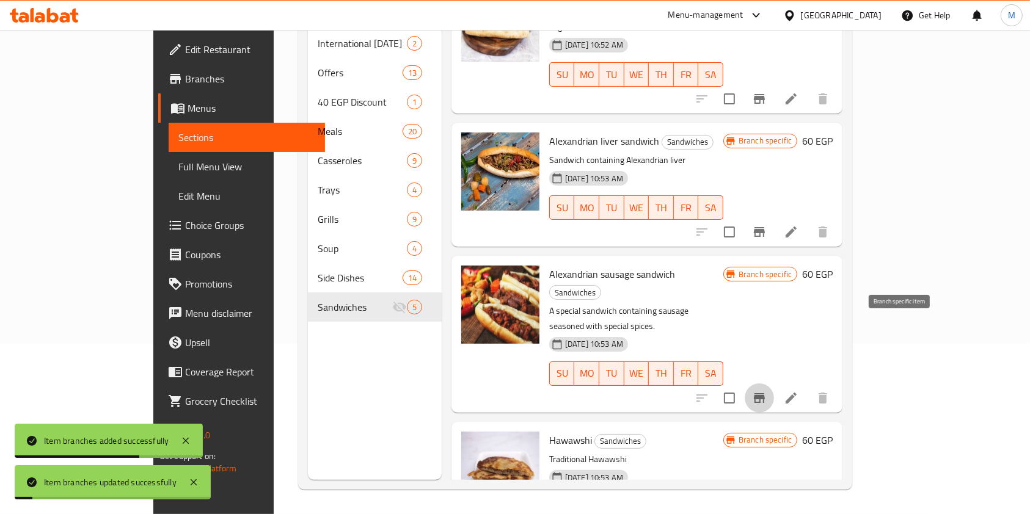
click at [774, 384] on button "Branch-specific-item" at bounding box center [759, 398] width 29 height 29
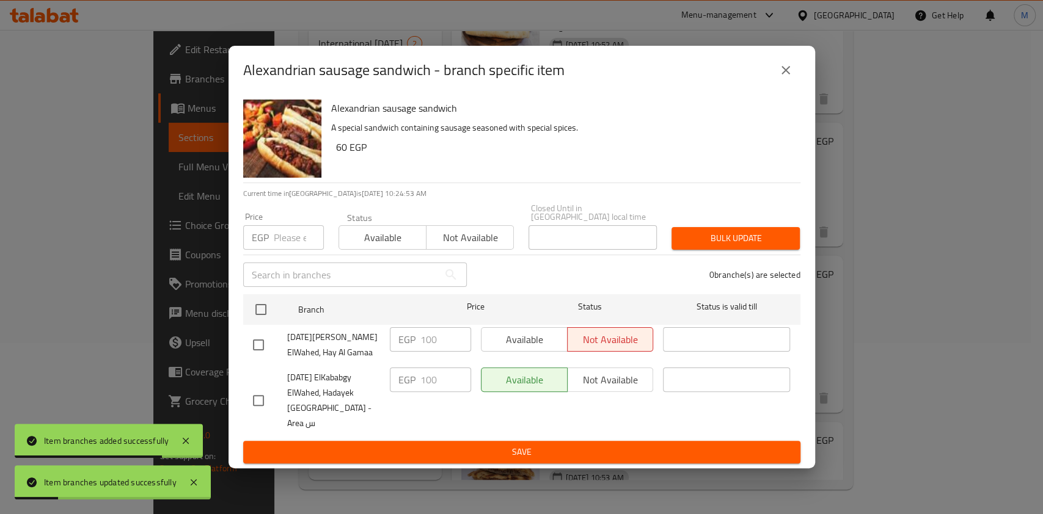
click at [777, 84] on button "close" at bounding box center [785, 70] width 29 height 29
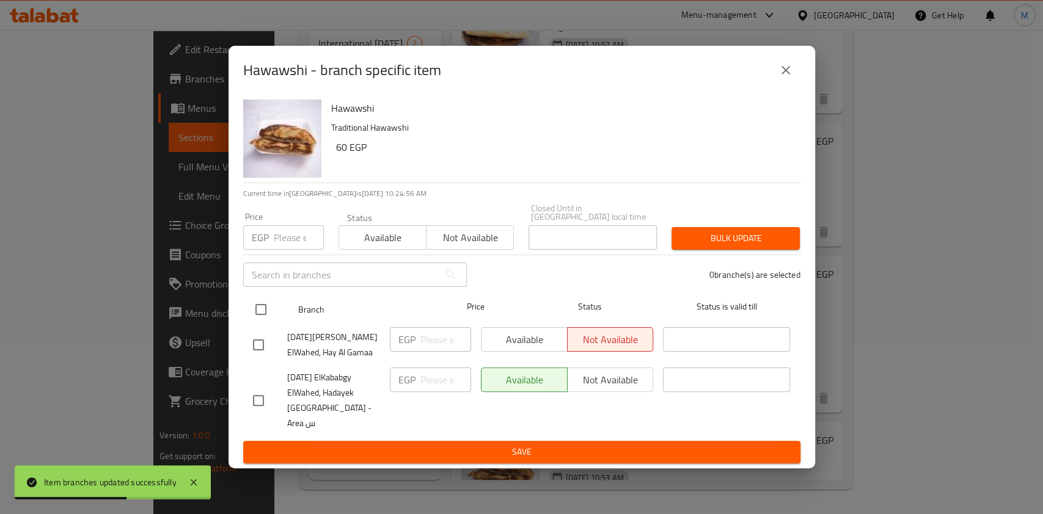
click at [259, 314] on input "checkbox" at bounding box center [261, 310] width 26 height 26
checkbox input "true"
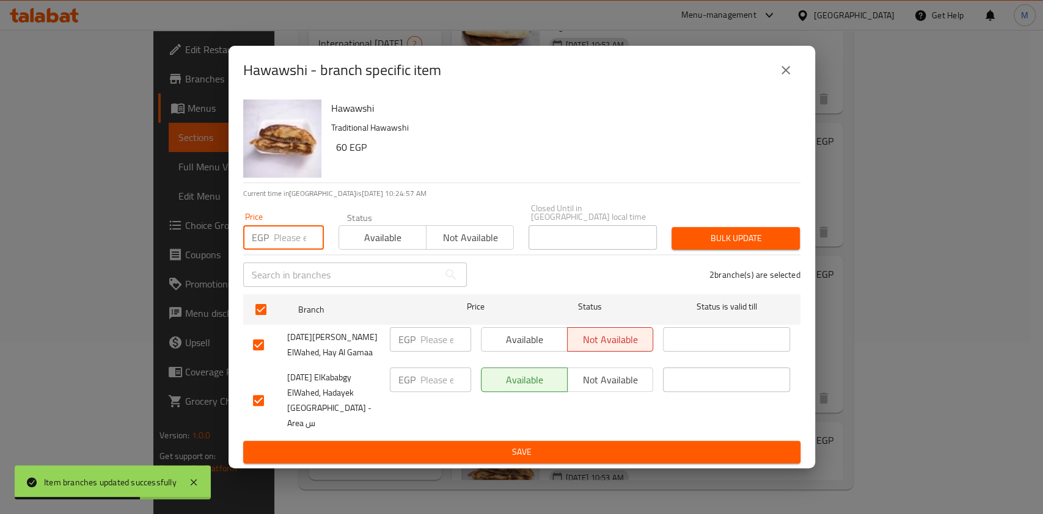
click at [283, 240] on input "number" at bounding box center [299, 237] width 50 height 24
type input "100"
click at [706, 241] on span "Bulk update" at bounding box center [735, 238] width 109 height 15
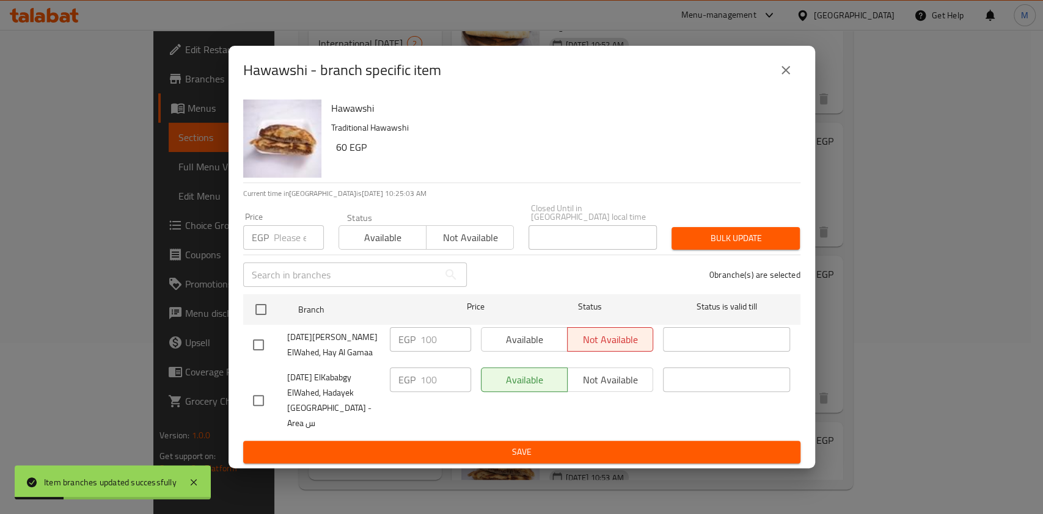
click at [782, 78] on icon "close" at bounding box center [785, 70] width 15 height 15
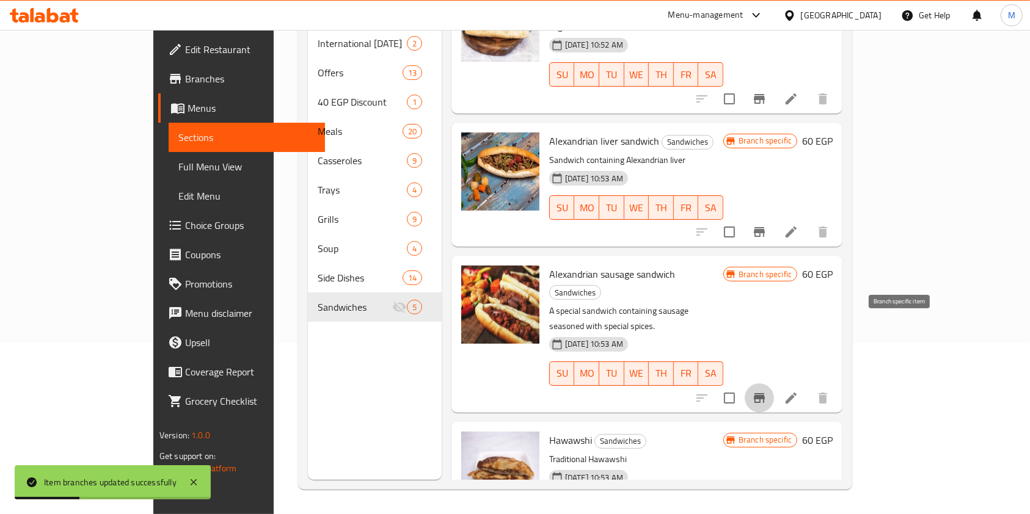
click at [767, 391] on icon "Branch-specific-item" at bounding box center [759, 398] width 15 height 15
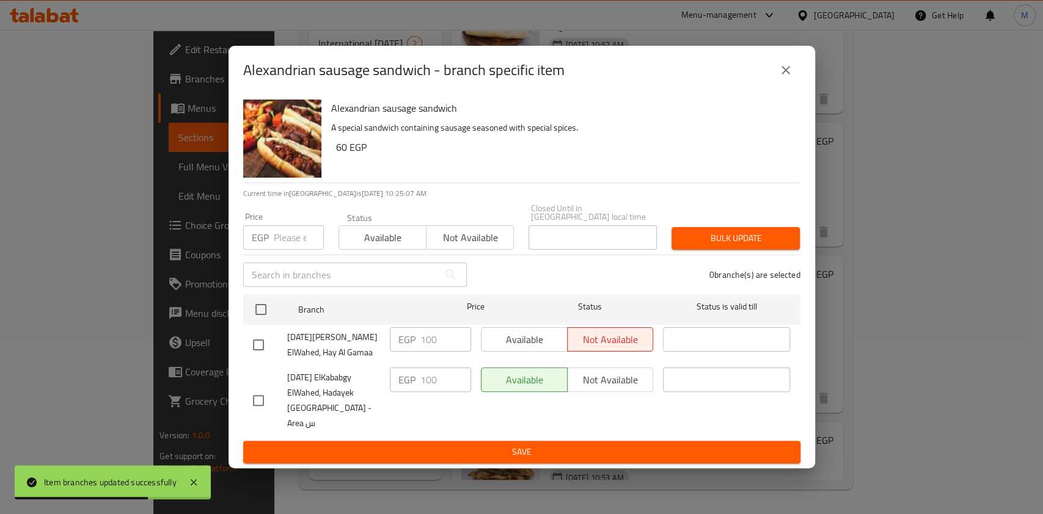
click at [787, 75] on icon "close" at bounding box center [785, 70] width 9 height 9
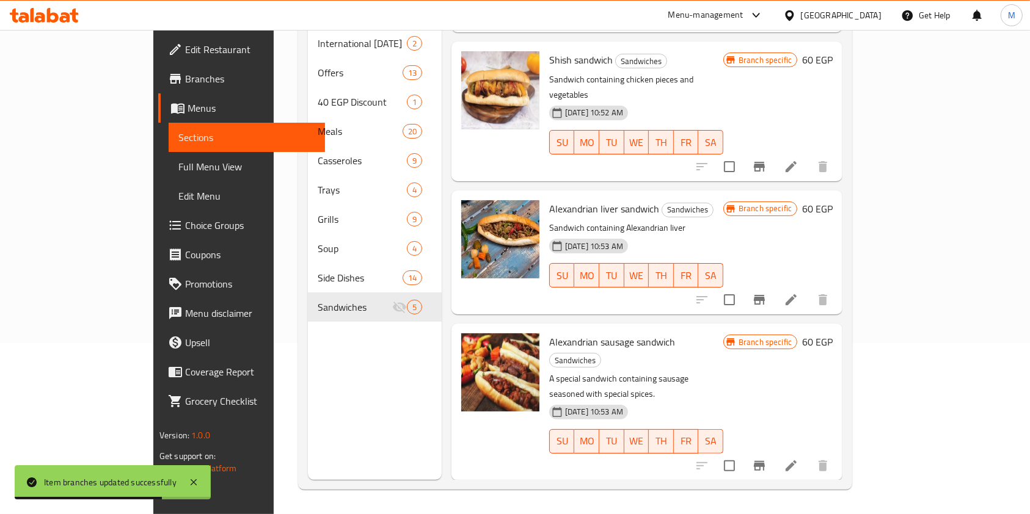
scroll to position [20, 0]
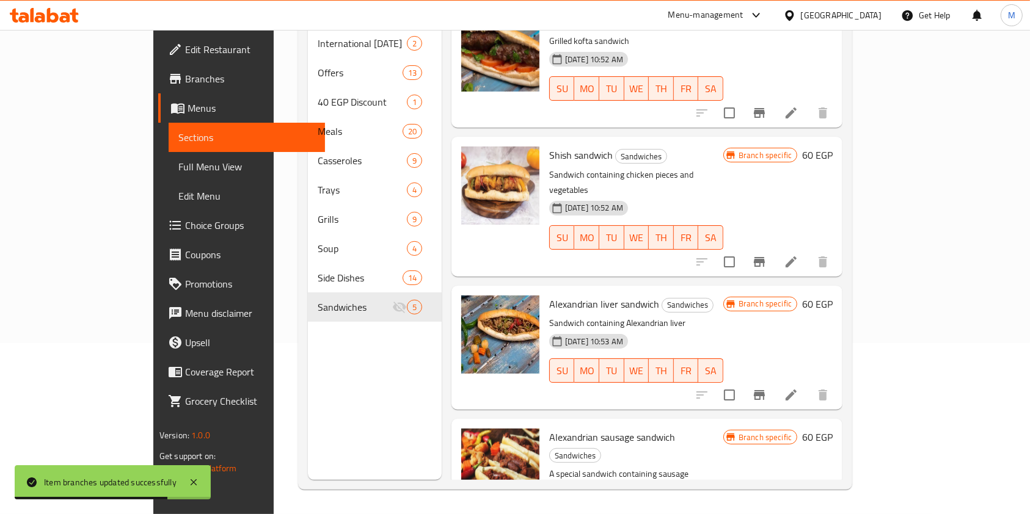
click at [774, 381] on button "Branch-specific-item" at bounding box center [759, 395] width 29 height 29
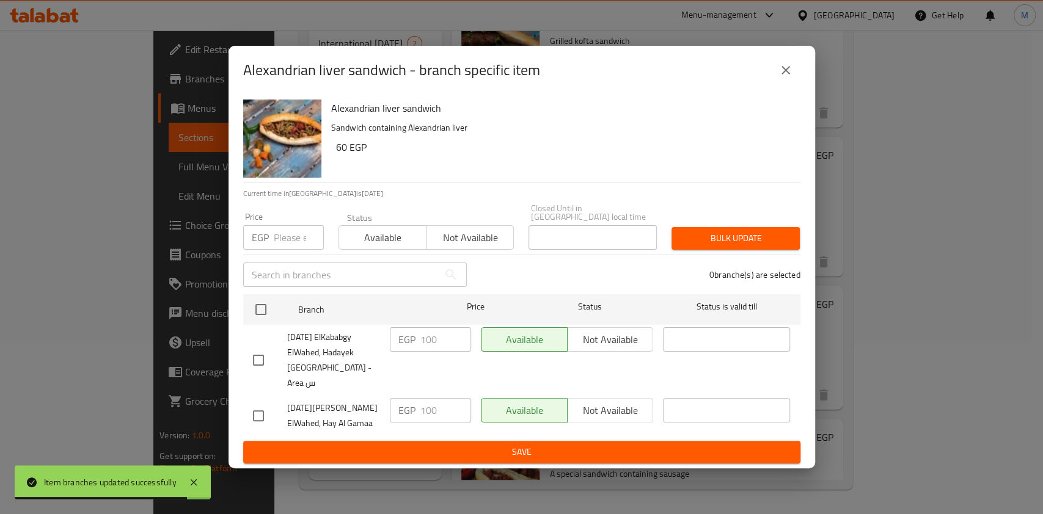
click at [790, 78] on icon "close" at bounding box center [785, 70] width 15 height 15
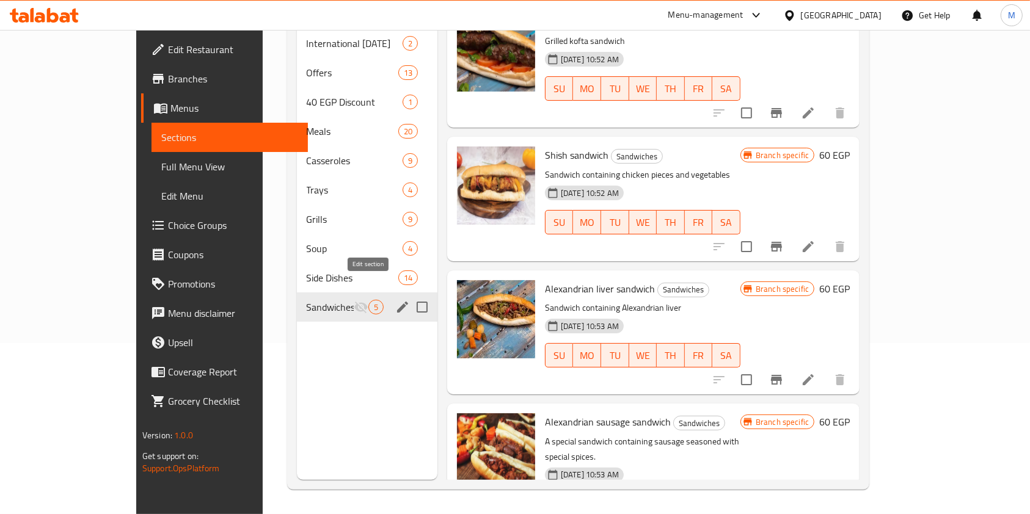
click at [395, 300] on icon "edit" at bounding box center [402, 307] width 15 height 15
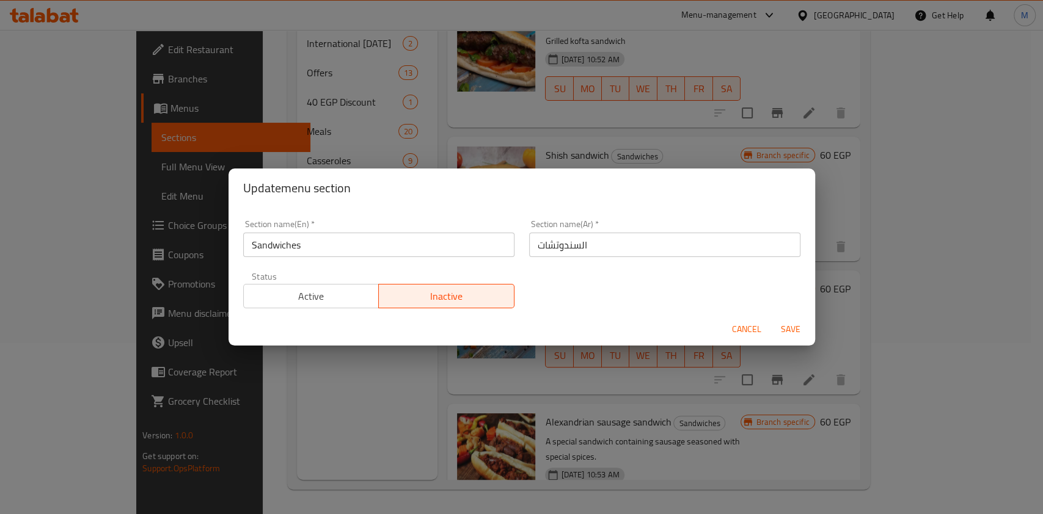
click at [320, 299] on span "Active" at bounding box center [312, 297] width 126 height 18
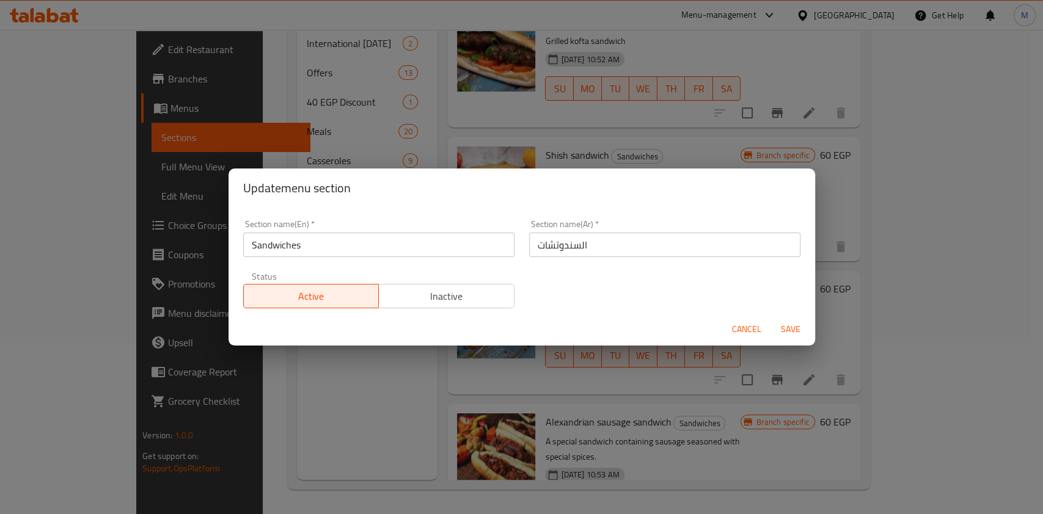
click at [791, 332] on span "Save" at bounding box center [790, 329] width 29 height 15
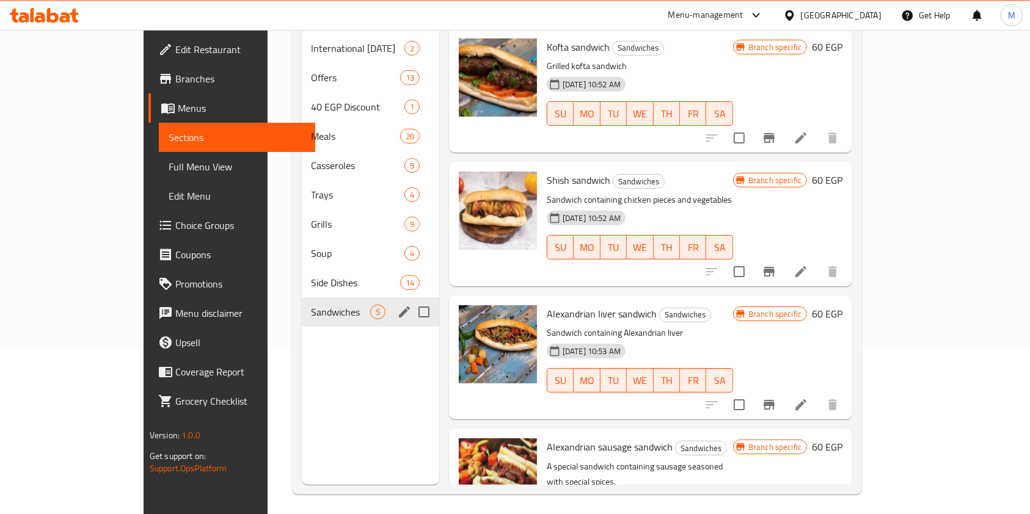
scroll to position [0, 0]
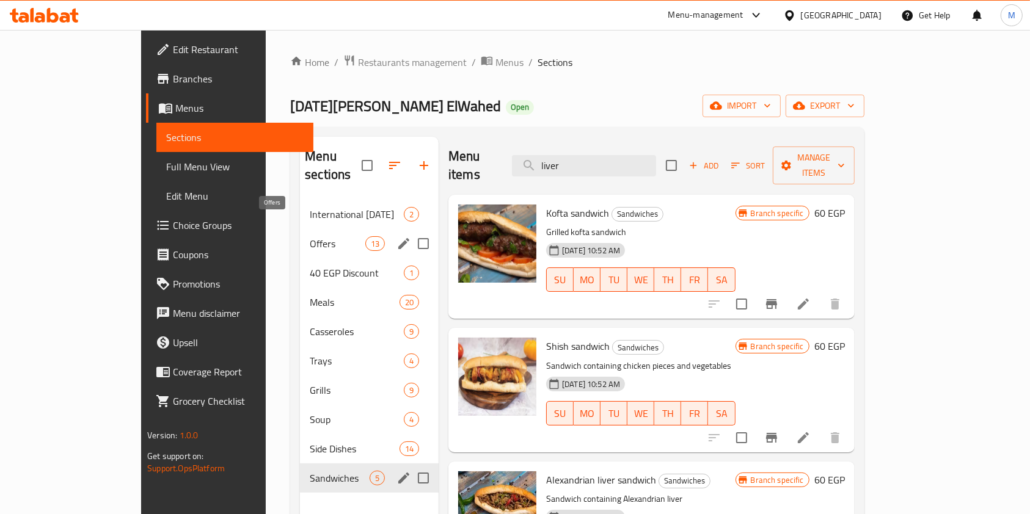
click at [310, 236] on span "Offers" at bounding box center [338, 243] width 56 height 15
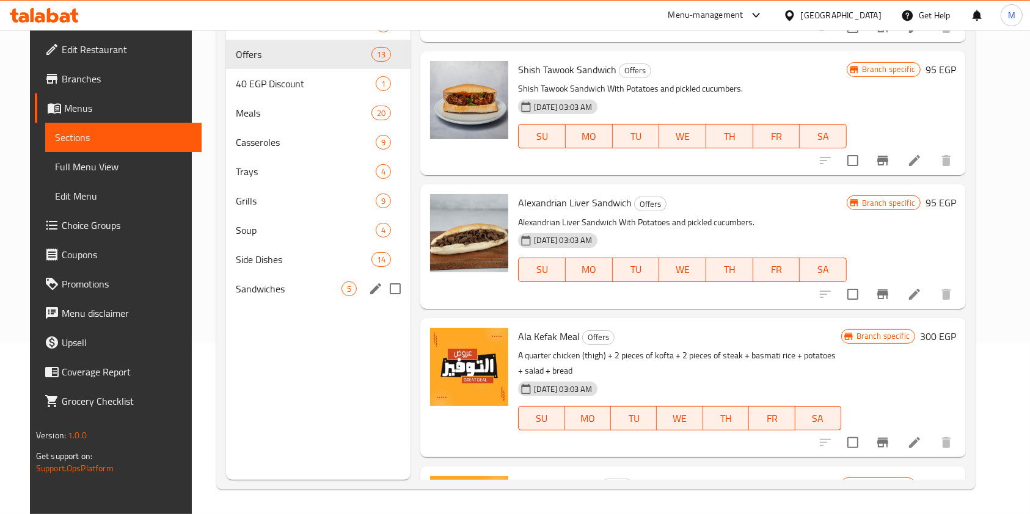
scroll to position [938, 0]
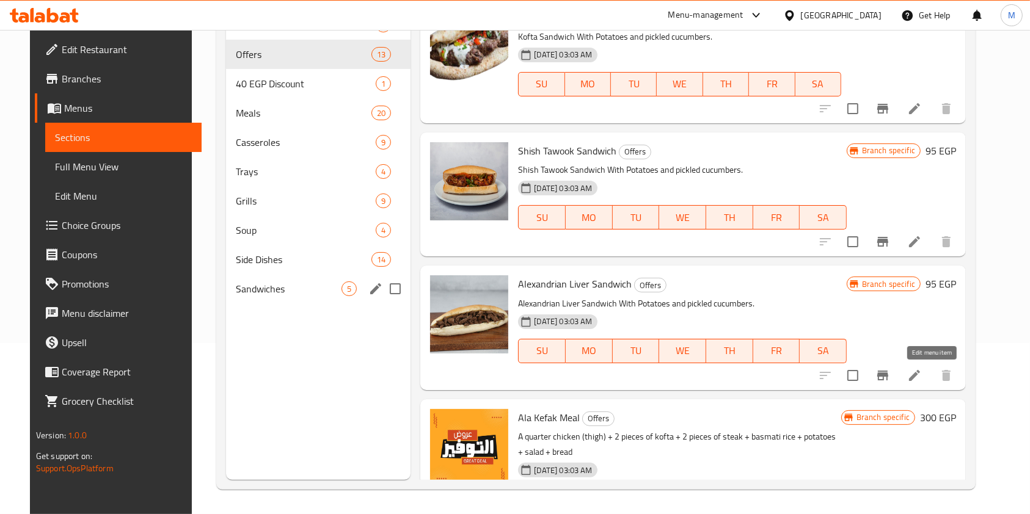
click at [922, 374] on icon at bounding box center [914, 375] width 15 height 15
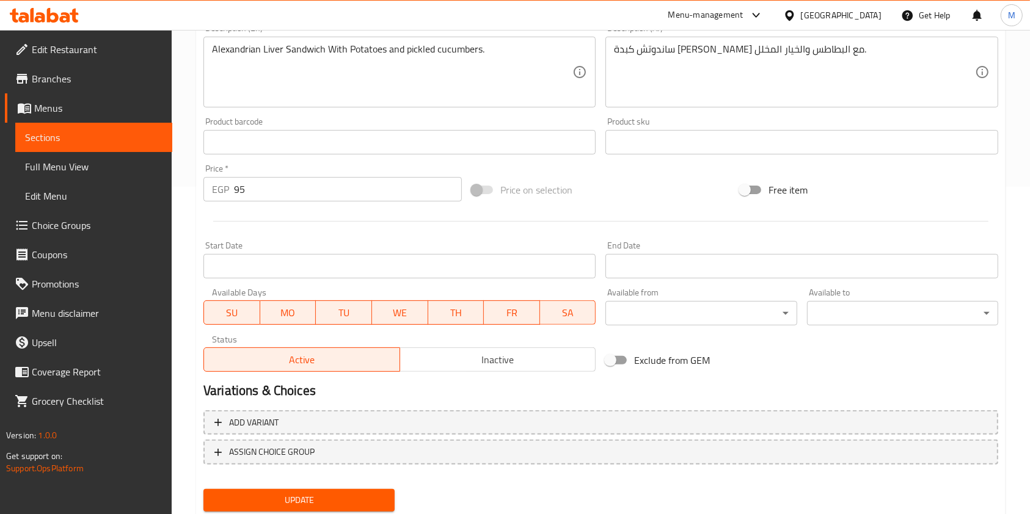
scroll to position [367, 0]
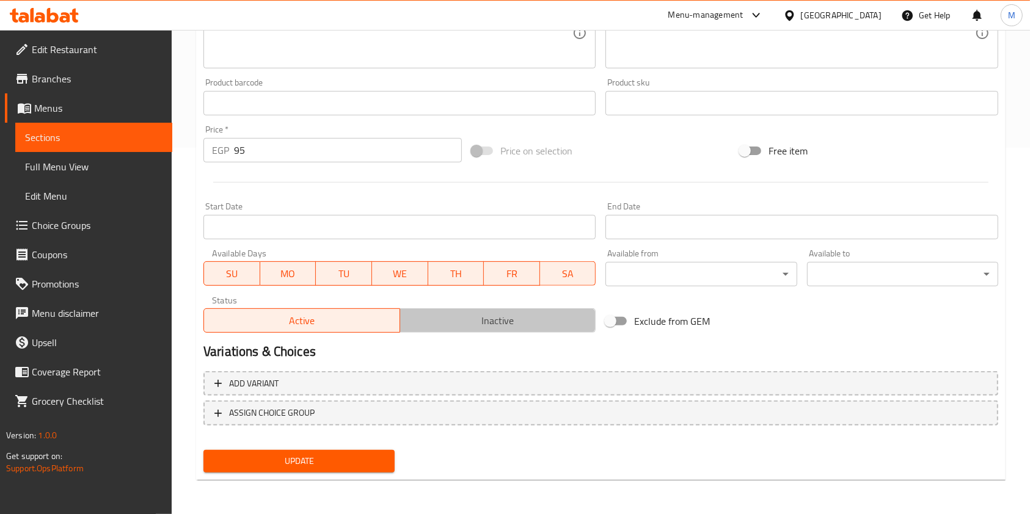
click at [529, 311] on button "Inactive" at bounding box center [498, 321] width 197 height 24
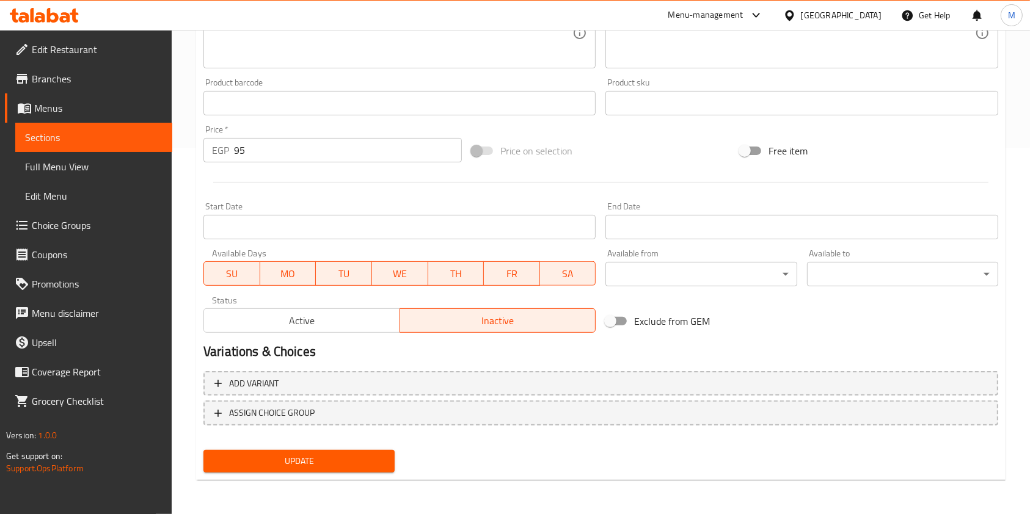
click at [577, 268] on span "SA" at bounding box center [568, 274] width 46 height 18
click at [498, 268] on span "FR" at bounding box center [512, 274] width 46 height 18
click at [442, 272] on span "TH" at bounding box center [456, 274] width 46 height 18
click at [386, 272] on span "WE" at bounding box center [400, 274] width 46 height 18
click at [338, 272] on span "TU" at bounding box center [344, 274] width 46 height 18
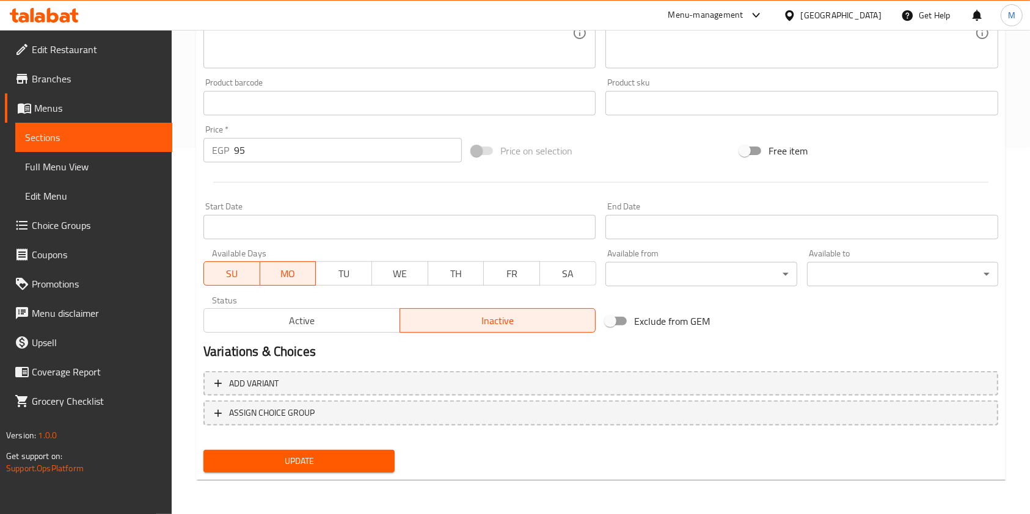
click at [289, 272] on span "MO" at bounding box center [288, 274] width 46 height 18
click at [244, 269] on span "SU" at bounding box center [232, 274] width 46 height 18
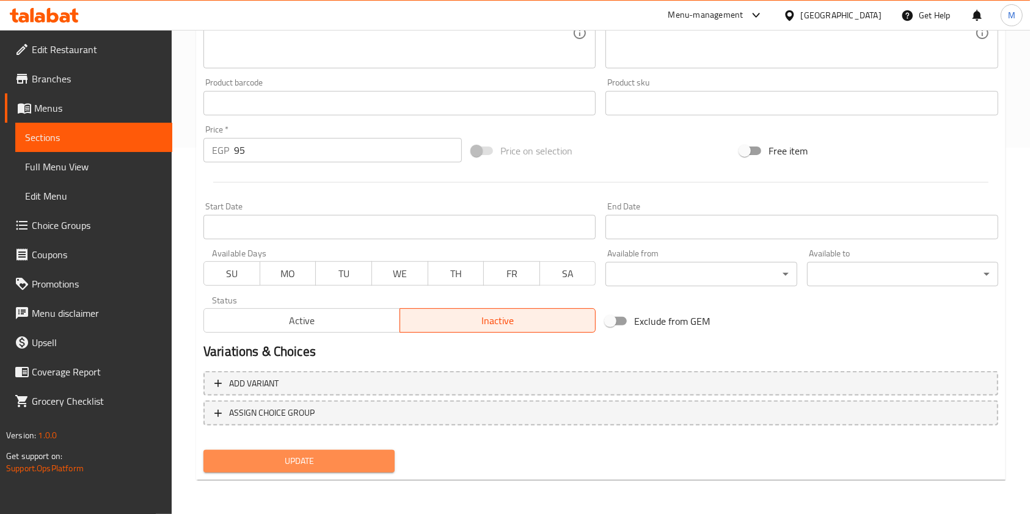
click at [324, 467] on span "Update" at bounding box center [299, 461] width 172 height 15
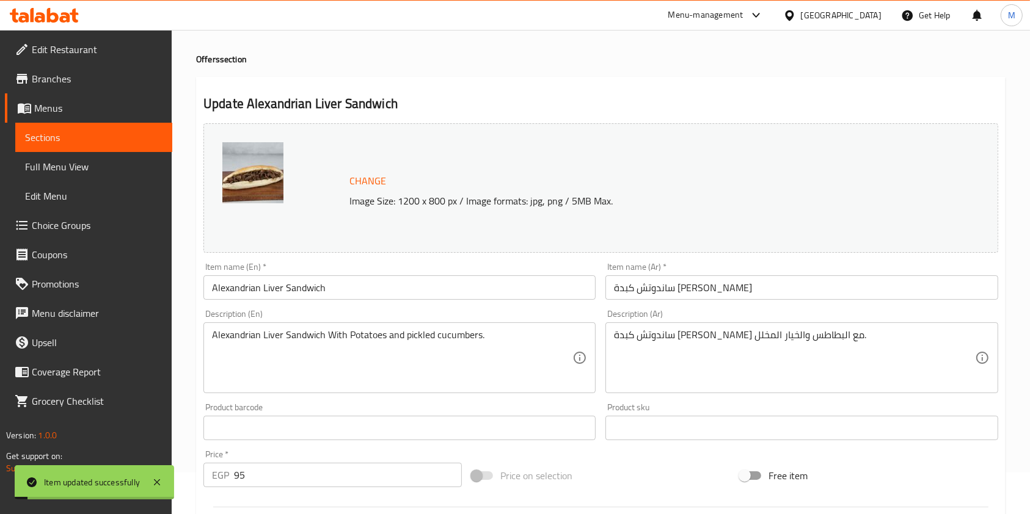
scroll to position [0, 0]
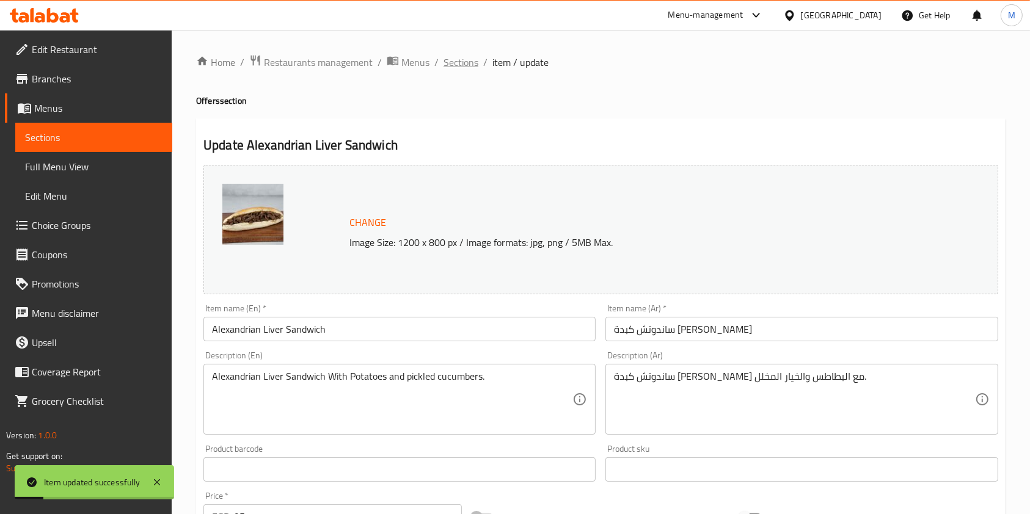
click at [453, 67] on span "Sections" at bounding box center [461, 62] width 35 height 15
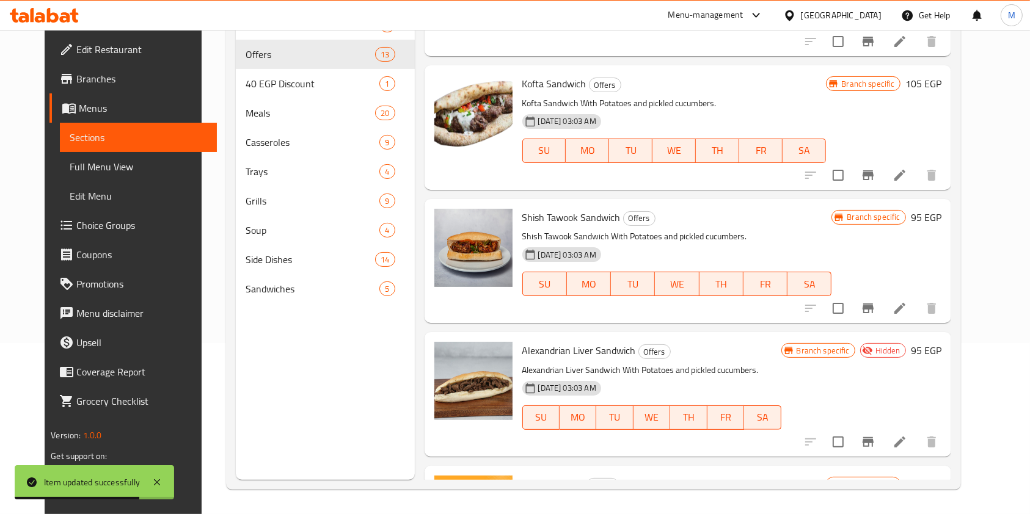
scroll to position [856, 0]
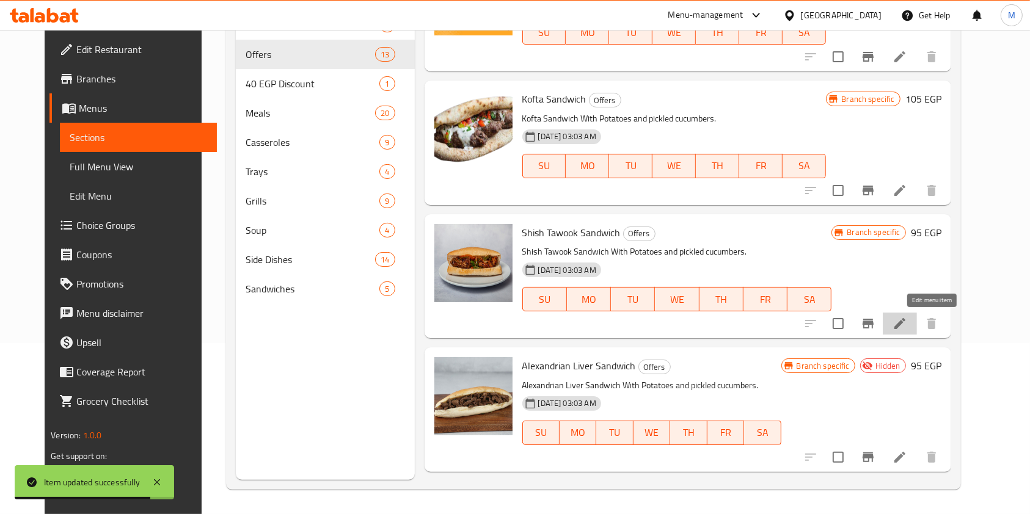
click at [907, 322] on icon at bounding box center [900, 323] width 15 height 15
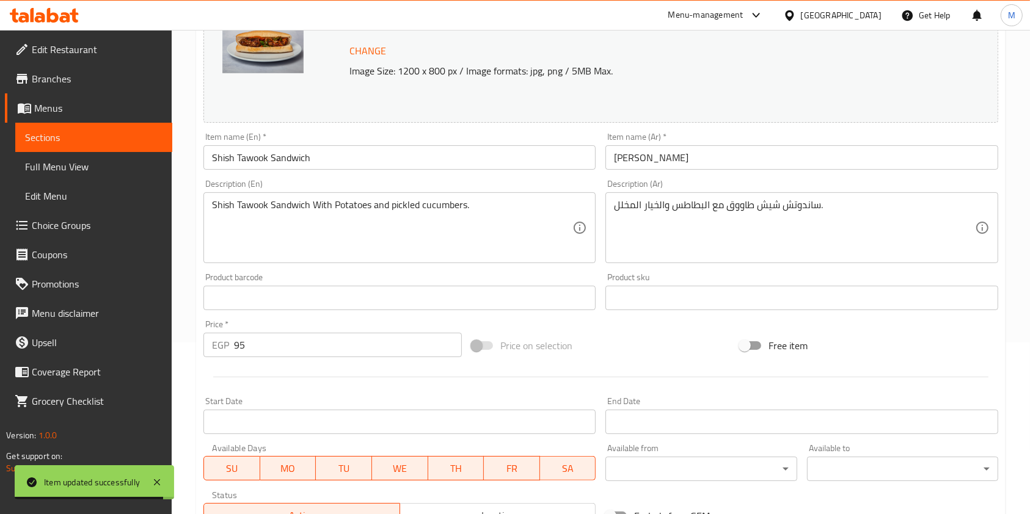
scroll to position [367, 0]
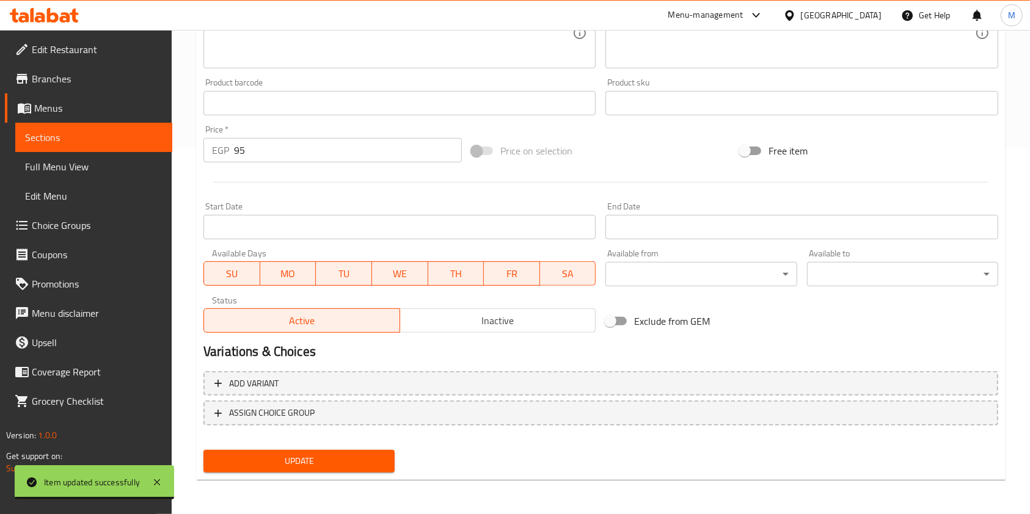
click at [523, 310] on button "Inactive" at bounding box center [498, 321] width 197 height 24
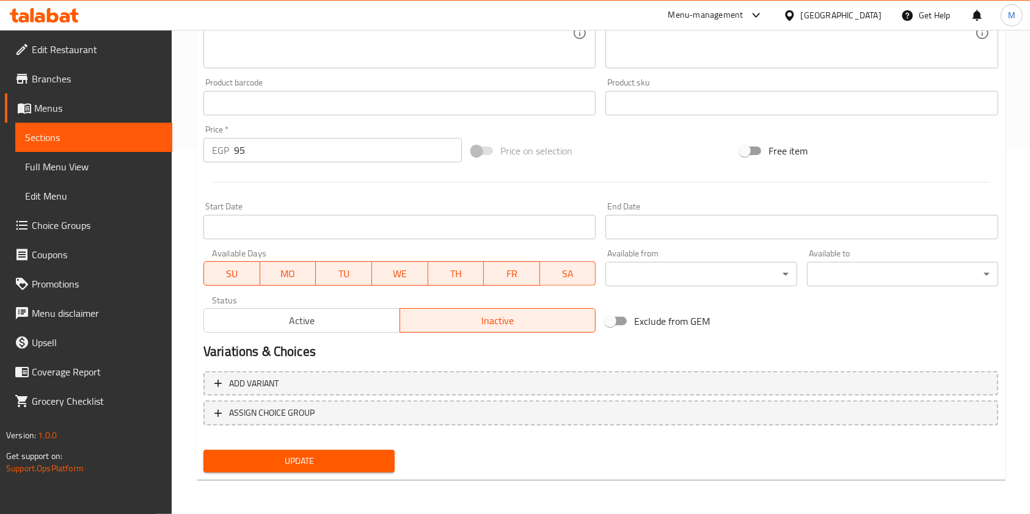
click at [569, 279] on span "SA" at bounding box center [568, 274] width 46 height 18
click at [519, 273] on span "FR" at bounding box center [512, 274] width 46 height 18
click at [455, 273] on span "TH" at bounding box center [456, 274] width 46 height 18
click at [401, 271] on span "WE" at bounding box center [400, 274] width 46 height 18
click at [351, 273] on span "TU" at bounding box center [344, 274] width 46 height 18
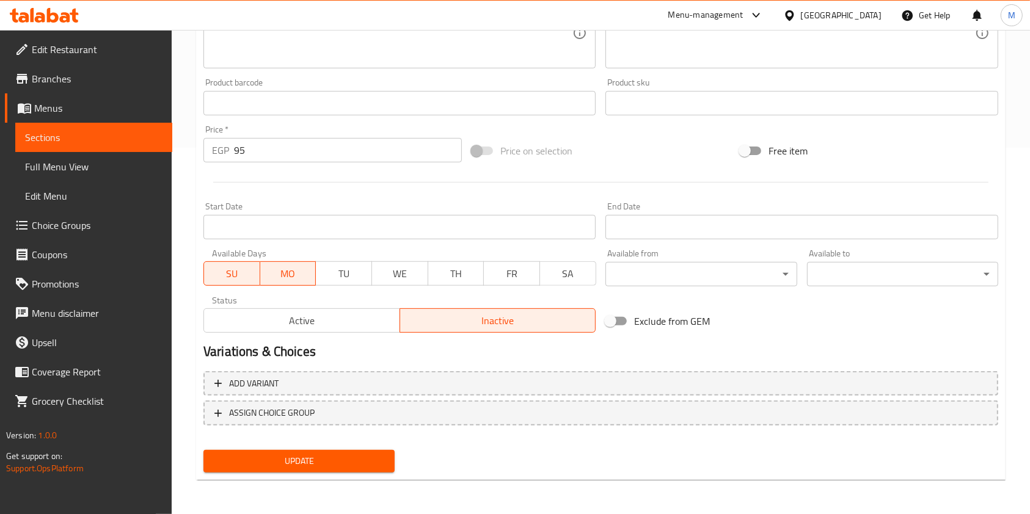
click at [301, 276] on span "MO" at bounding box center [288, 274] width 46 height 18
click at [238, 278] on span "SU" at bounding box center [232, 274] width 46 height 18
click at [325, 448] on div "Update" at bounding box center [299, 461] width 201 height 32
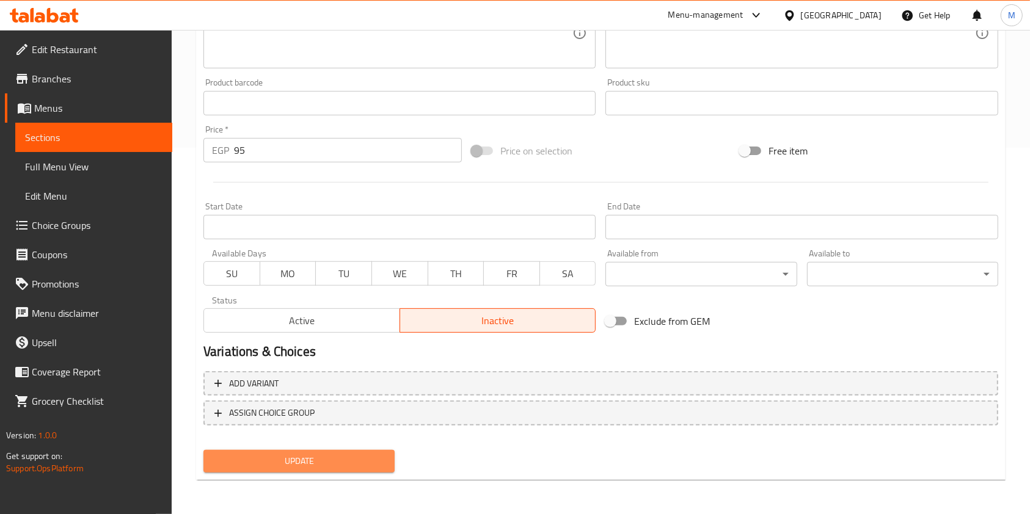
click at [327, 451] on button "Update" at bounding box center [298, 461] width 191 height 23
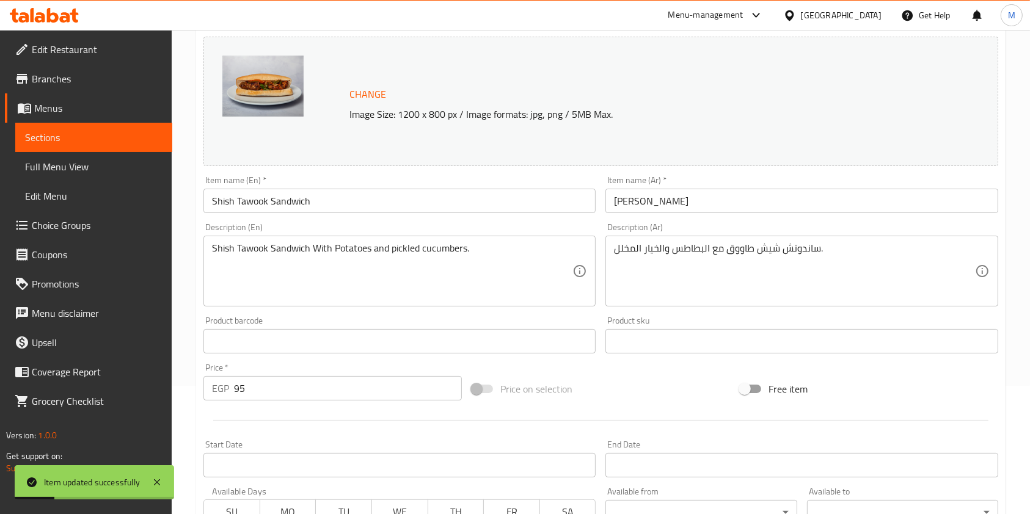
scroll to position [0, 0]
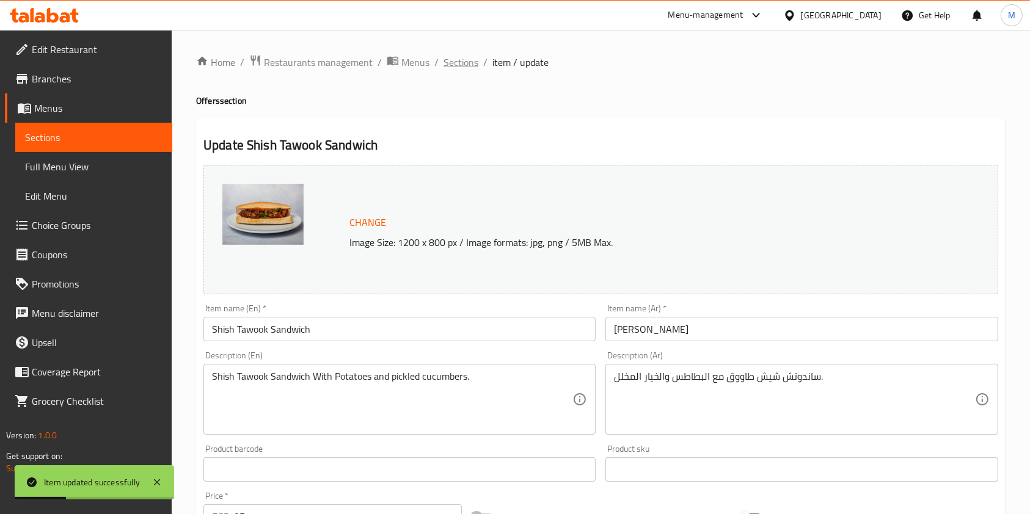
click at [460, 59] on span "Sections" at bounding box center [461, 62] width 35 height 15
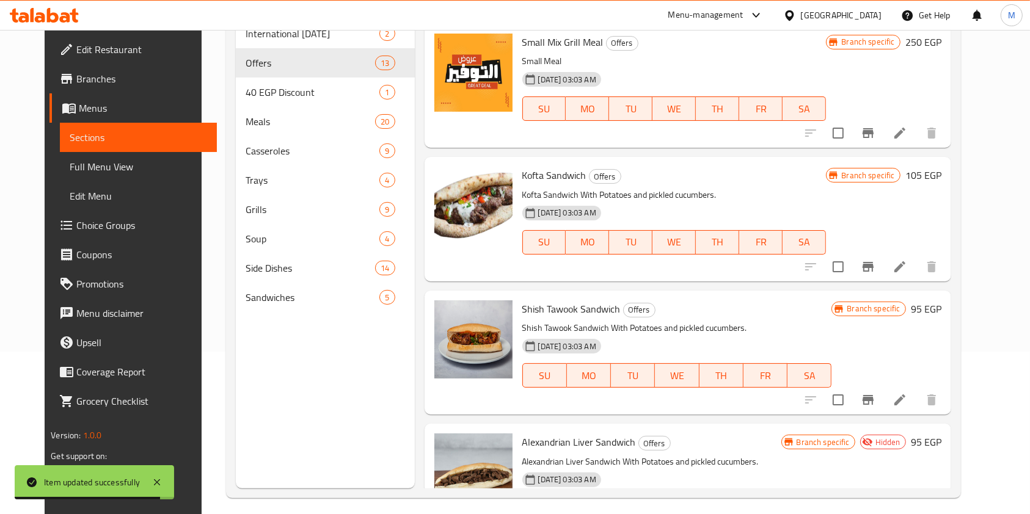
scroll to position [814, 0]
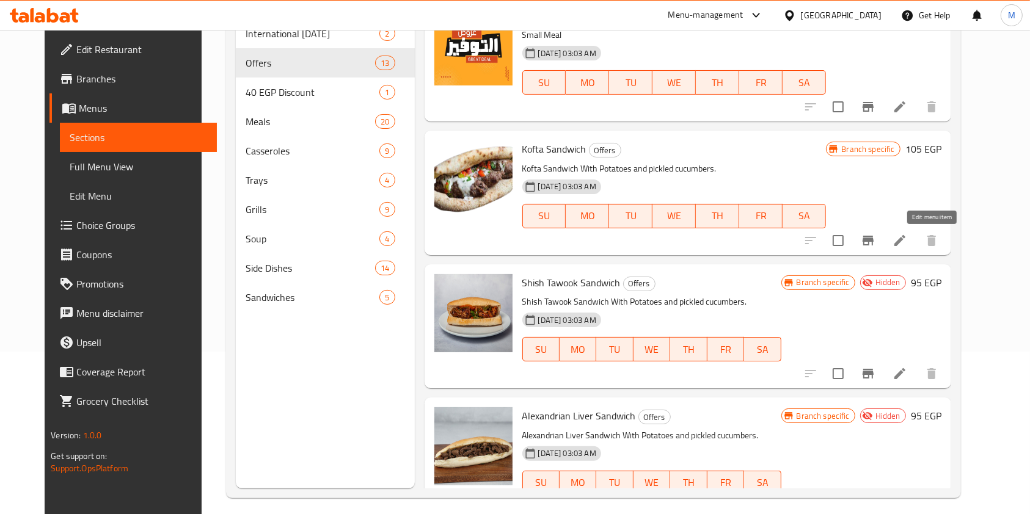
click at [905, 242] on icon at bounding box center [899, 240] width 11 height 11
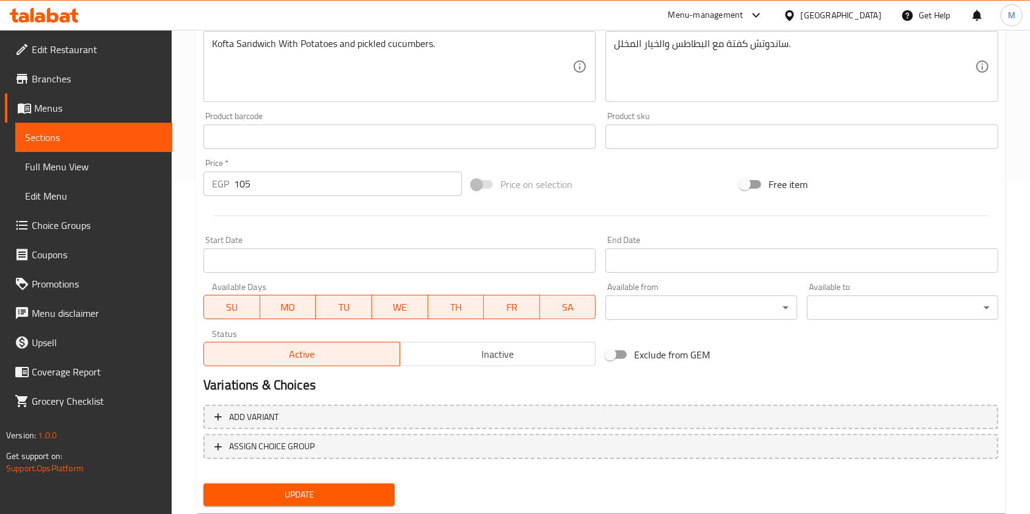
scroll to position [367, 0]
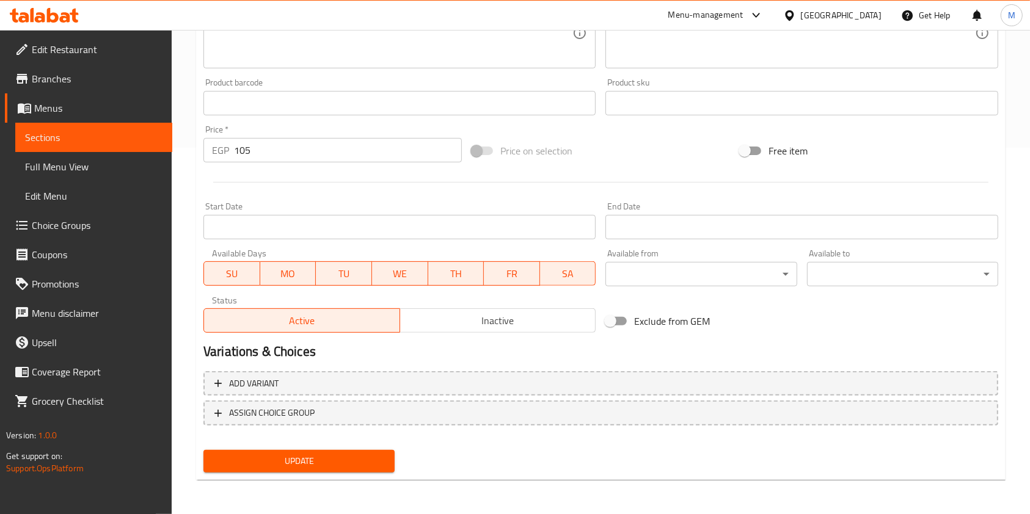
click at [530, 271] on span "FR" at bounding box center [512, 274] width 46 height 18
click at [556, 270] on span "SA" at bounding box center [568, 274] width 46 height 18
drag, startPoint x: 458, startPoint y: 266, endPoint x: 406, endPoint y: 269, distance: 52.6
click at [457, 266] on span "TH" at bounding box center [456, 274] width 46 height 18
drag, startPoint x: 391, startPoint y: 269, endPoint x: 342, endPoint y: 274, distance: 49.1
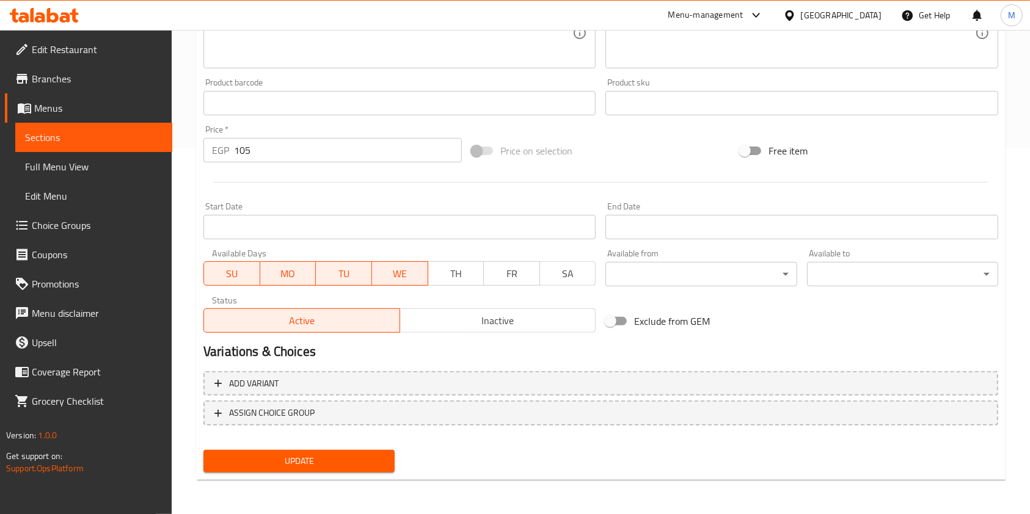
click at [390, 269] on span "WE" at bounding box center [400, 274] width 46 height 18
click at [323, 274] on span "TU" at bounding box center [344, 274] width 46 height 18
click at [279, 274] on span "MO" at bounding box center [288, 274] width 46 height 18
click at [234, 262] on button "SU" at bounding box center [231, 273] width 57 height 24
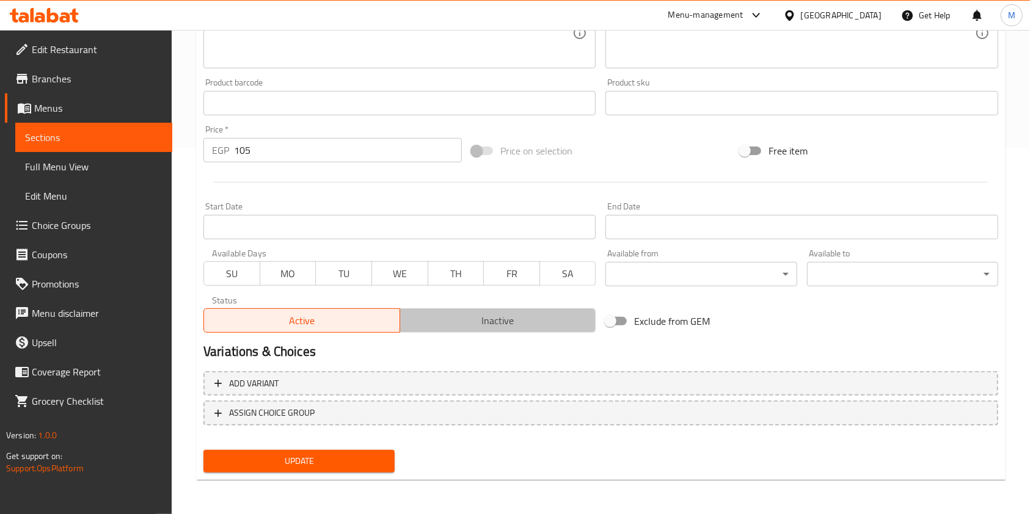
click at [456, 321] on span "Inactive" at bounding box center [498, 321] width 186 height 18
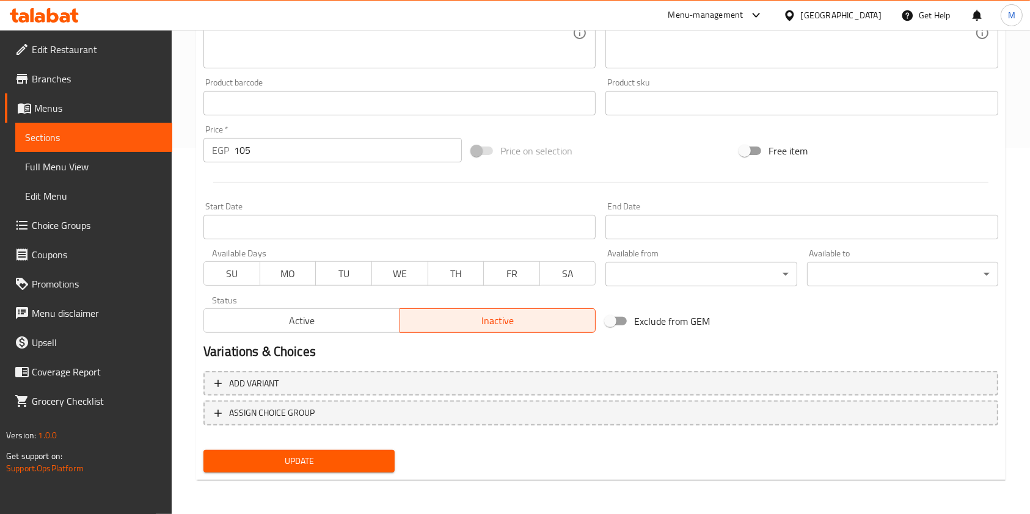
click at [373, 433] on nav at bounding box center [600, 436] width 795 height 10
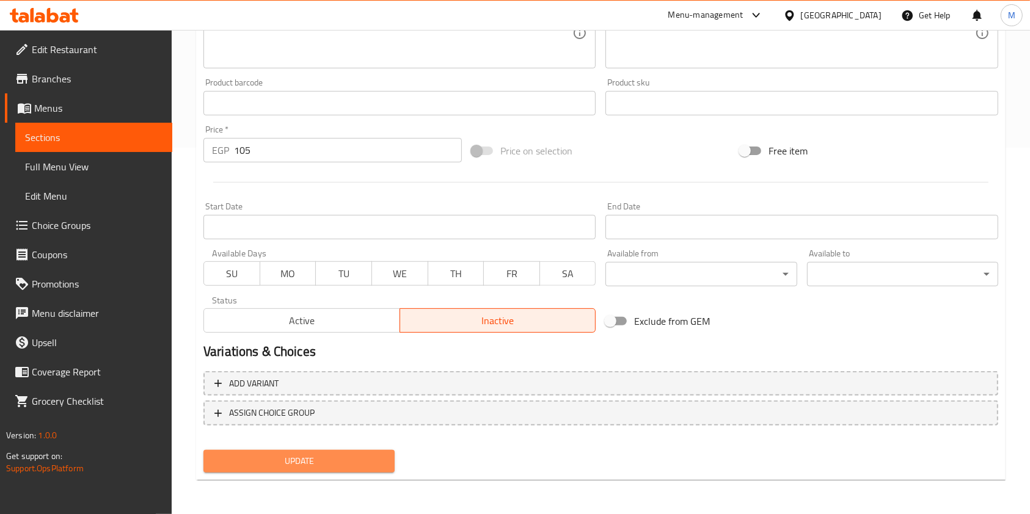
click at [370, 450] on button "Update" at bounding box center [298, 461] width 191 height 23
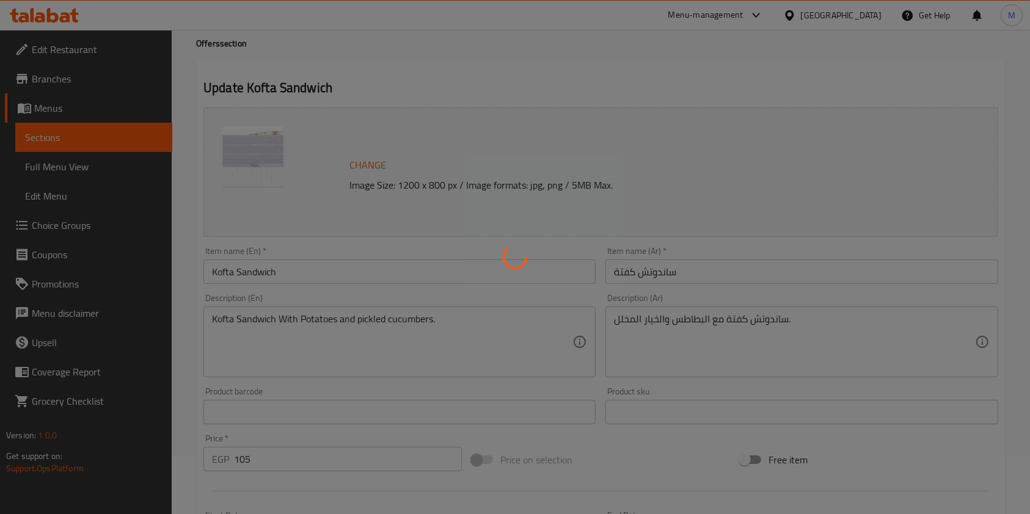
scroll to position [0, 0]
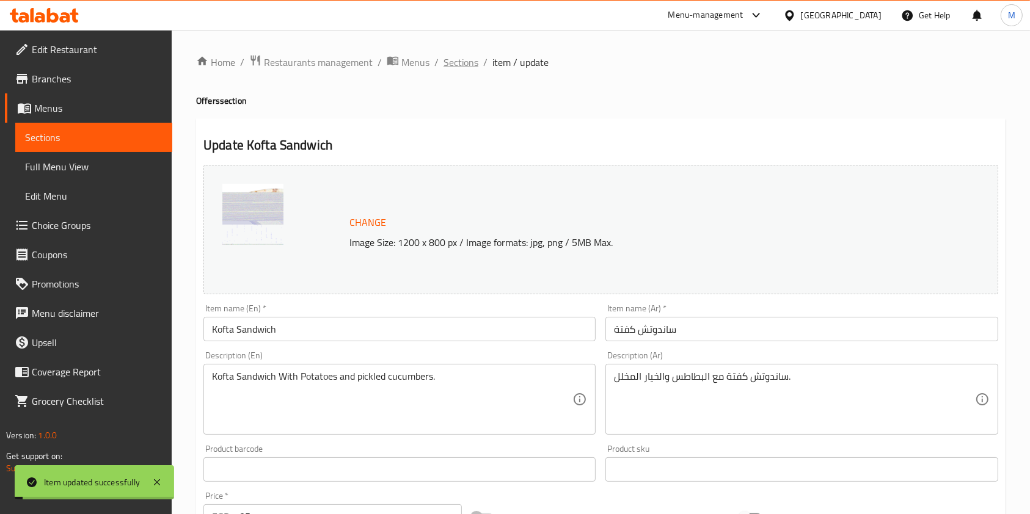
click at [464, 66] on span "Sections" at bounding box center [461, 62] width 35 height 15
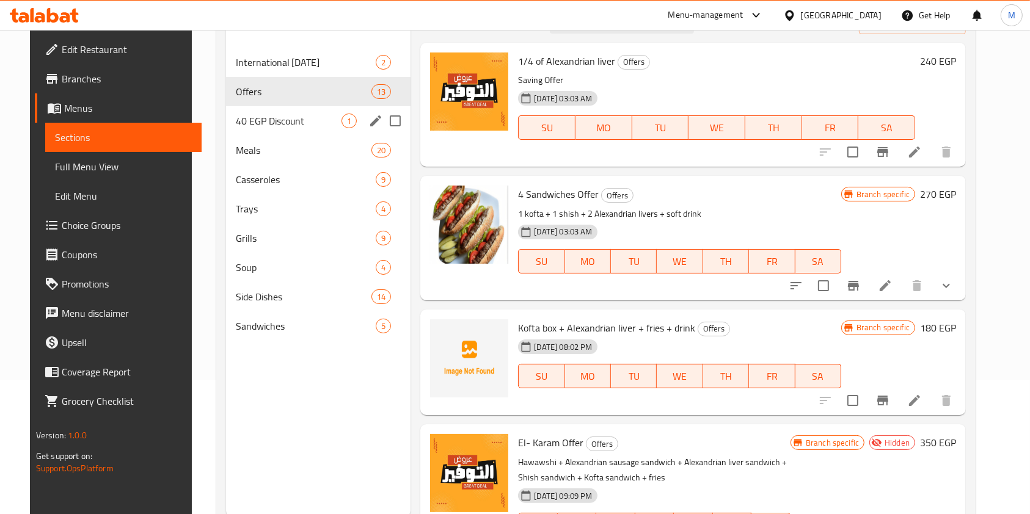
scroll to position [171, 0]
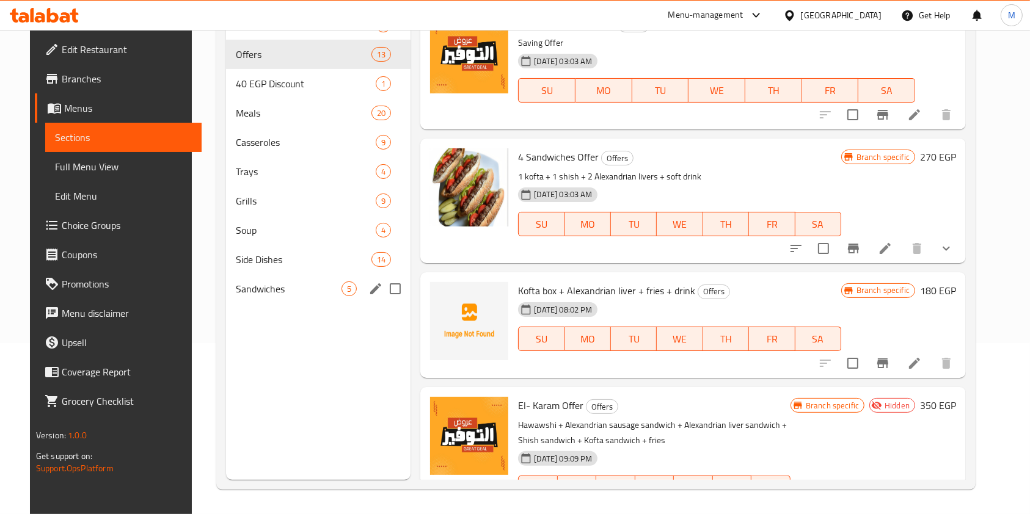
click at [288, 282] on span "Sandwiches" at bounding box center [289, 289] width 106 height 15
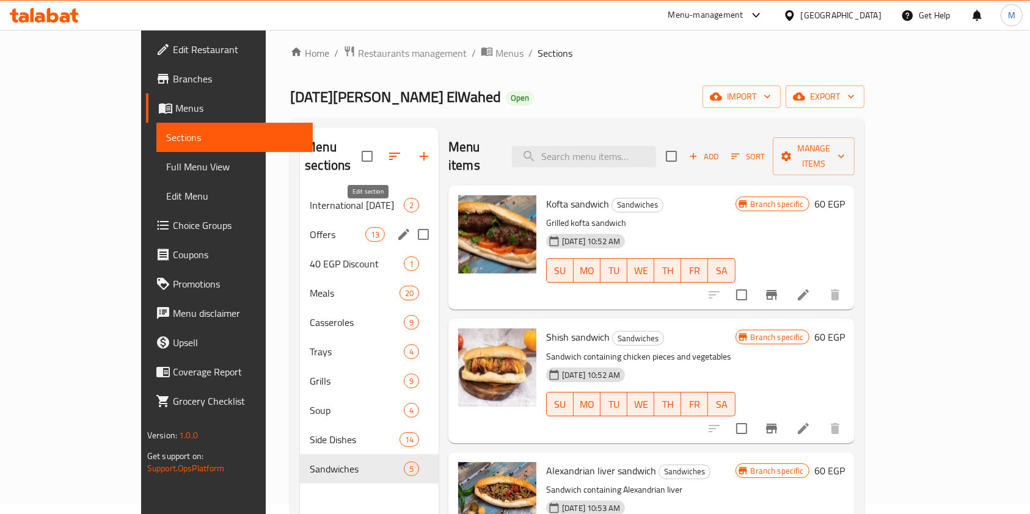
scroll to position [8, 0]
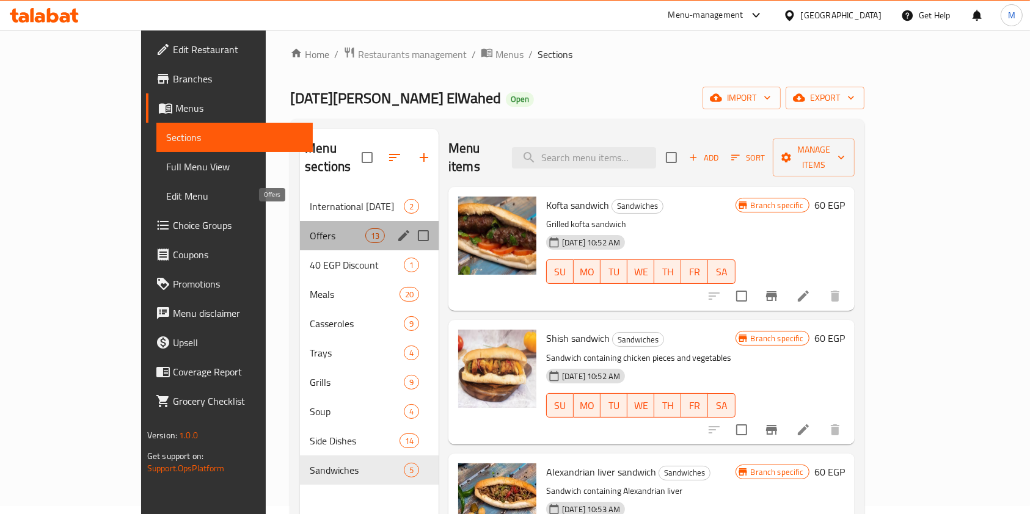
click at [310, 228] on span "Offers" at bounding box center [338, 235] width 56 height 15
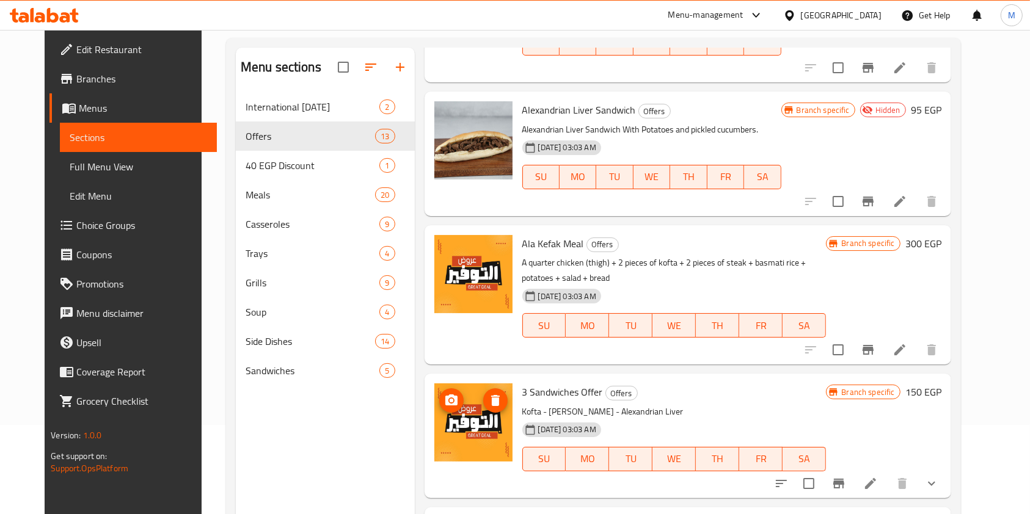
scroll to position [1263, 0]
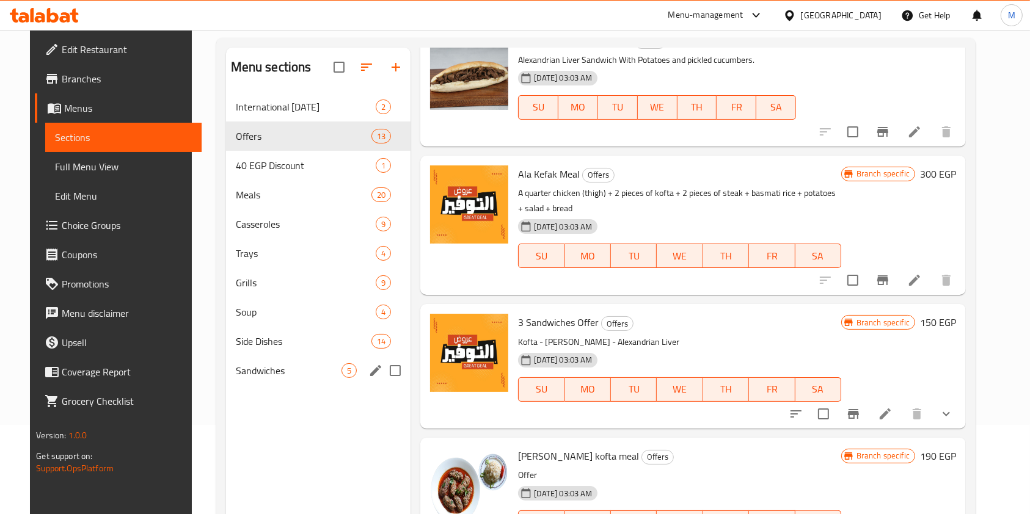
click at [226, 369] on div "Sandwiches 5" at bounding box center [318, 370] width 185 height 29
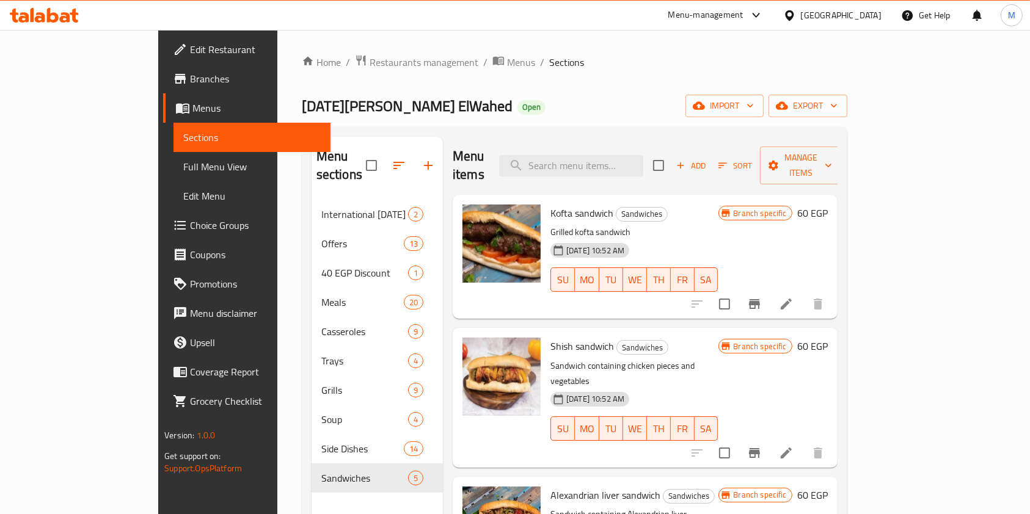
click at [620, 174] on div "Menu items Add Sort Manage items" at bounding box center [645, 166] width 385 height 58
click at [619, 167] on input "search" at bounding box center [571, 165] width 144 height 21
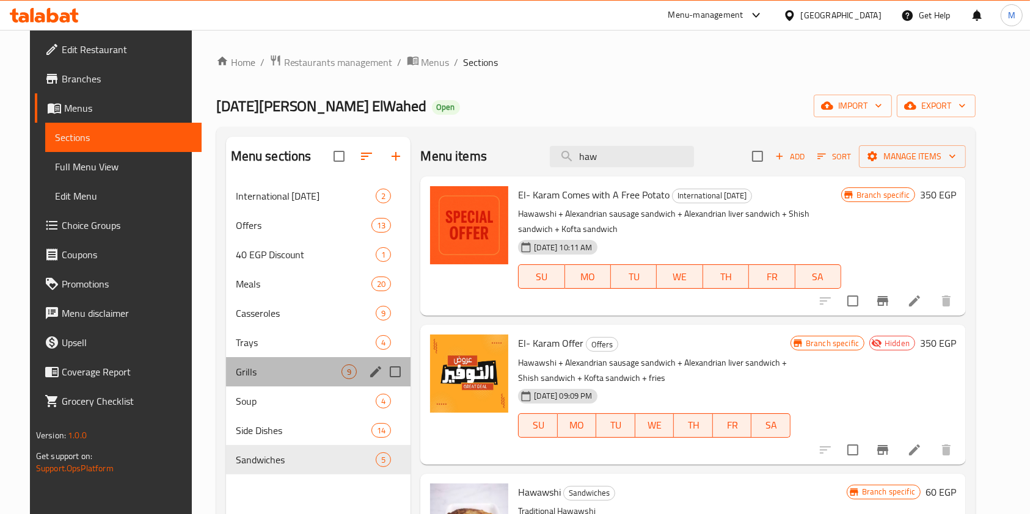
click at [277, 382] on div "Grills 9" at bounding box center [318, 371] width 185 height 29
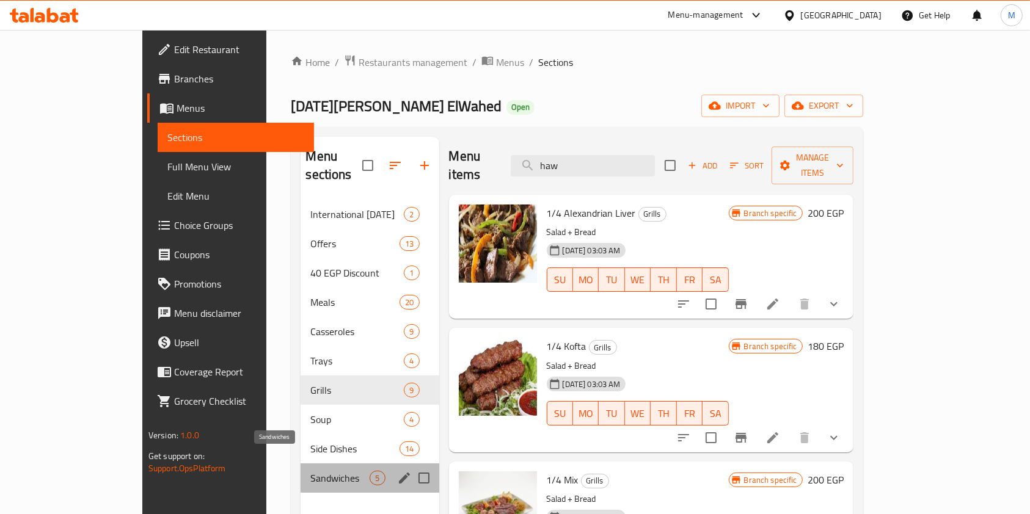
click at [310, 471] on span "Sandwiches" at bounding box center [339, 478] width 59 height 15
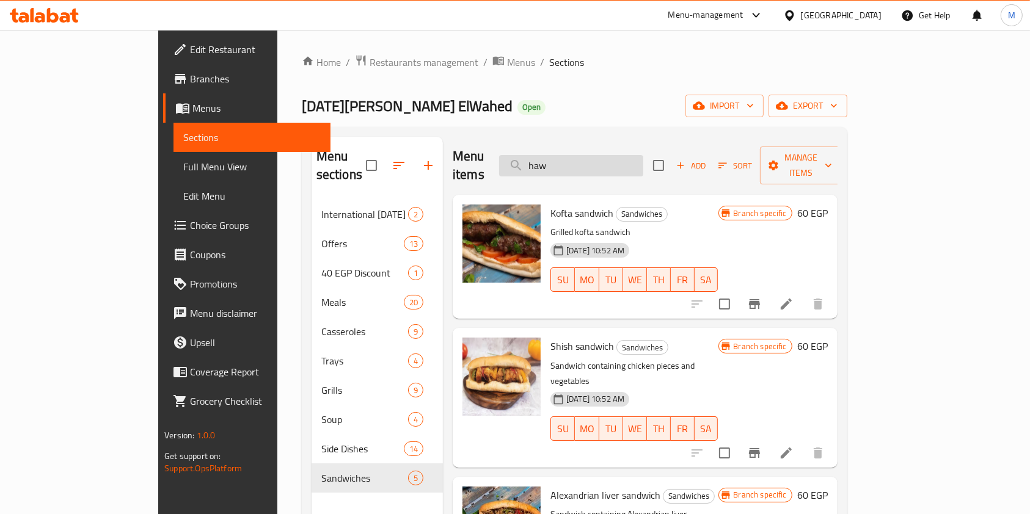
click at [630, 155] on input "haw" at bounding box center [571, 165] width 144 height 21
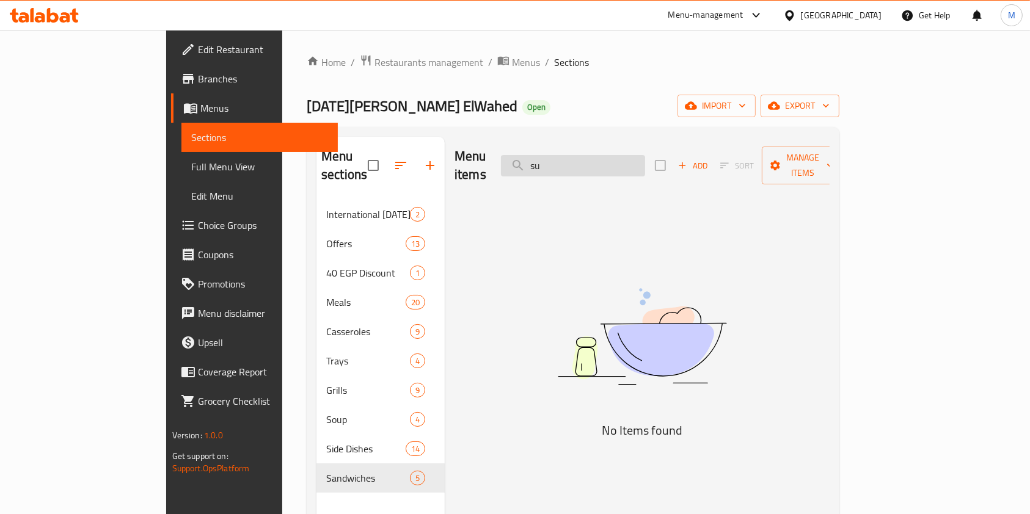
type input "s"
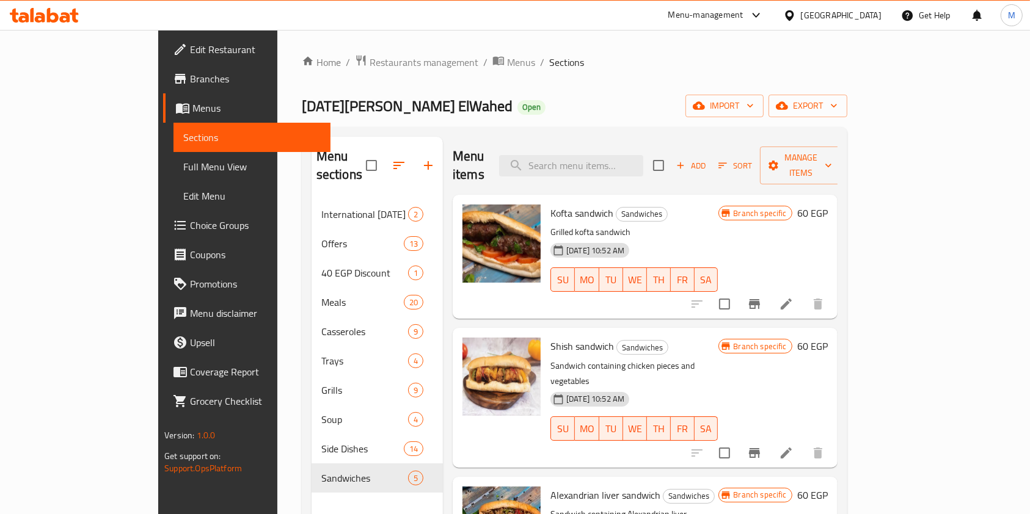
click at [66, 13] on icon at bounding box center [65, 17] width 10 height 10
